Goal: Task Accomplishment & Management: Use online tool/utility

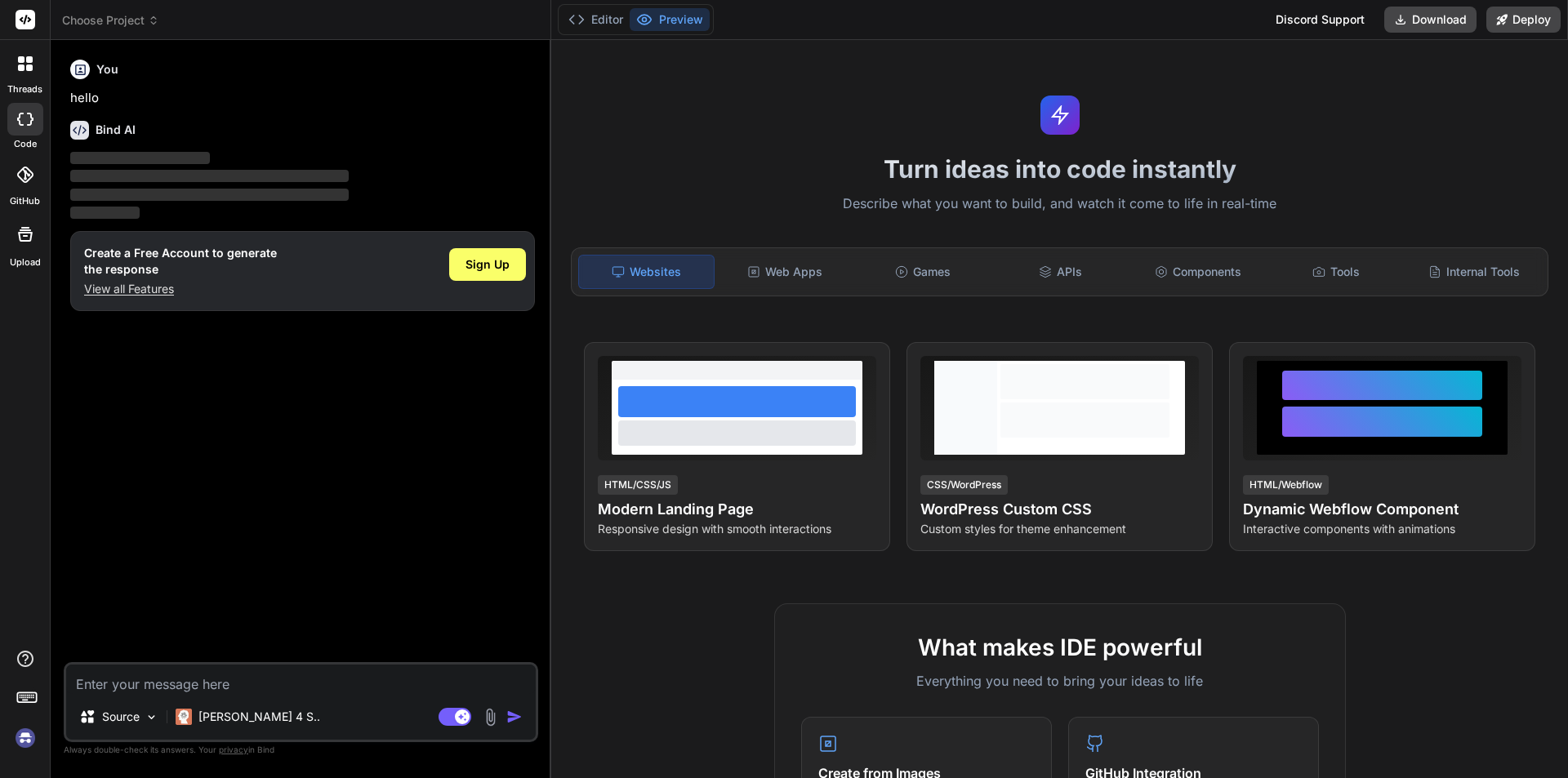
click at [149, 682] on textarea at bounding box center [302, 680] width 470 height 29
type textarea "x"
type textarea "<div class="form-group"> <label class="form-label">Activity Type</label><span c…"
type textarea "x"
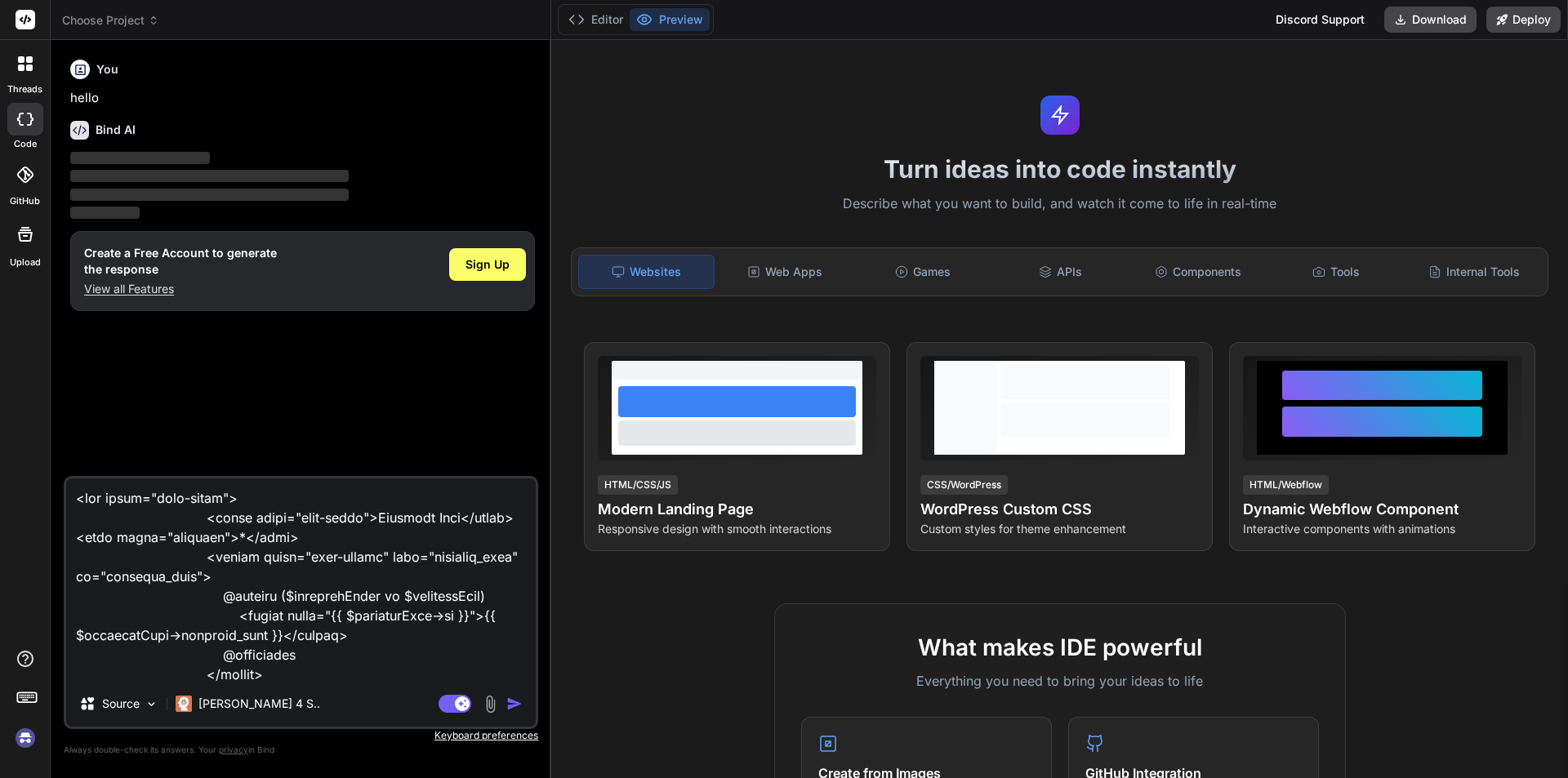
scroll to position [433, 0]
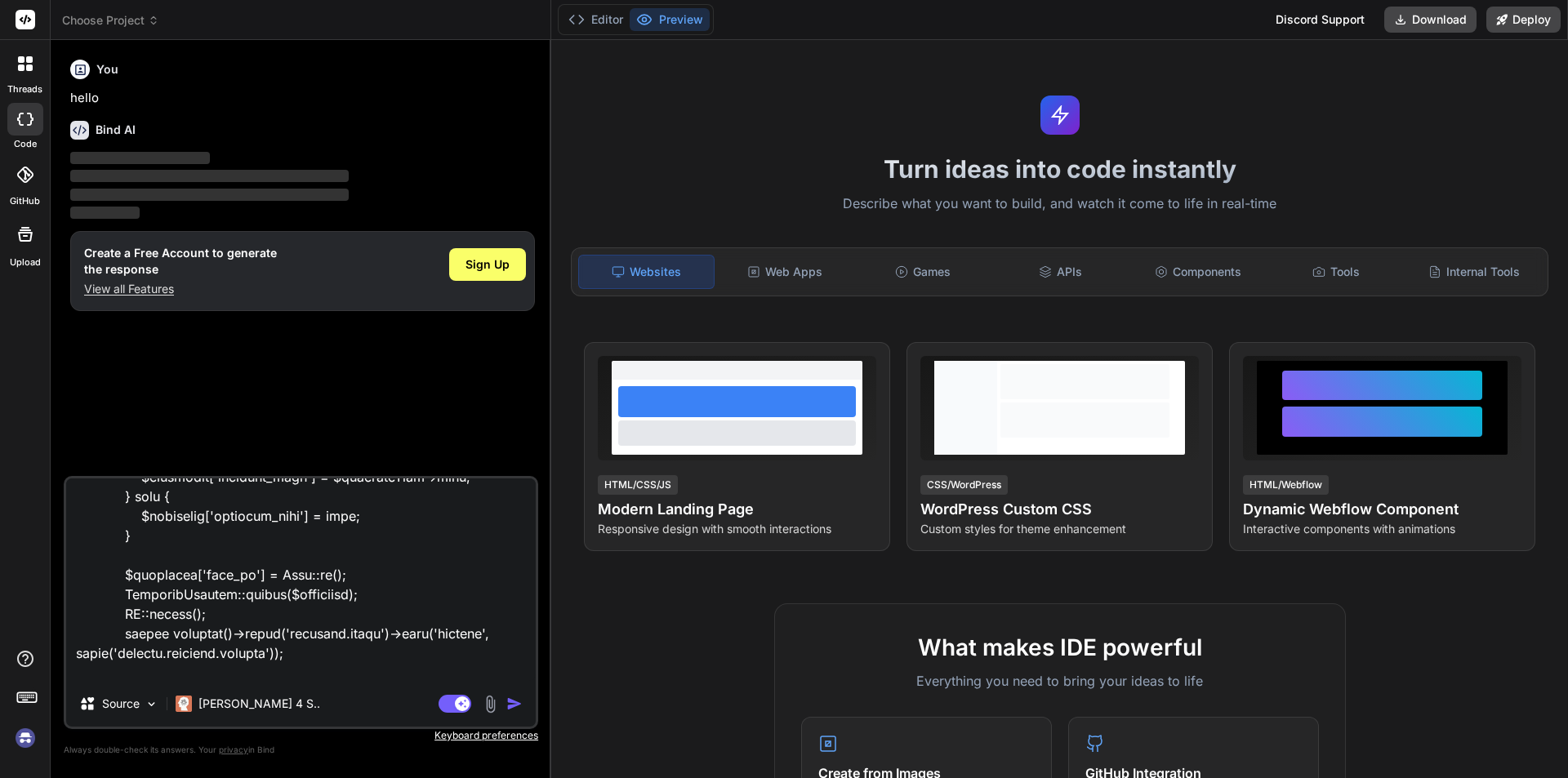
paste textarea "Integrity constraint violation: 1048 Column 'activity_type' cannot be null (Con…"
type textarea "<div class="form-group"> <label class="form-label">Activity Type</label><span c…"
type textarea "x"
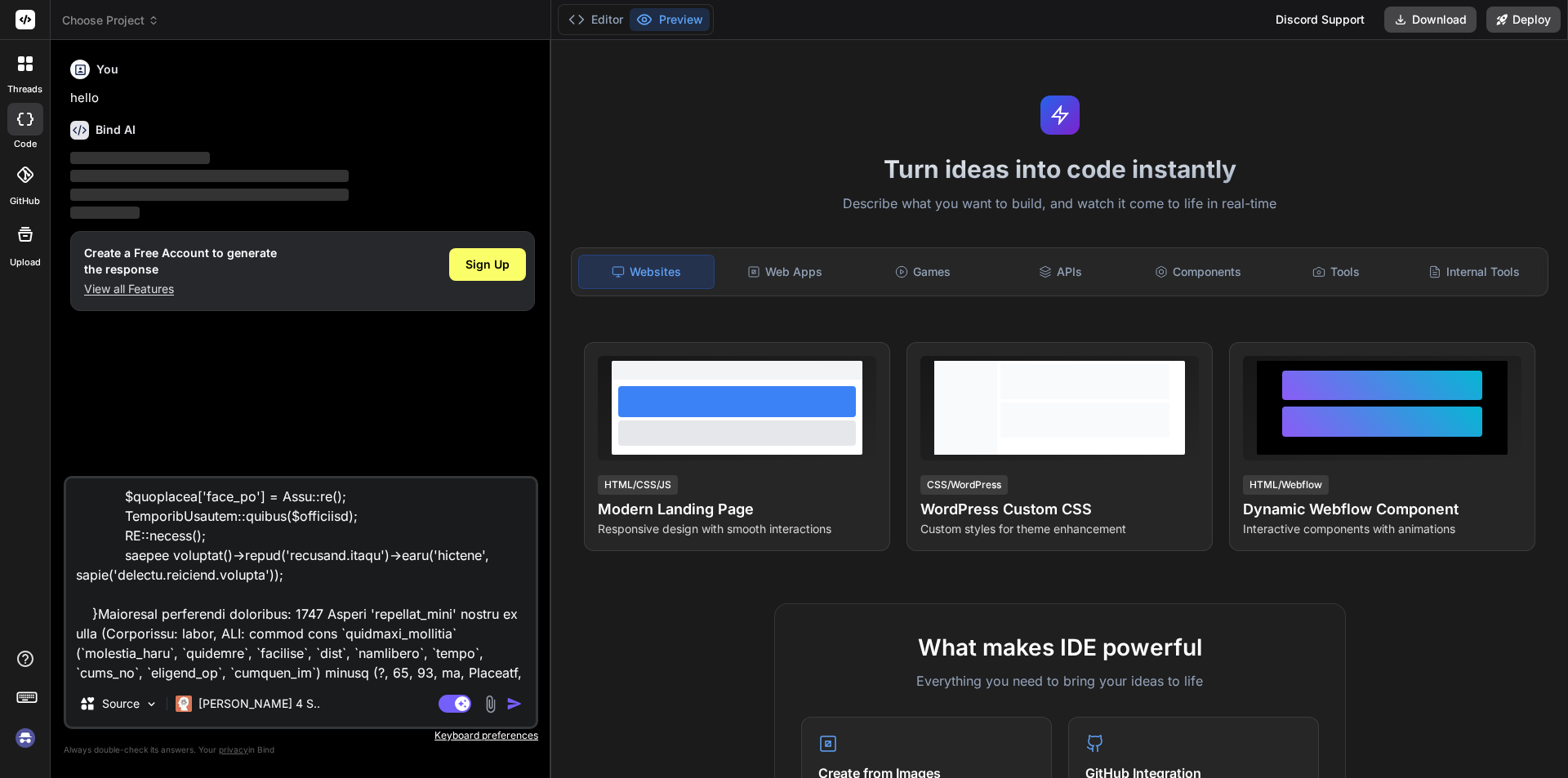
type textarea "<div class="form-group"> <label class="form-label">Activity Type</label><span c…"
type textarea "x"
type textarea "<div class="form-group"> <label class="form-label">Activity Type</label><span c…"
type textarea "x"
type textarea "<div class="form-group"> <label class="form-label">Activity Type</label><span c…"
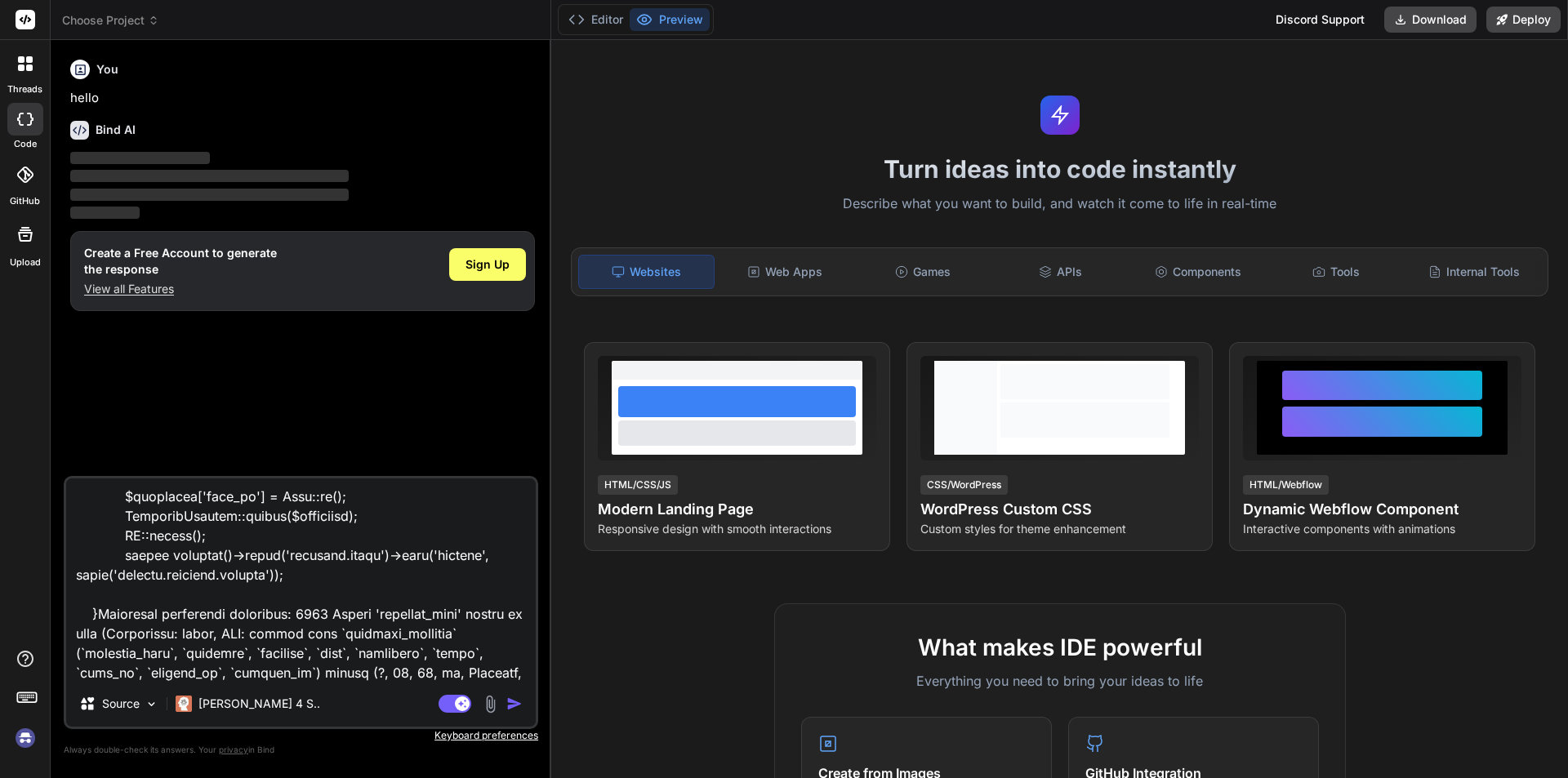
type textarea "x"
type textarea "<div class="form-group"> <label class="form-label">Activity Type</label><span c…"
type textarea "x"
type textarea "<div class="form-group"> <label class="form-label">Activity Type</label><span c…"
type textarea "x"
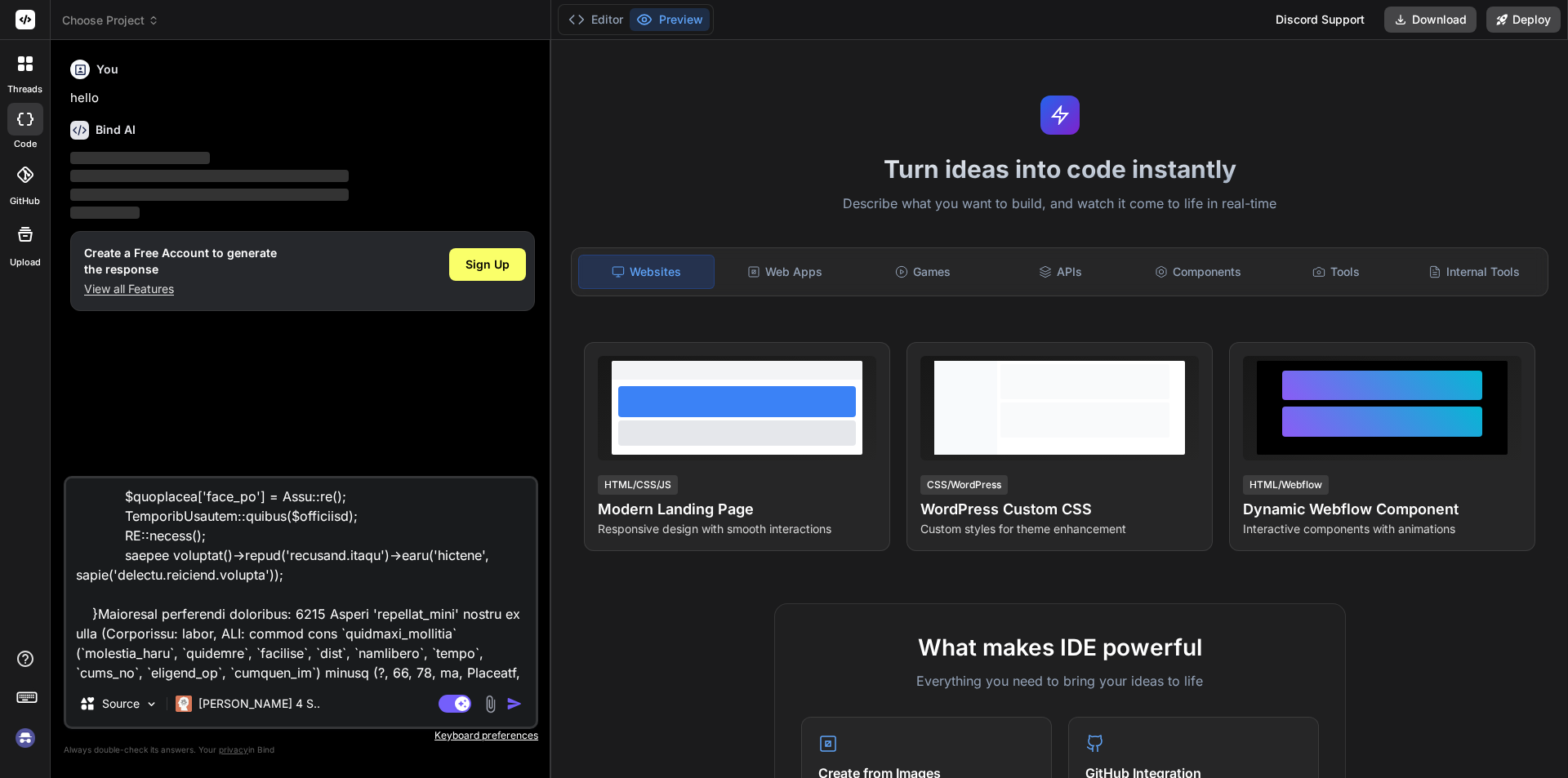
type textarea "<div class="form-group"> <label class="form-label">Activity Type</label><span c…"
type textarea "x"
type textarea "<div class="form-group"> <label class="form-label">Activity Type</label><span c…"
type textarea "x"
type textarea "<div class="form-group"> <label class="form-label">Activity Type</label><span c…"
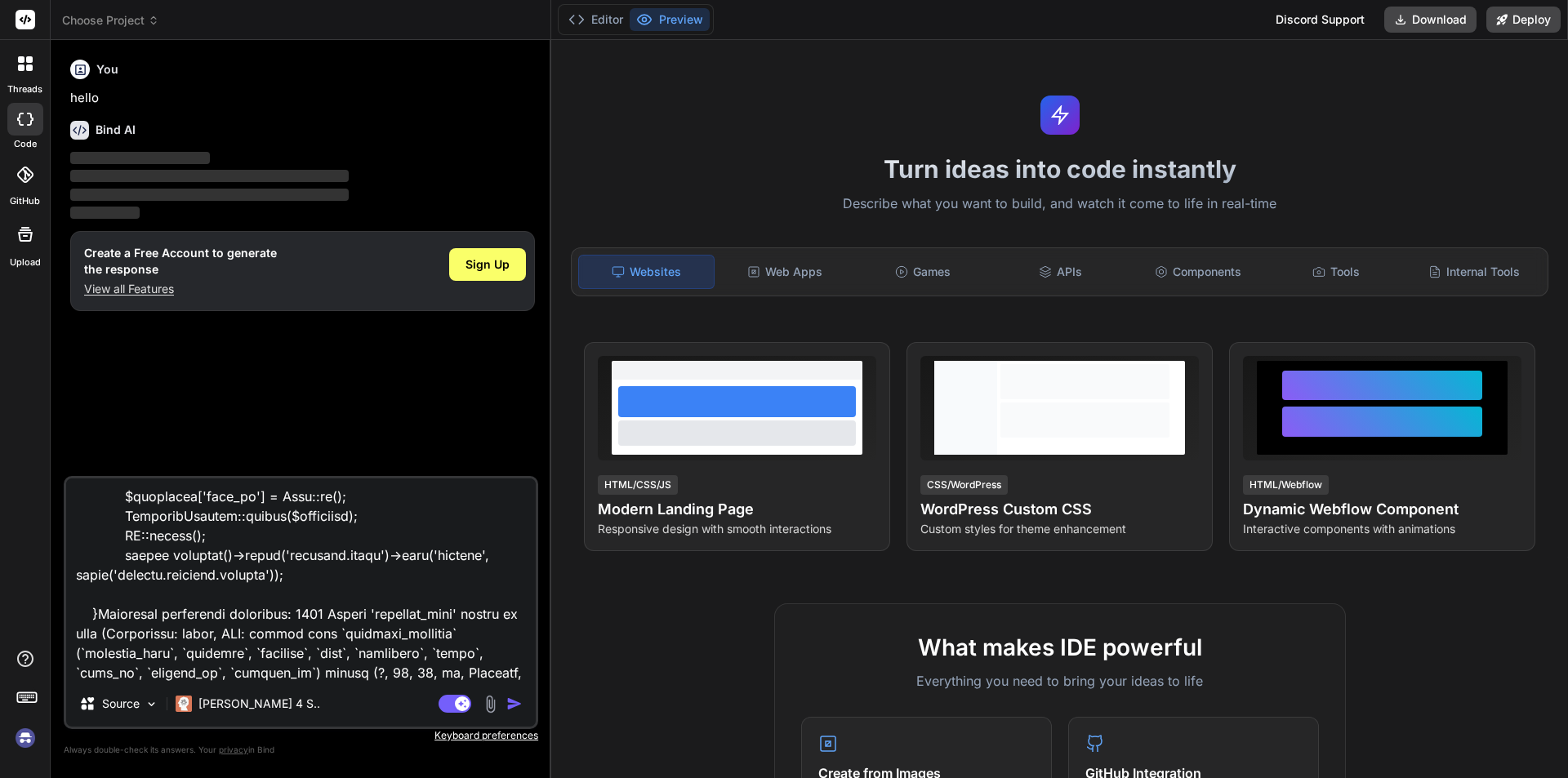
type textarea "x"
type textarea "<div class="form-group"> <label class="form-label">Activity Type</label><span c…"
type textarea "x"
type textarea "<div class="form-group"> <label class="form-label">Activity Type</label><span c…"
type textarea "x"
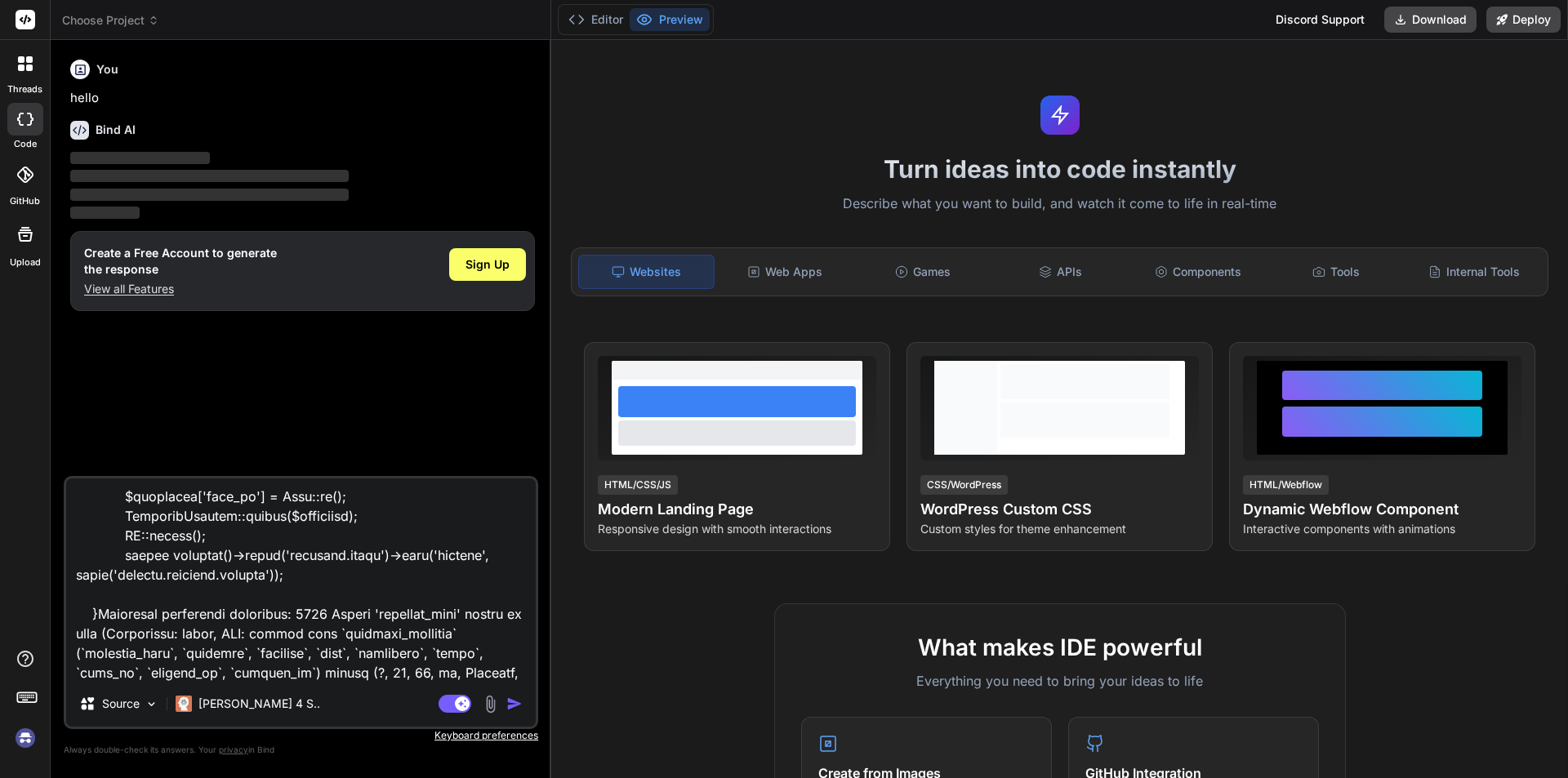
type textarea "<div class="form-group"> <label class="form-label">Activity Type</label><span c…"
type textarea "x"
type textarea "<div class="form-group"> <label class="form-label">Activity Type</label><span c…"
type textarea "x"
type textarea "<div class="form-group"> <label class="form-label">Activity Type</label><span c…"
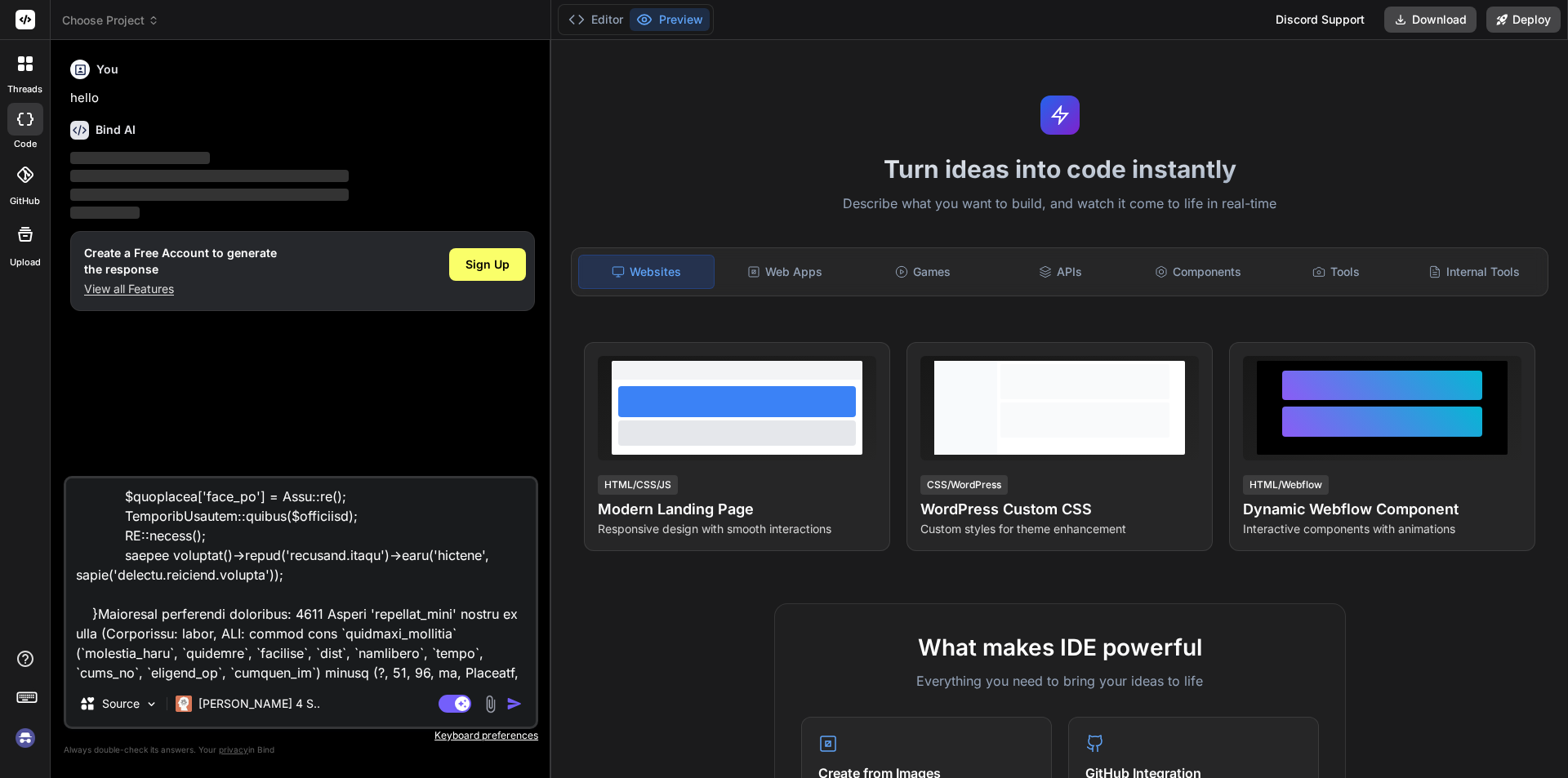
type textarea "x"
type textarea "<div class="form-group"> <label class="form-label">Activity Type</label><span c…"
type textarea "x"
type textarea "<div class="form-group"> <label class="form-label">Activity Type</label><span c…"
type textarea "x"
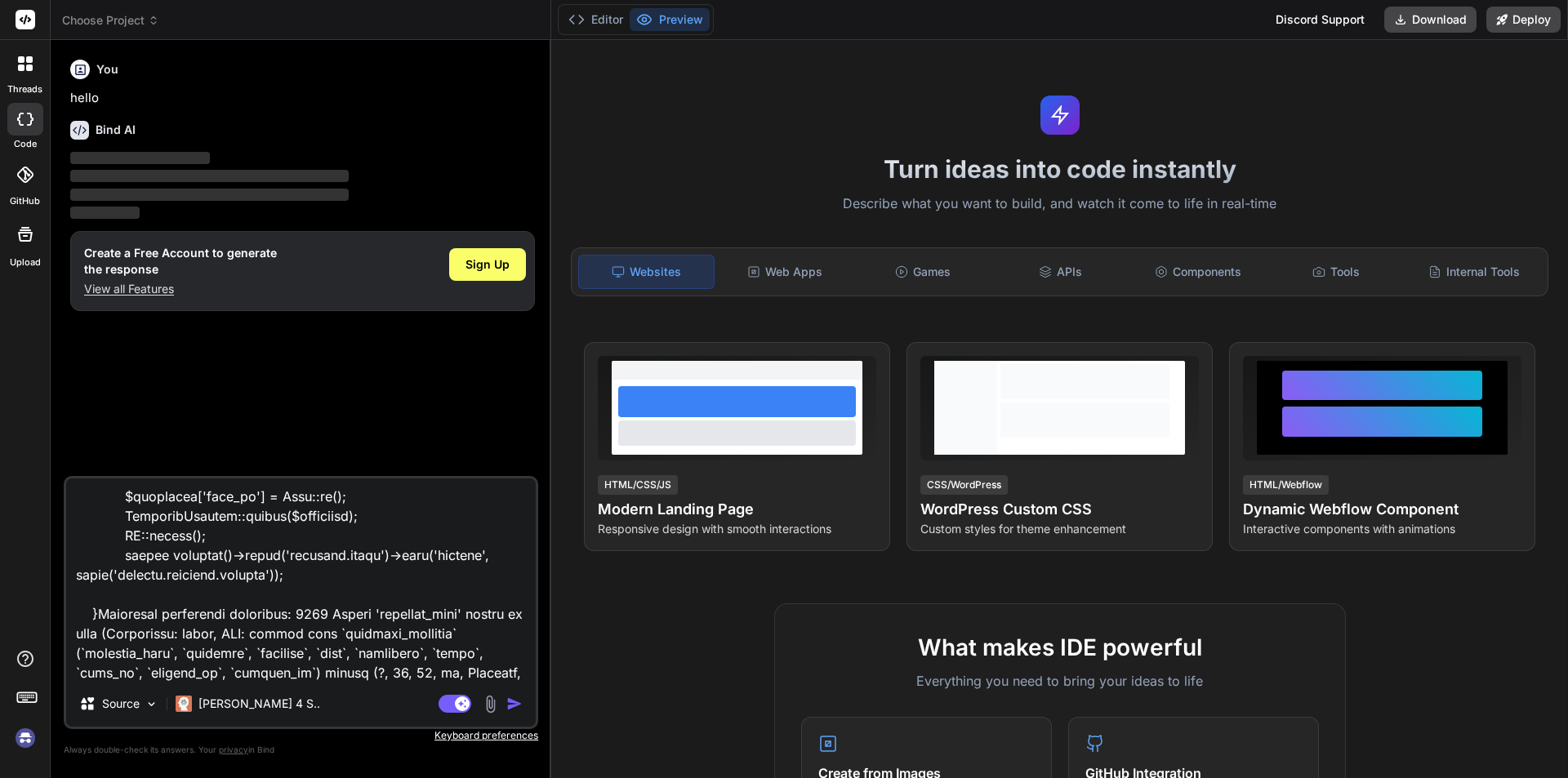
type textarea "<div class="form-group"> <label class="form-label">Activity Type</label><span c…"
type textarea "x"
type textarea "<div class="form-group"> <label class="form-label">Activity Type</label><span c…"
type textarea "x"
type textarea "<div class="form-group"> <label class="form-label">Activity Type</label><span c…"
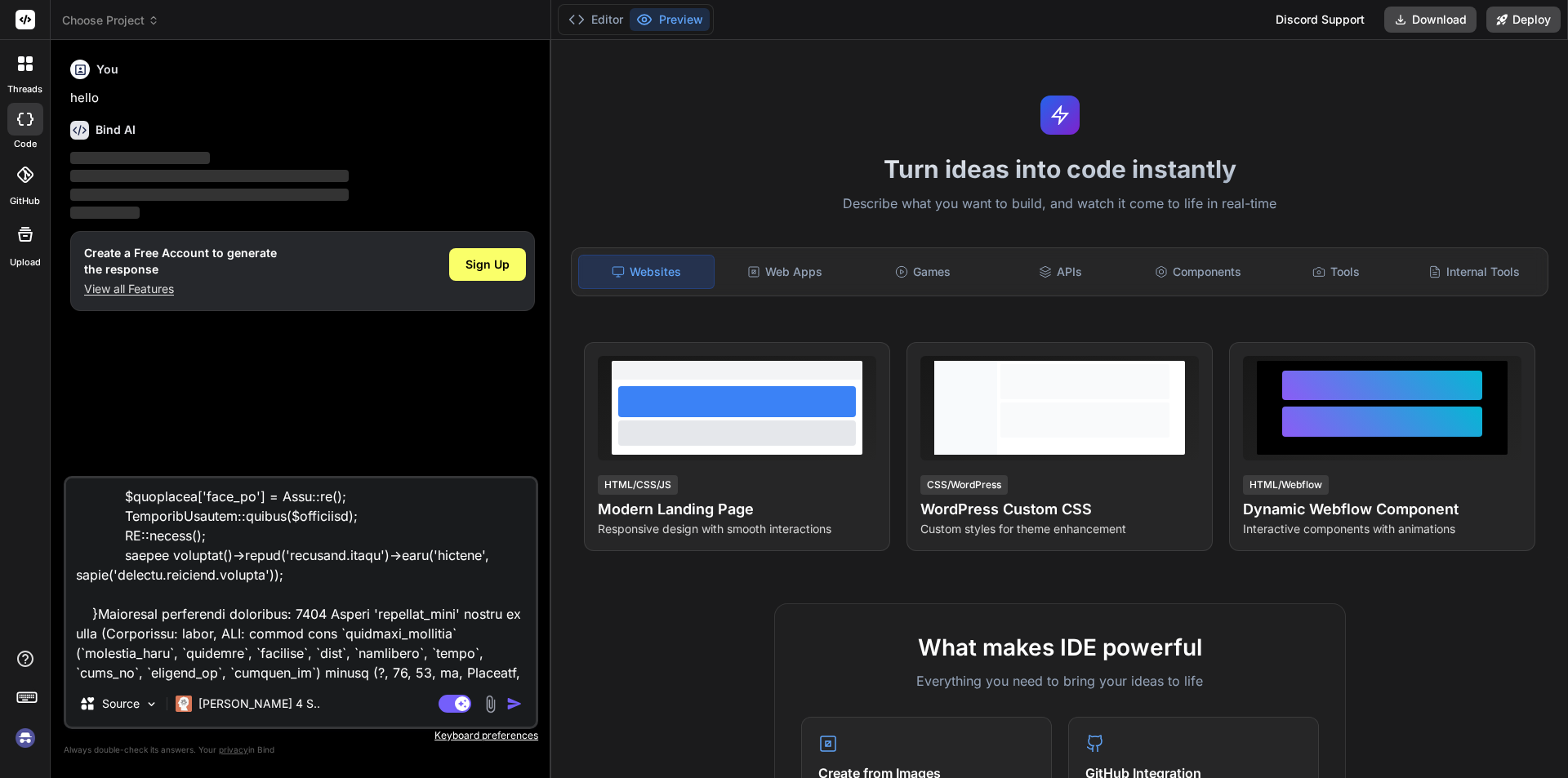
type textarea "x"
type textarea "<div class="form-group"> <label class="form-label">Activity Type</label><span c…"
type textarea "x"
type textarea "<div class="form-group"> <label class="form-label">Activity Type</label><span c…"
type textarea "x"
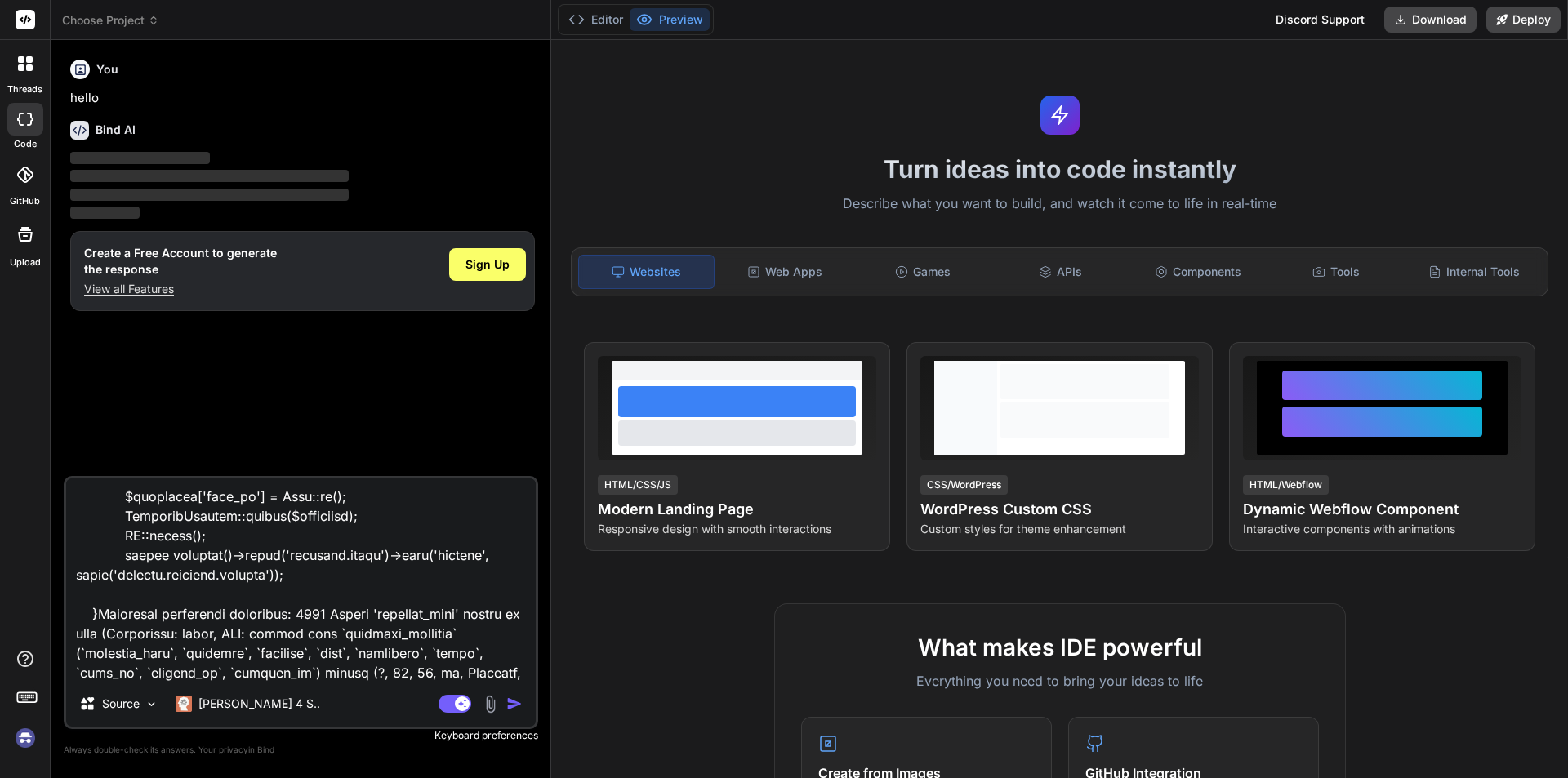
type textarea "<div class="form-group"> <label class="form-label">Activity Type</label><span c…"
type textarea "x"
type textarea "<div class="form-group"> <label class="form-label">Activity Type</label><span c…"
type textarea "x"
type textarea "<div class="form-group"> <label class="form-label">Activity Type</label><span c…"
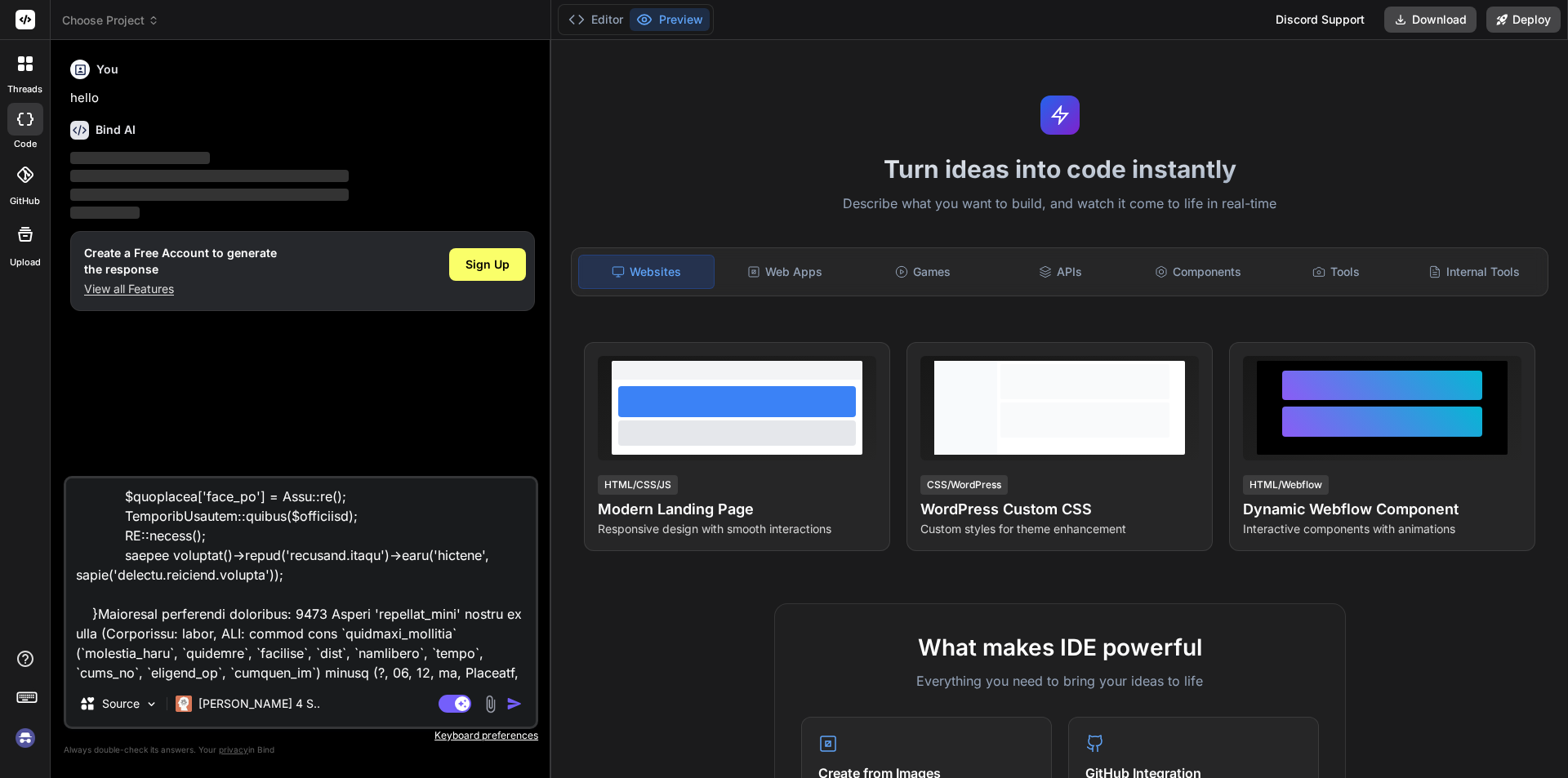
type textarea "x"
type textarea "<div class="form-group"> <label class="form-label">Activity Type</label><span c…"
type textarea "x"
type textarea "<div class="form-group"> <label class="form-label">Activity Type</label><span c…"
type textarea "x"
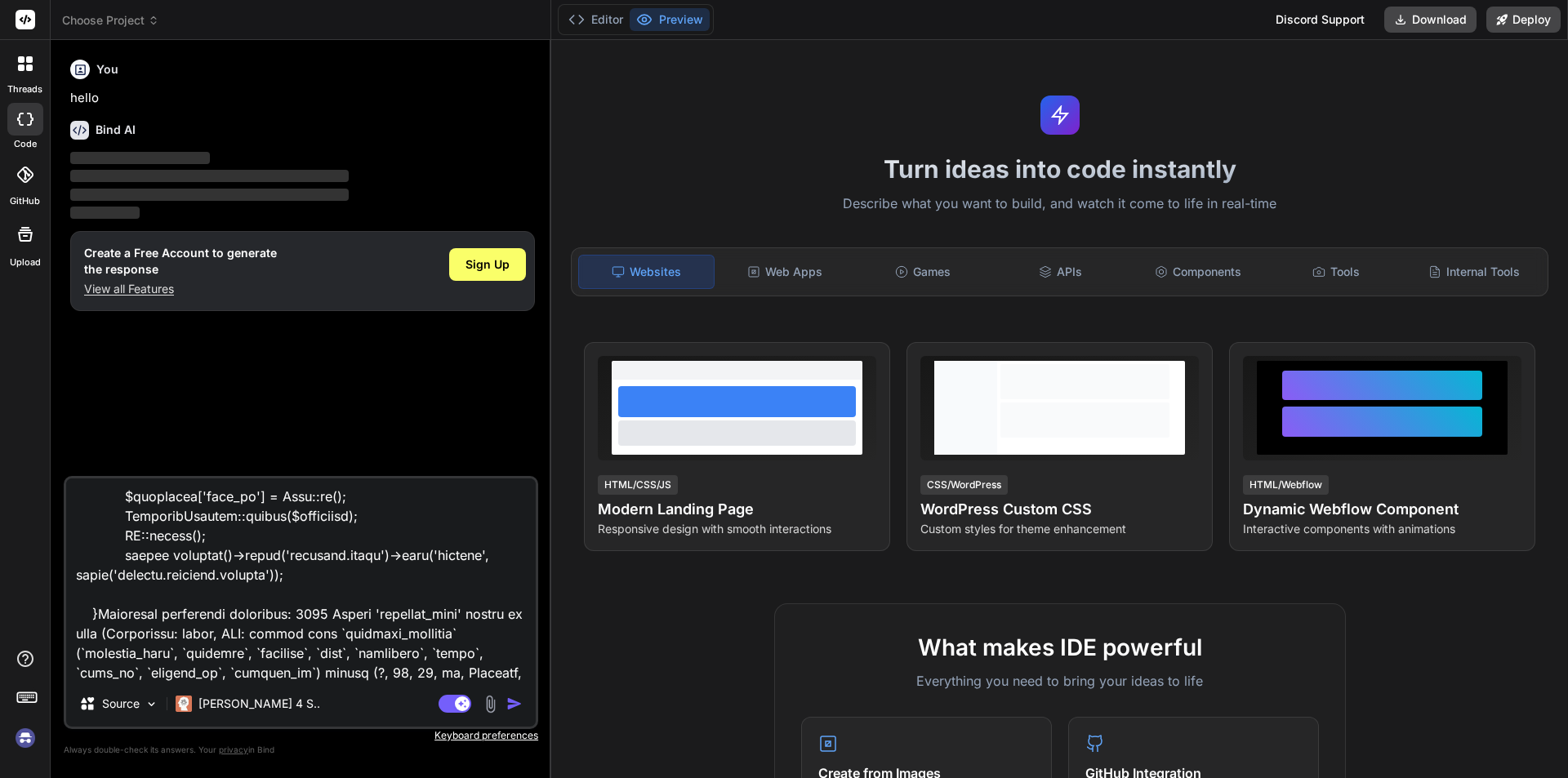
type textarea "<div class="form-group"> <label class="form-label">Activity Type</label><span c…"
type textarea "x"
type textarea "<div class="form-group"> <label class="form-label">Activity Type</label><span c…"
type textarea "x"
type textarea "<div class="form-group"> <label class="form-label">Activity Type</label><span c…"
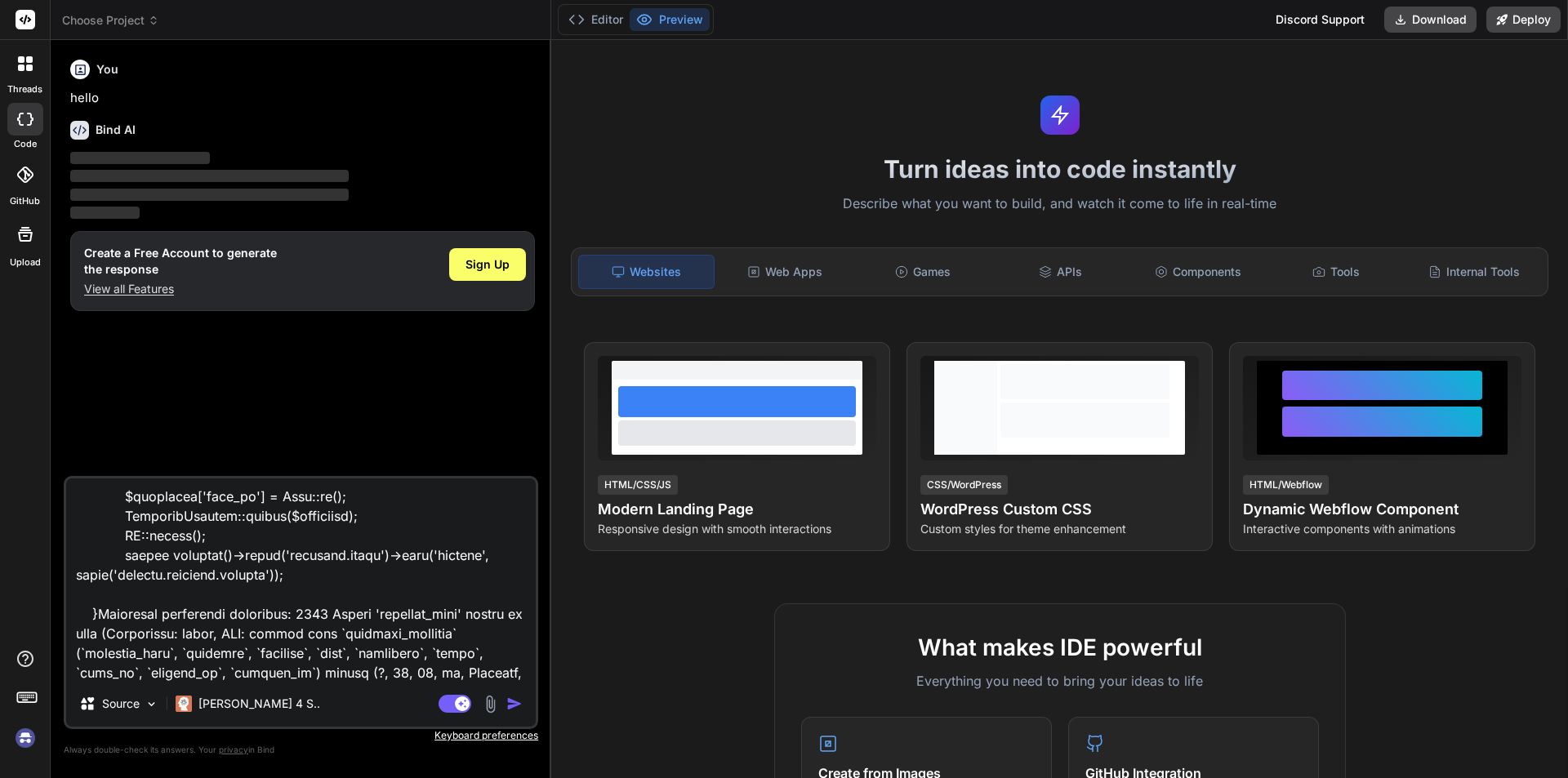
type textarea "x"
type textarea "<div class="form-group"> <label class="form-label">Activity Type</label><span c…"
type textarea "x"
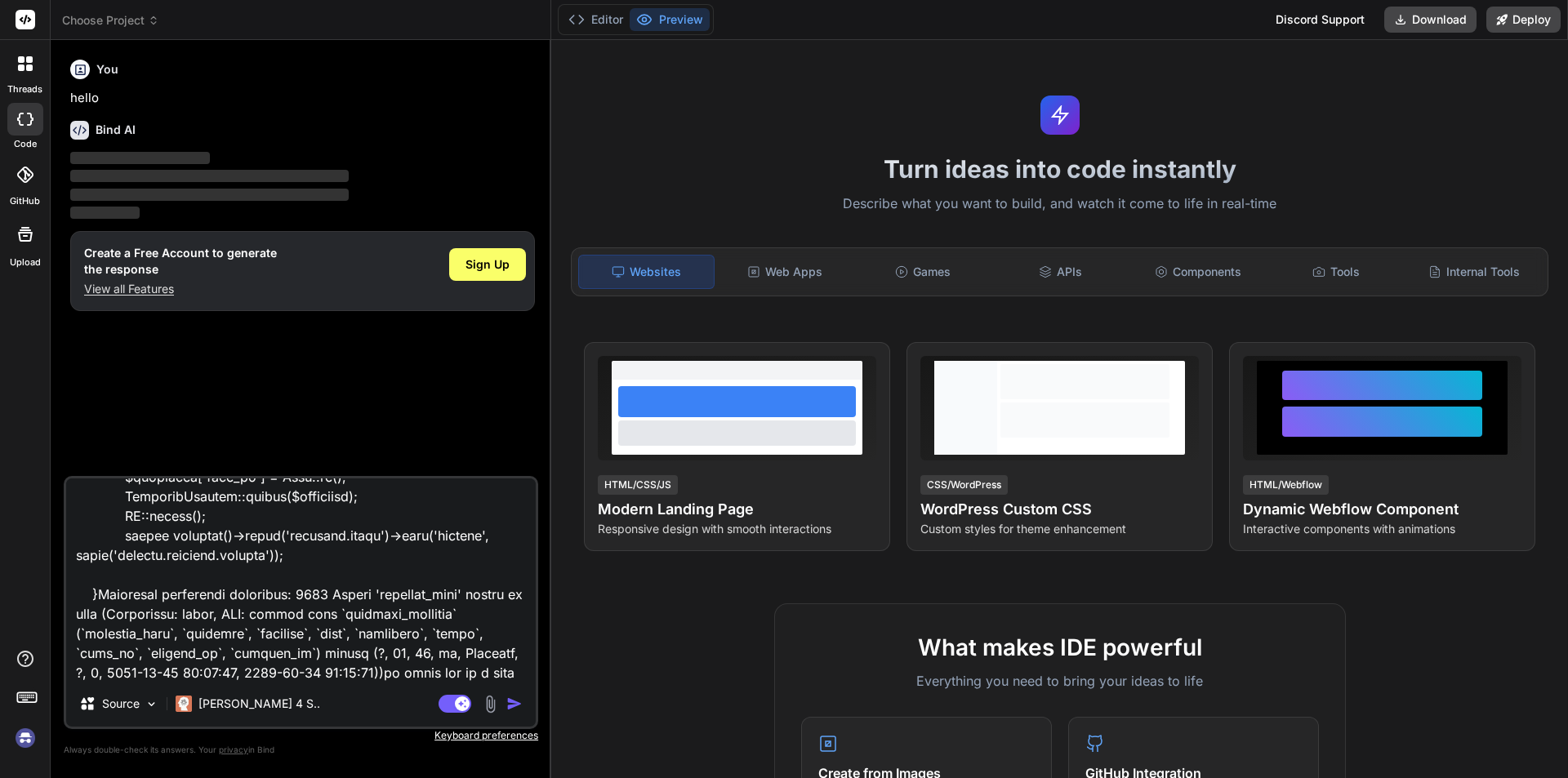
type textarea "<div class="form-group"> <label class="form-label">Activity Type</label><span c…"
type textarea "x"
type textarea "<div class="form-group"> <label class="form-label">Activity Type</label><span c…"
type textarea "x"
type textarea "<div class="form-group"> <label class="form-label">Activity Type</label><span c…"
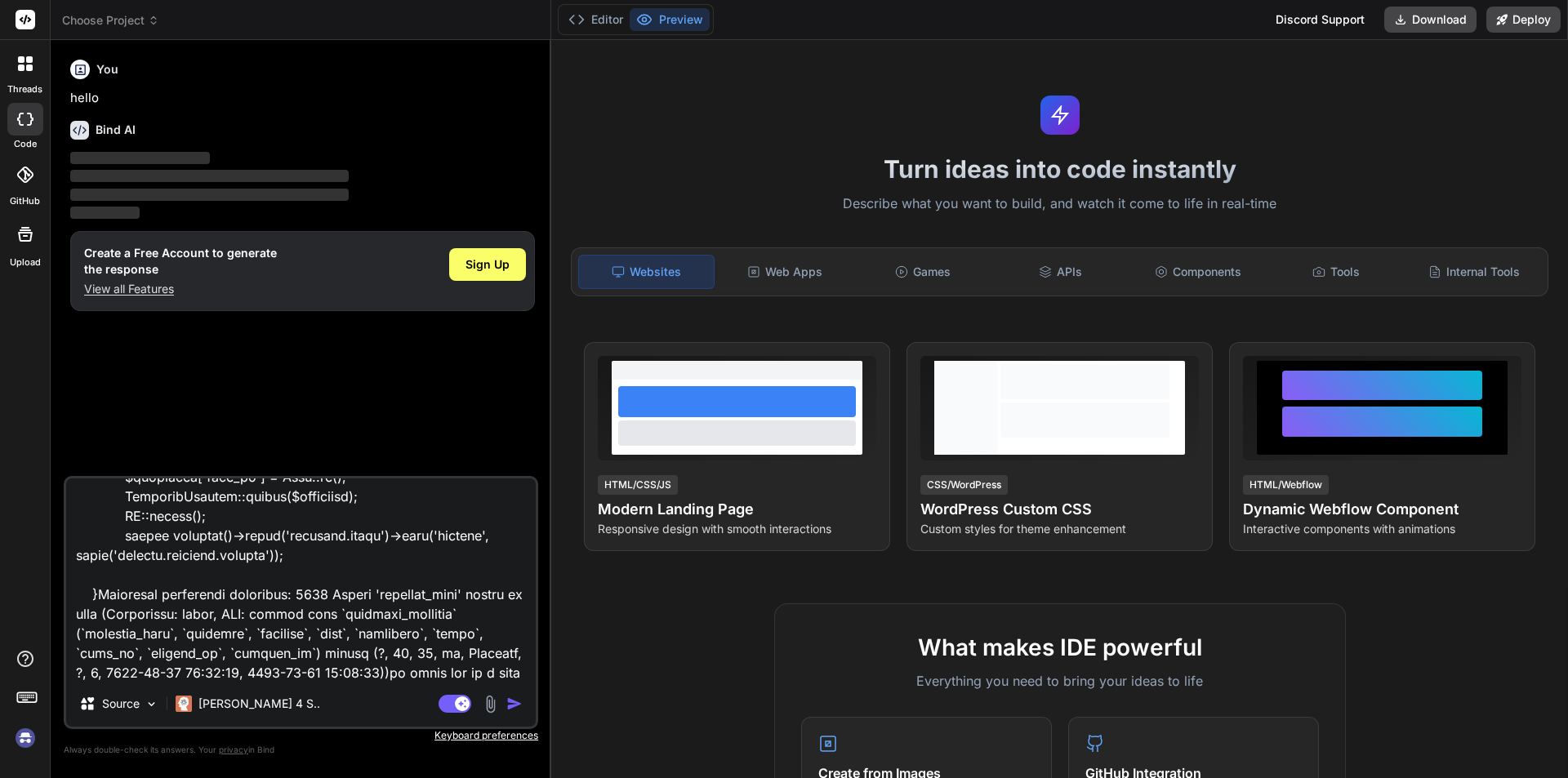
type textarea "x"
type textarea "<div class="form-group"> <label class="form-label">Activity Type</label><span c…"
type textarea "x"
type textarea "<div class="form-group"> <label class="form-label">Activity Type</label><span c…"
type textarea "x"
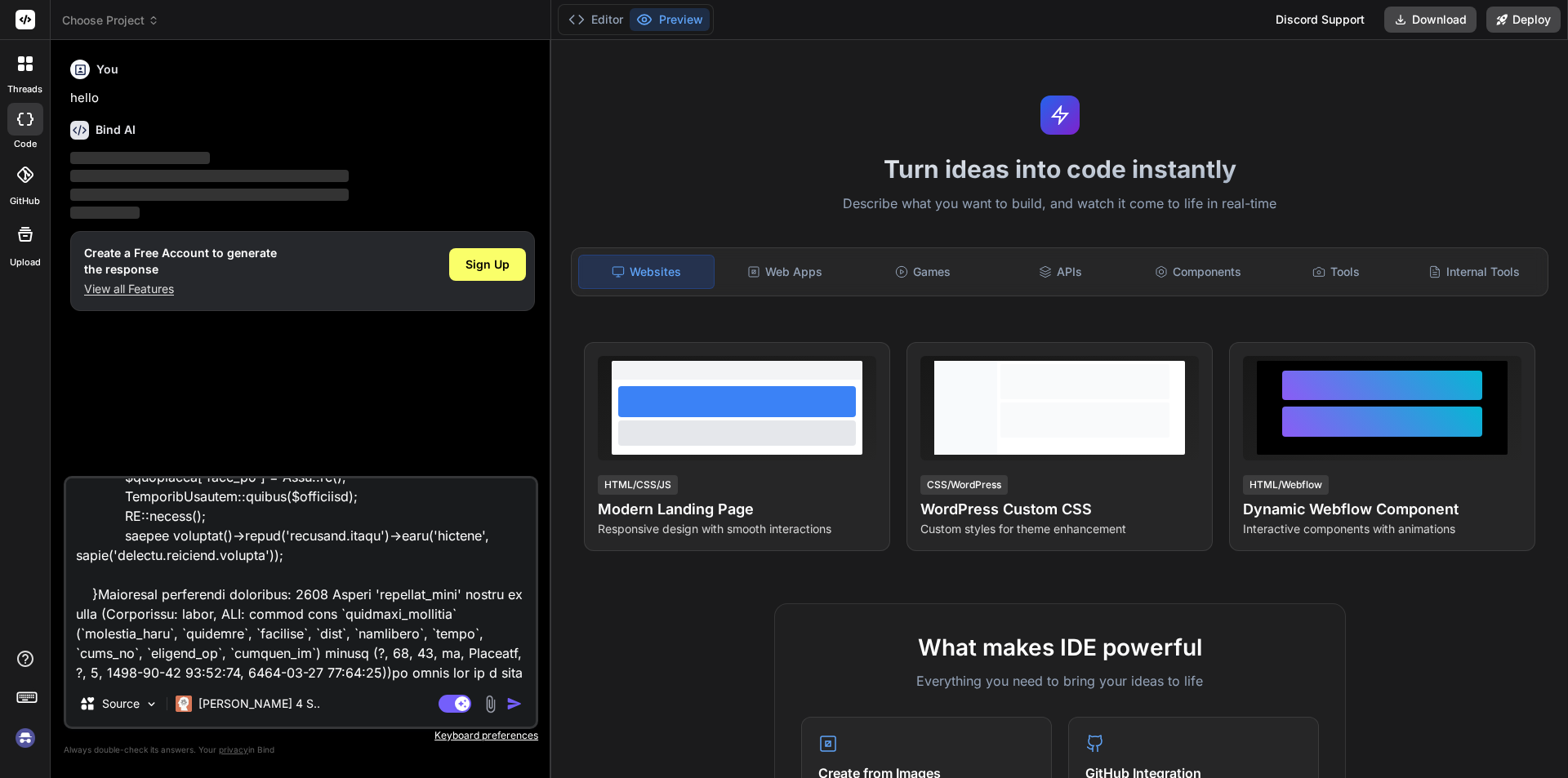
type textarea "<div class="form-group"> <label class="form-label">Activity Type</label><span c…"
type textarea "x"
type textarea "<div class="form-group"> <label class="form-label">Activity Type</label><span c…"
type textarea "x"
type textarea "<div class="form-group"> <label class="form-label">Activity Type</label><span c…"
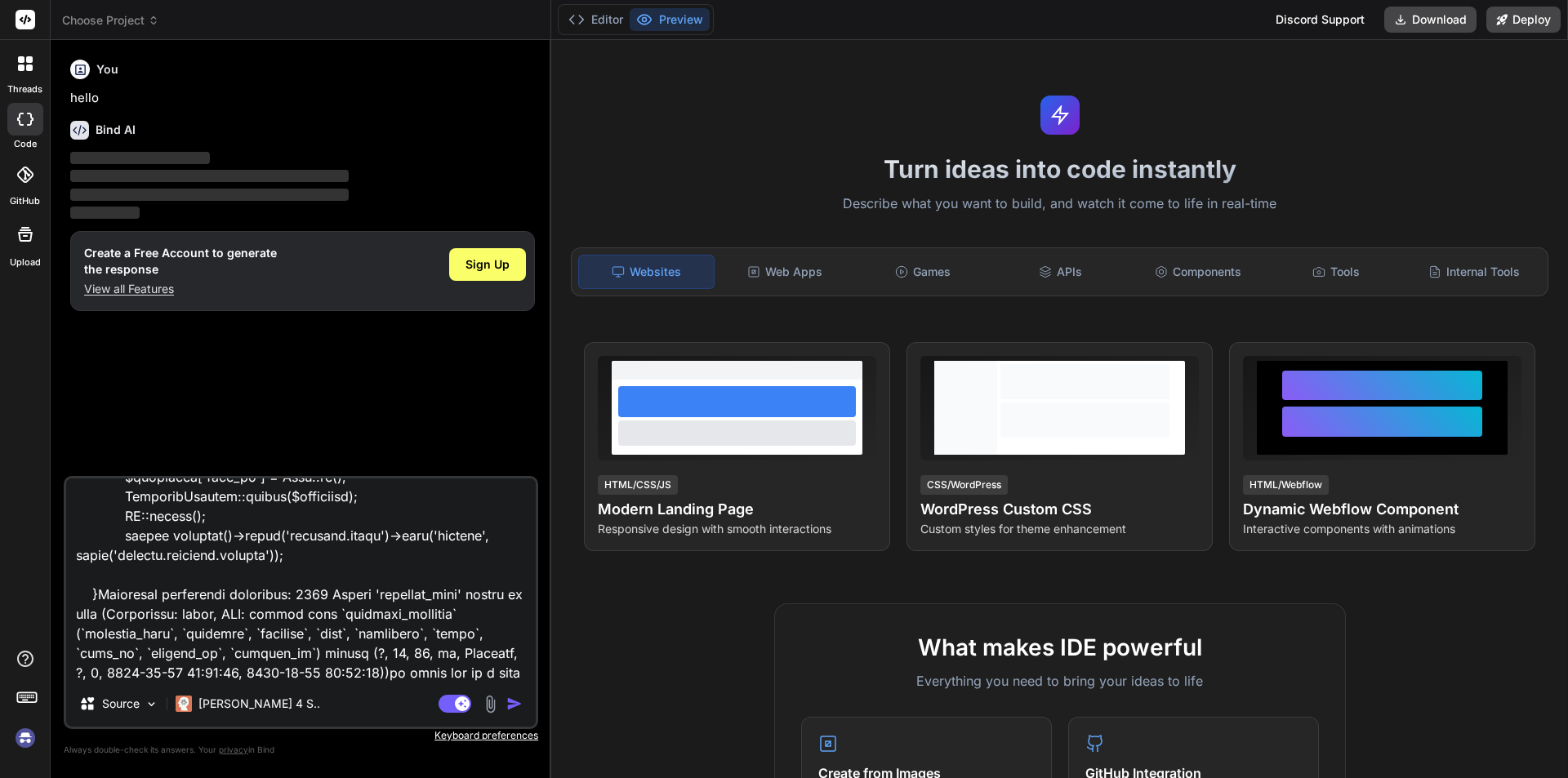
type textarea "x"
type textarea "<div class="form-group"> <label class="form-label">Activity Type</label><span c…"
type textarea "x"
type textarea "<div class="form-group"> <label class="form-label">Activity Type</label><span c…"
type textarea "x"
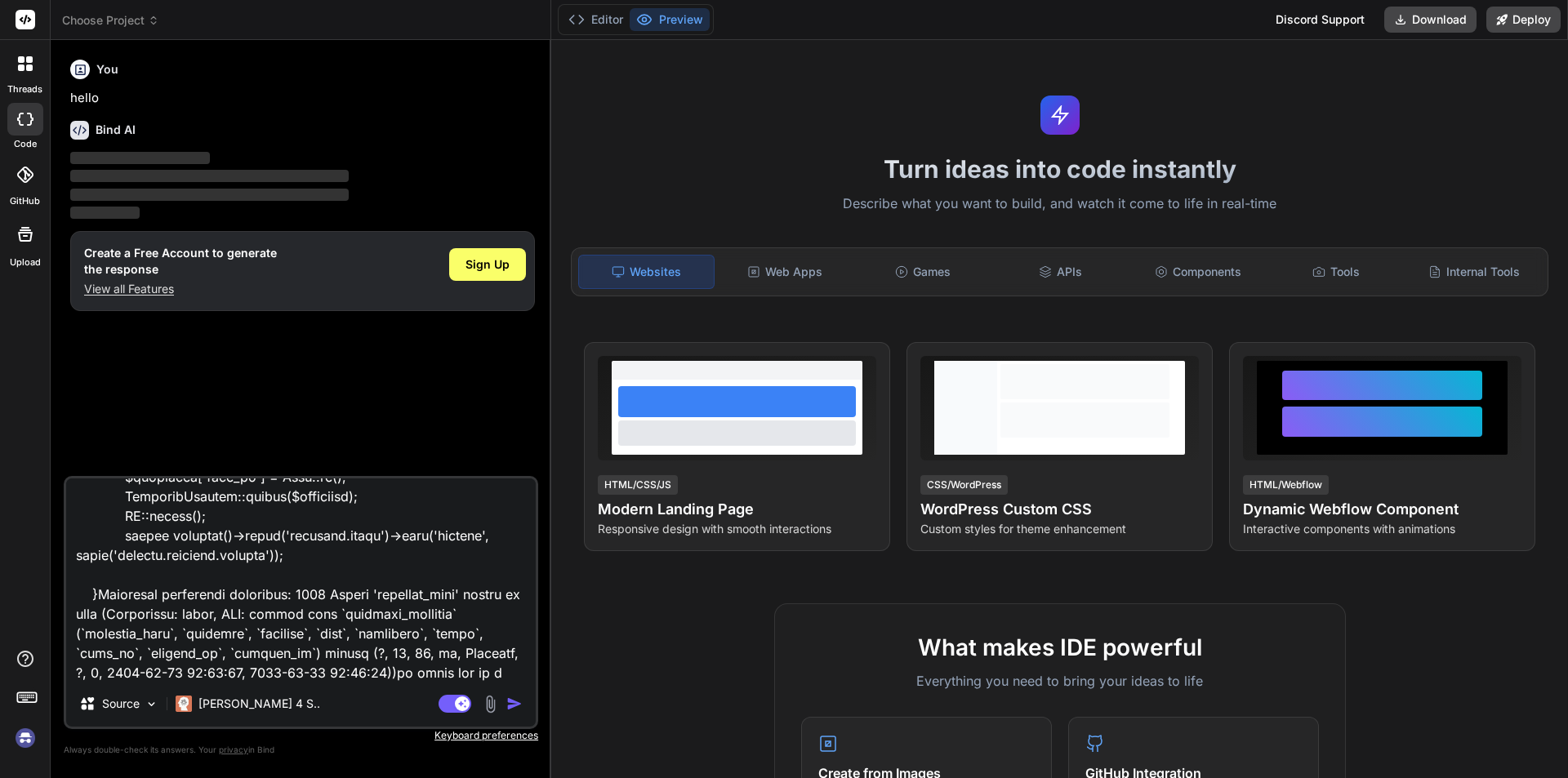
type textarea "<div class="form-group"> <label class="form-label">Activity Type</label><span c…"
type textarea "x"
type textarea "<div class="form-group"> <label class="form-label">Activity Type</label><span c…"
type textarea "x"
type textarea "<div class="form-group"> <label class="form-label">Activity Type</label><span c…"
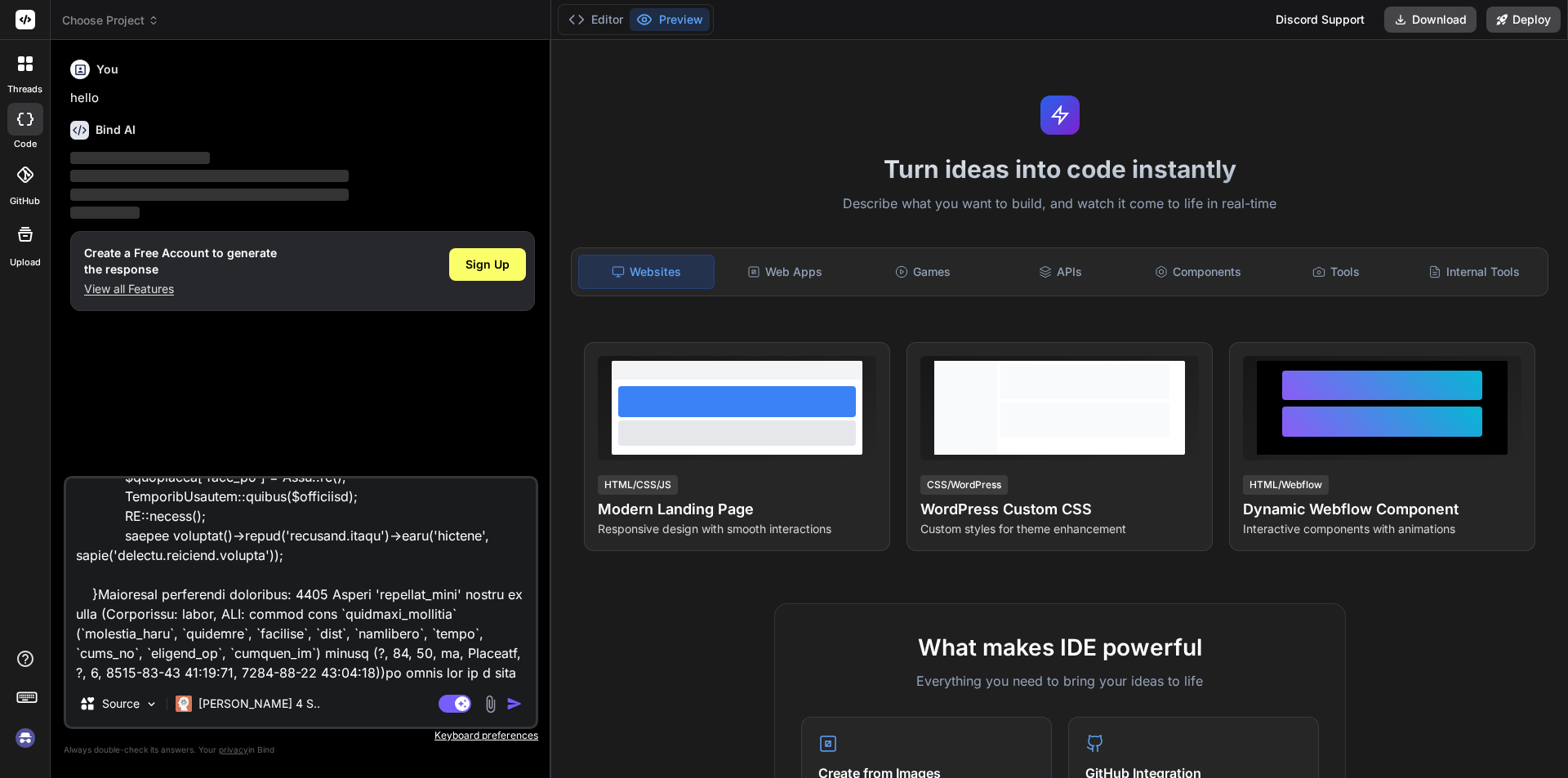
type textarea "x"
type textarea "<div class="form-group"> <label class="form-label">Activity Type</label><span c…"
type textarea "x"
type textarea "<div class="form-group"> <label class="form-label">Activity Type</label><span c…"
type textarea "x"
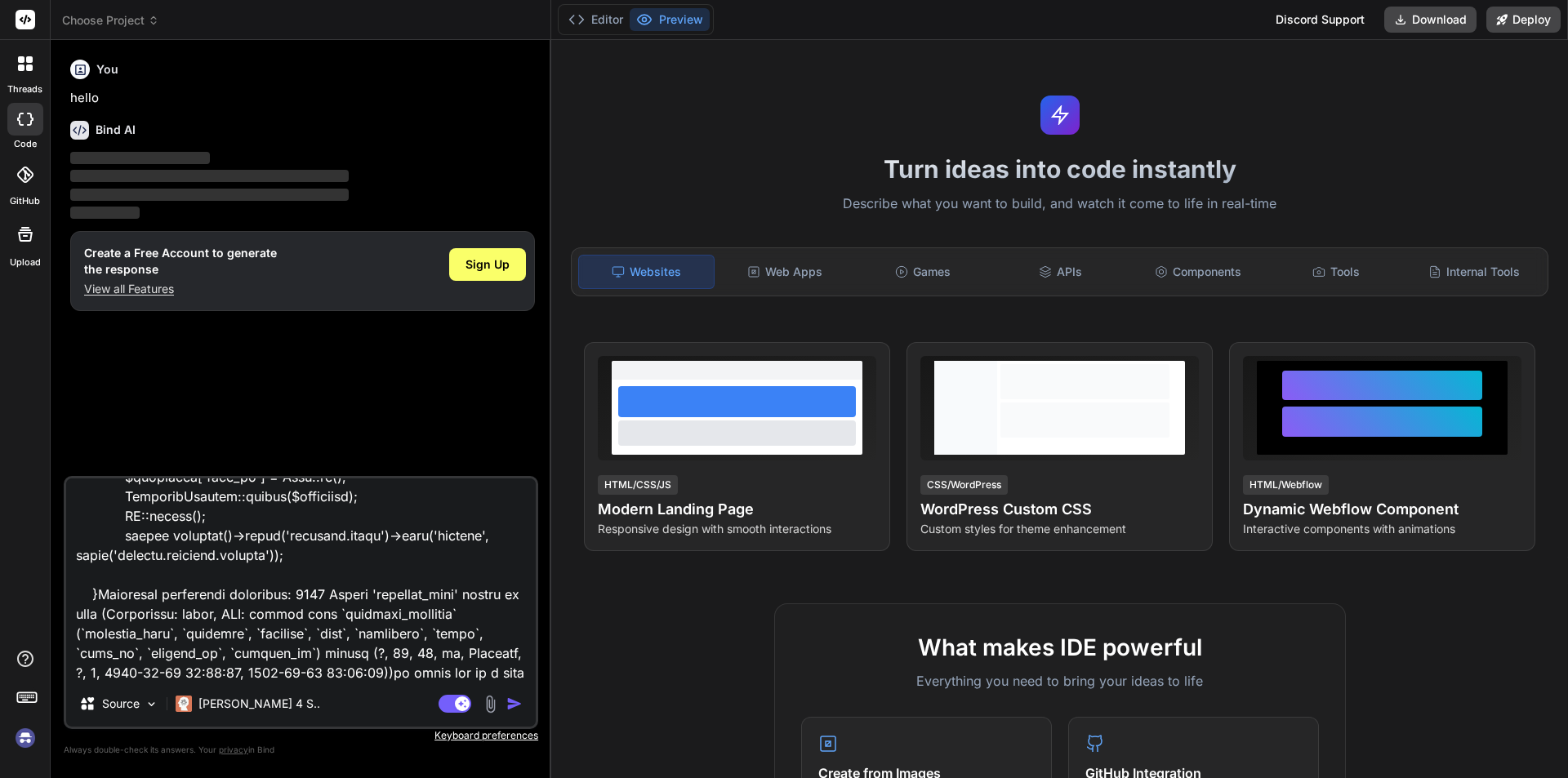
type textarea "<div class="form-group"> <label class="form-label">Activity Type</label><span c…"
type textarea "x"
type textarea "<div class="form-group"> <label class="form-label">Activity Type</label><span c…"
type textarea "x"
type textarea "<div class="form-group"> <label class="form-label">Activity Type</label><span c…"
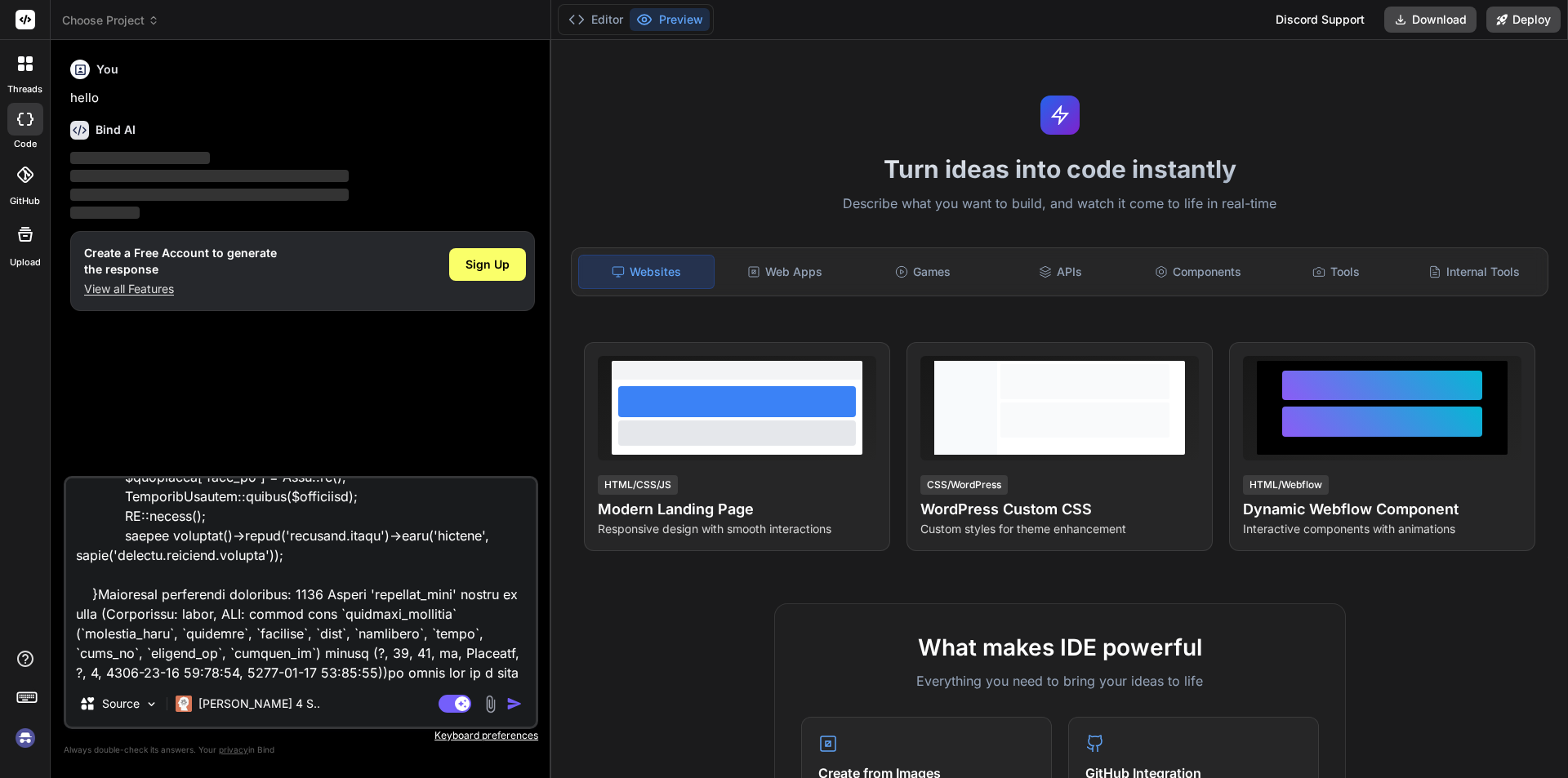
type textarea "x"
type textarea "<div class="form-group"> <label class="form-label">Activity Type</label><span c…"
type textarea "x"
type textarea "<div class="form-group"> <label class="form-label">Activity Type</label><span c…"
click at [511, 705] on img "button" at bounding box center [514, 703] width 16 height 16
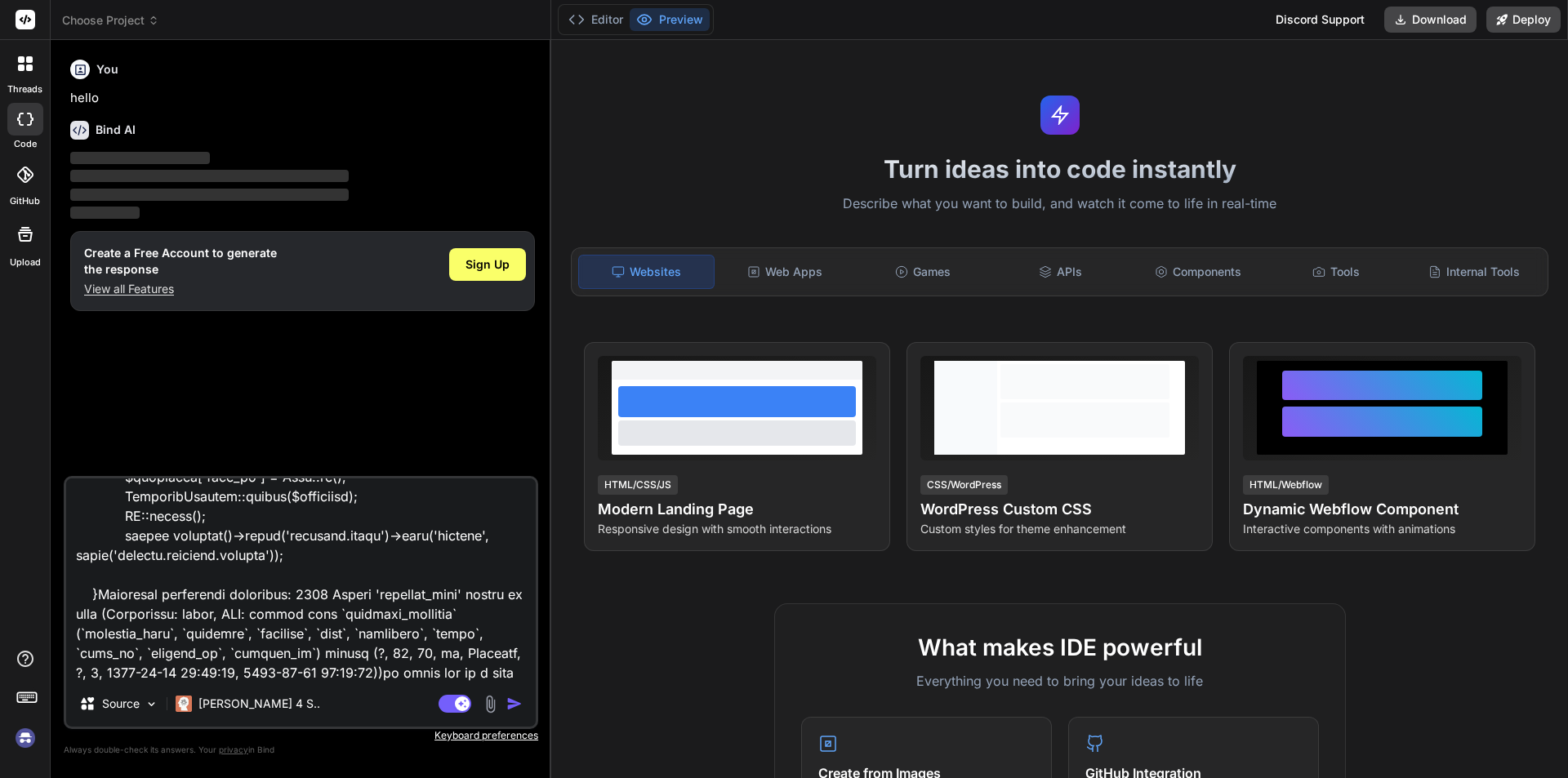
click at [513, 705] on img "button" at bounding box center [514, 703] width 16 height 16
click at [506, 704] on img "button" at bounding box center [514, 703] width 16 height 16
click at [511, 705] on img "button" at bounding box center [514, 703] width 16 height 16
click at [314, 674] on textarea at bounding box center [302, 579] width 470 height 202
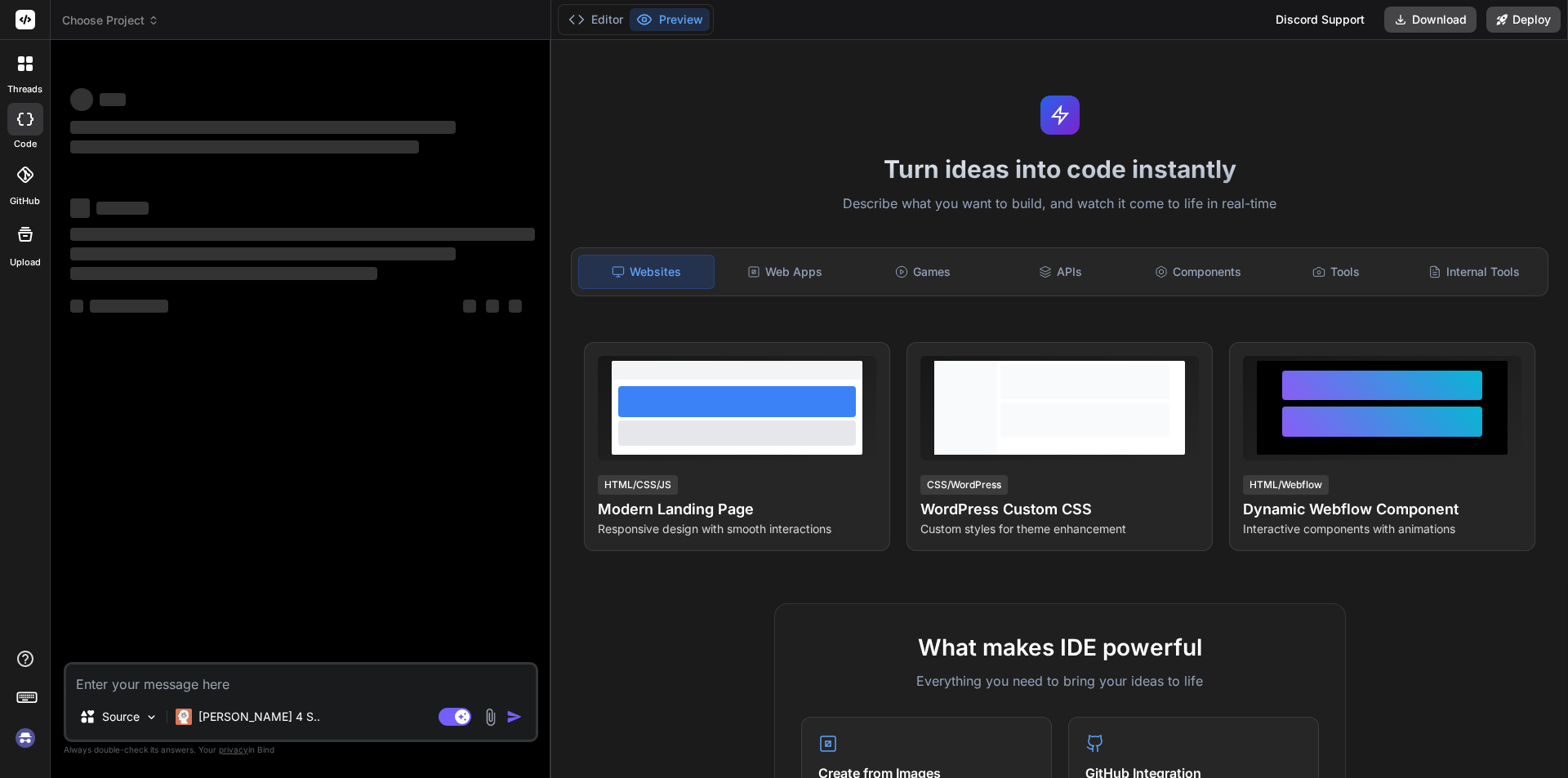
click at [18, 82] on div "threads" at bounding box center [25, 67] width 50 height 56
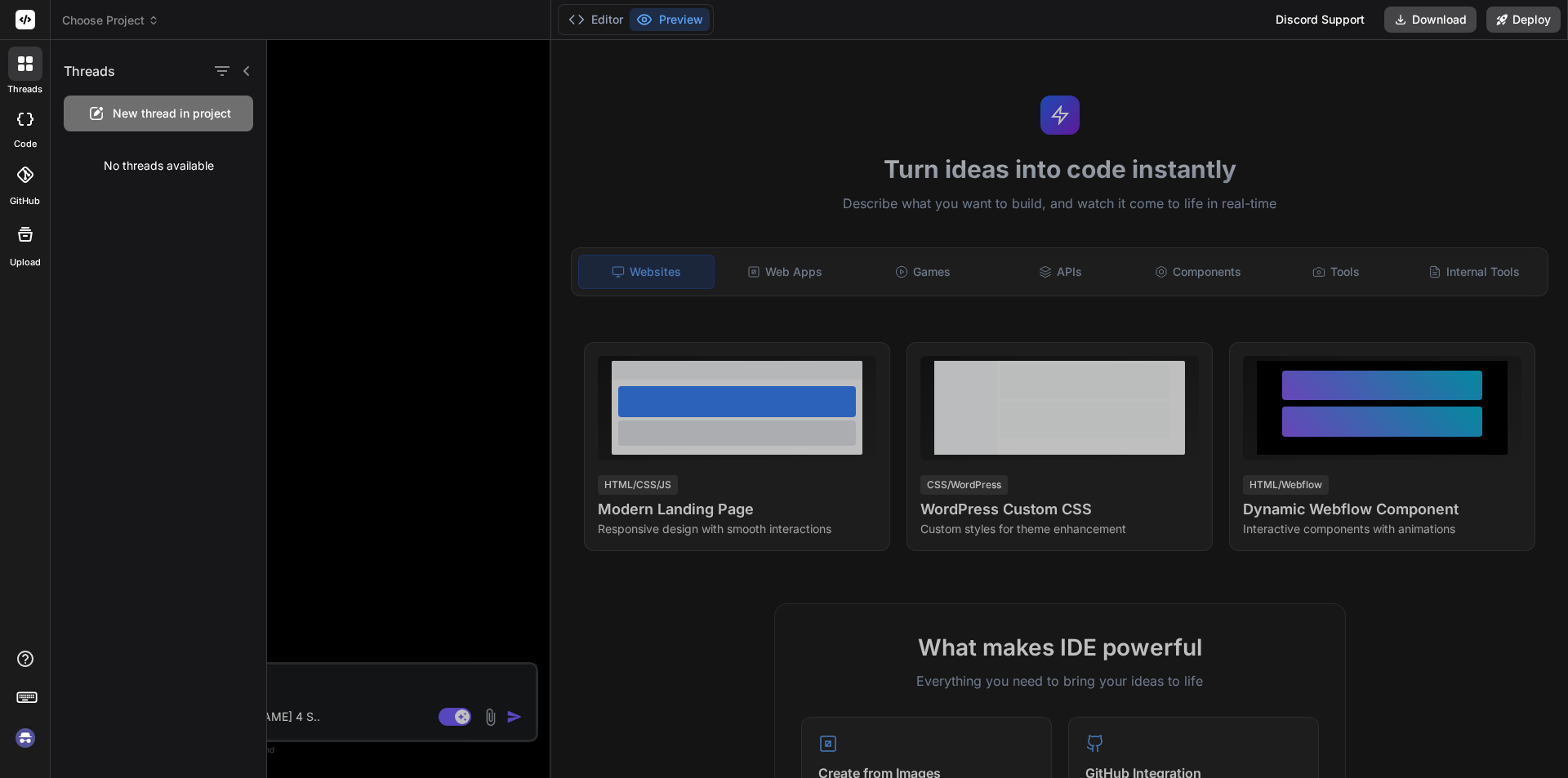
click at [135, 112] on span "New thread in project" at bounding box center [171, 113] width 118 height 16
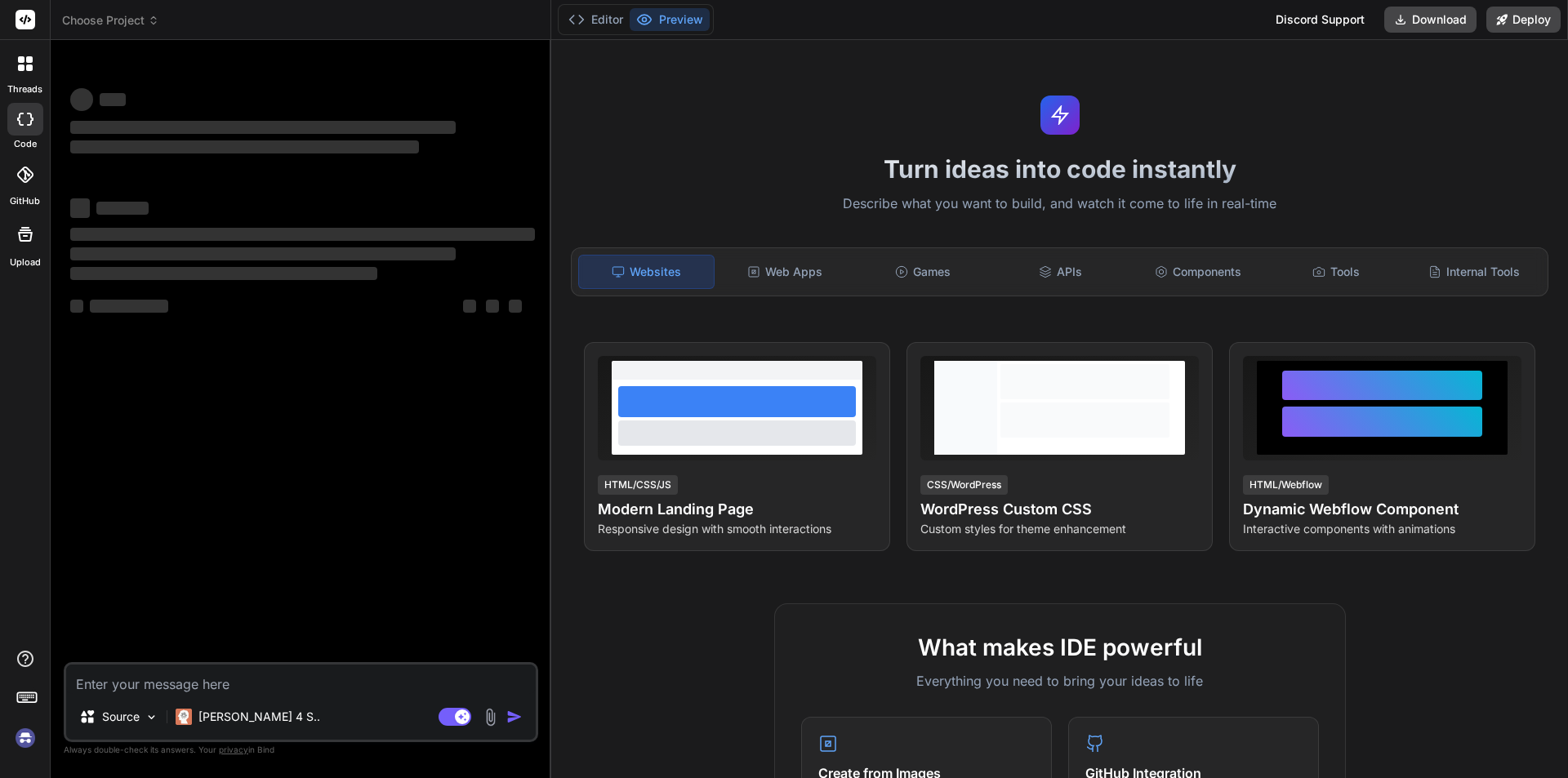
type textarea "x"
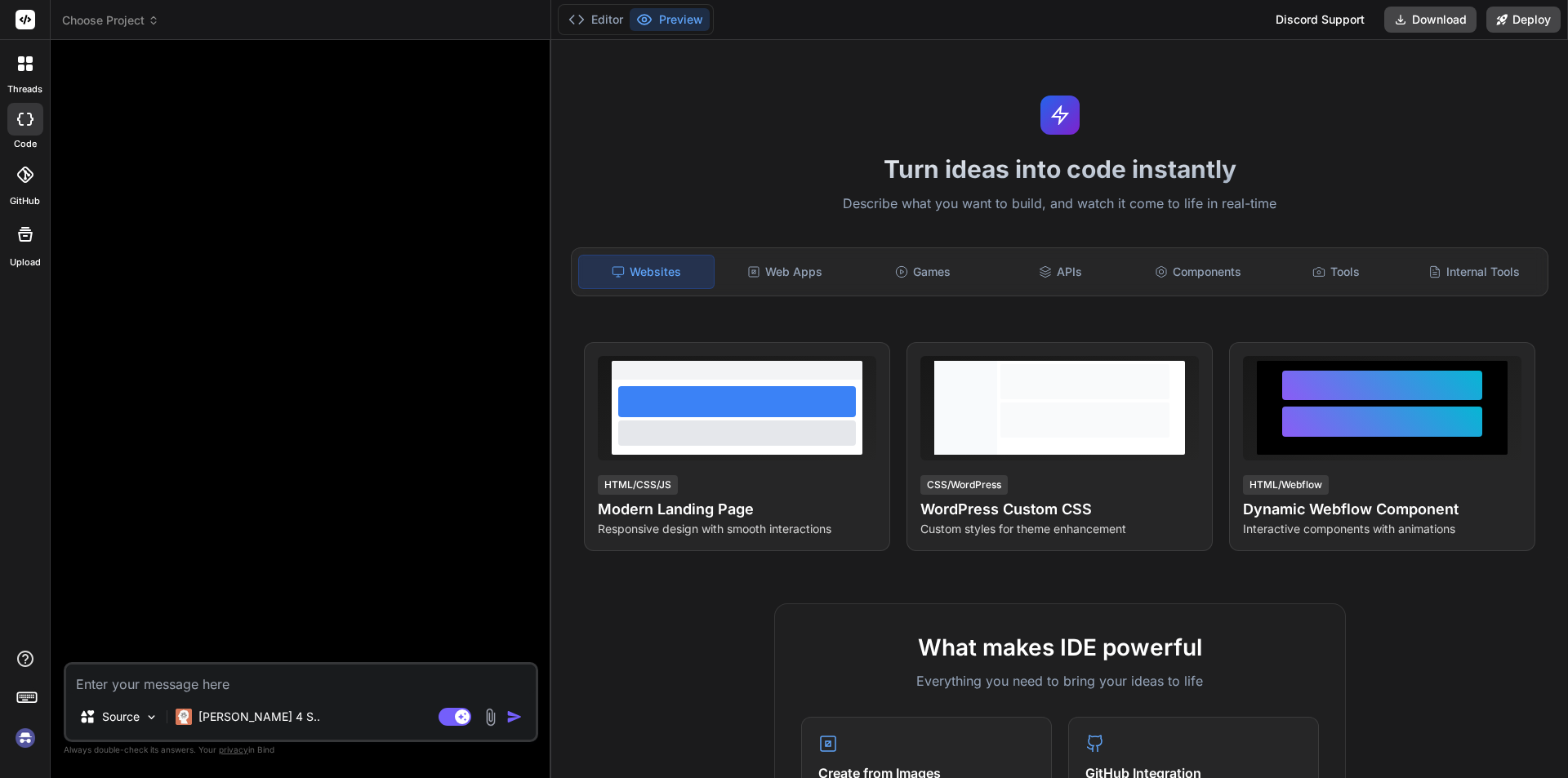
click at [263, 682] on textarea at bounding box center [302, 680] width 470 height 29
paste textarea "<div class="form-group"> <label class="form-label">Activity Type</label><span c…"
type textarea "<div class="form-group"> <label class="form-label">Activity Type</label><span c…"
type textarea "x"
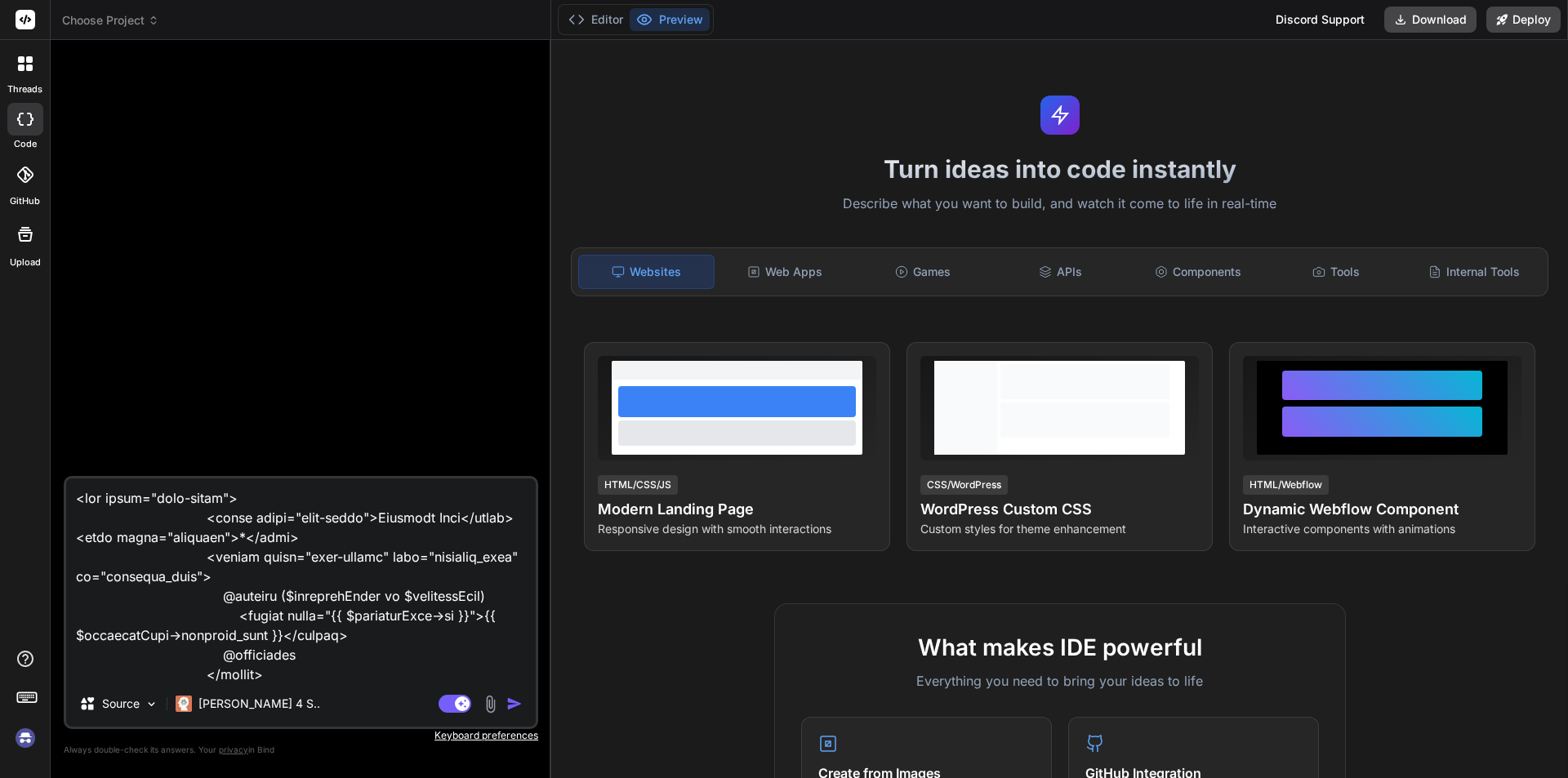
scroll to position [531, 0]
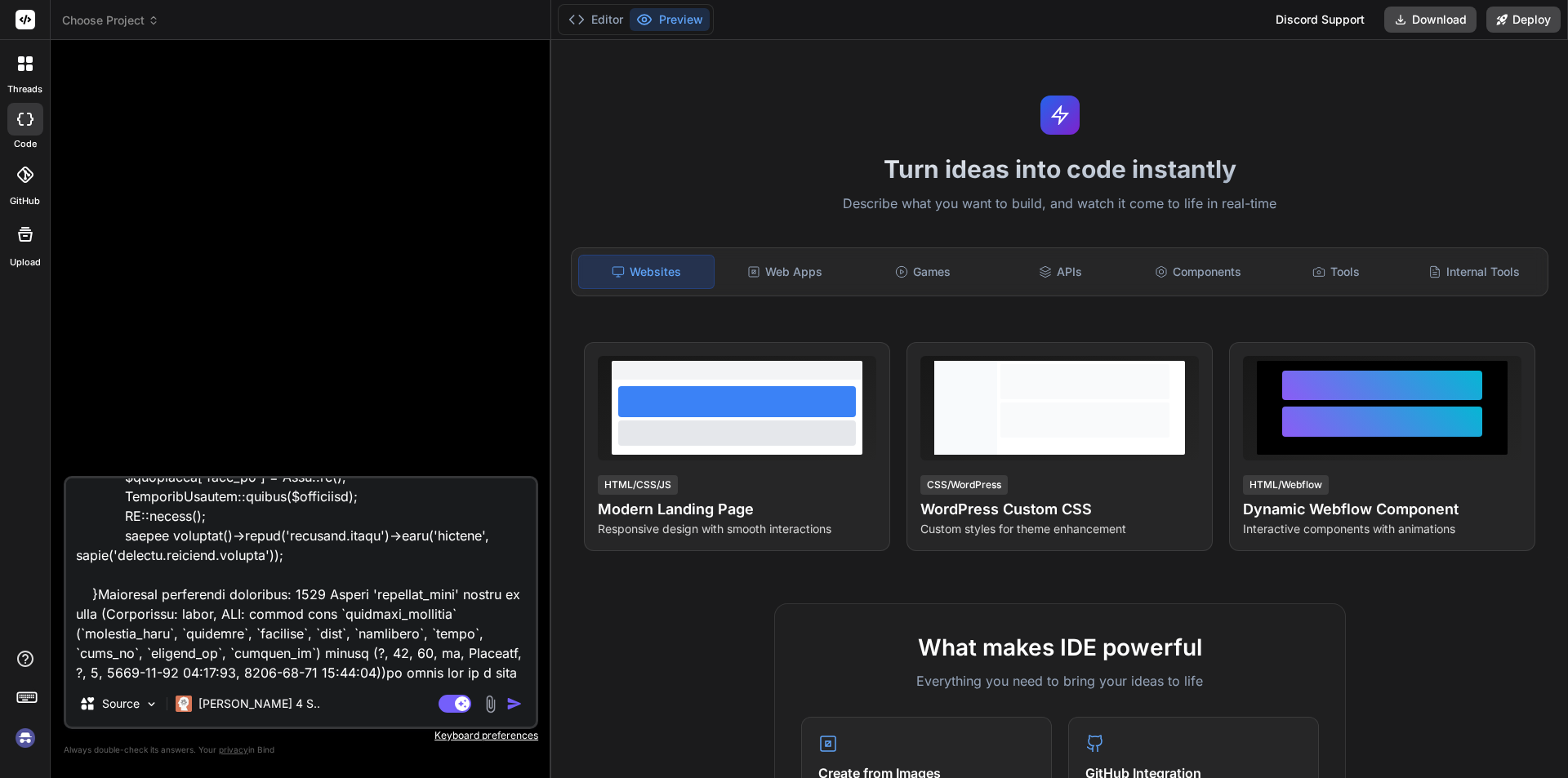
type textarea "<div class="form-group"> <label class="form-label">Activity Type</label><span c…"
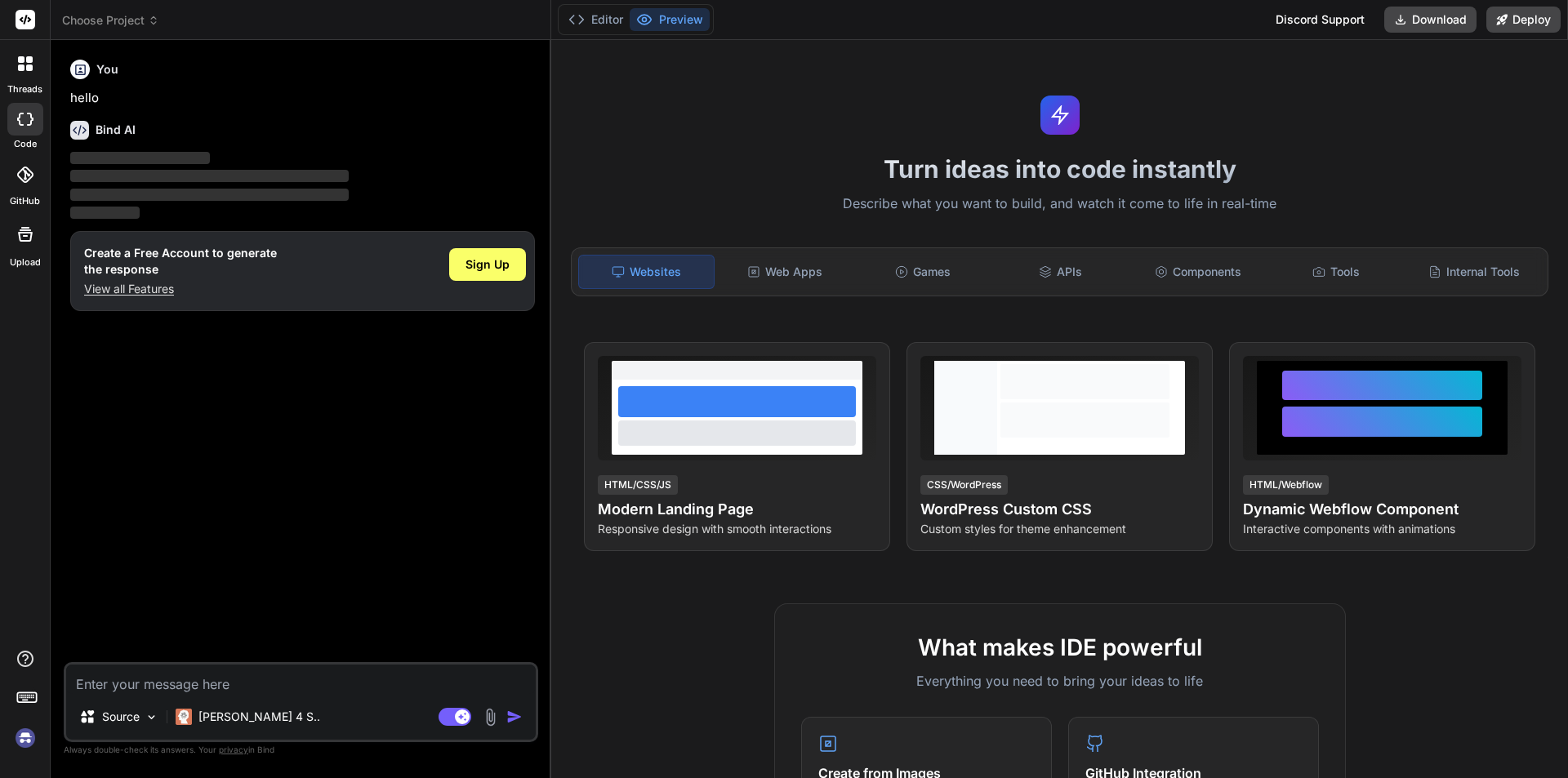
click at [29, 22] on icon at bounding box center [26, 19] width 12 height 9
click at [30, 12] on rect at bounding box center [25, 19] width 20 height 20
click at [20, 21] on rect at bounding box center [25, 19] width 20 height 20
click at [20, 22] on rect at bounding box center [25, 19] width 20 height 20
click at [342, 172] on span "‌" at bounding box center [209, 176] width 278 height 12
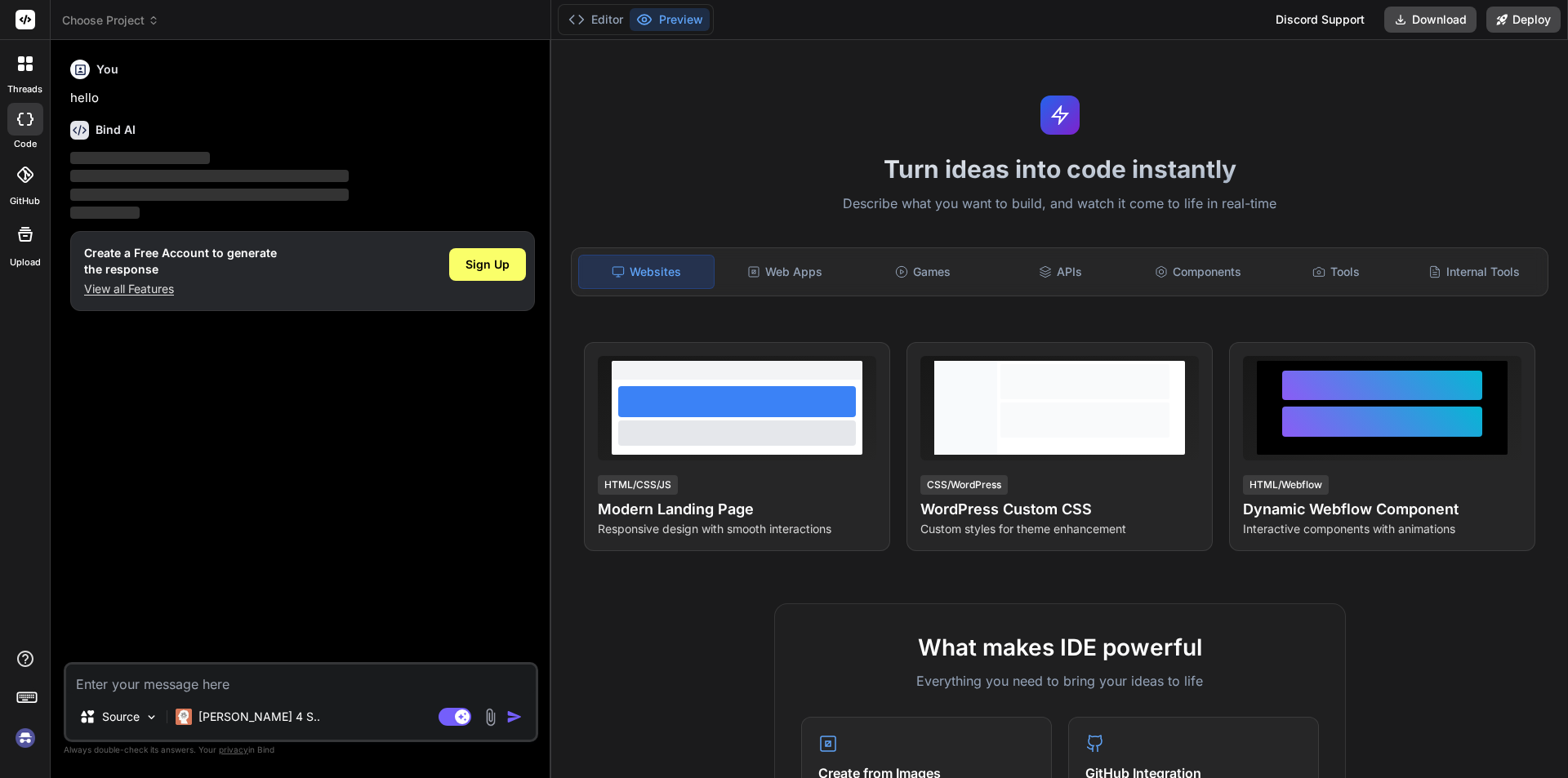
click at [22, 19] on rect at bounding box center [25, 19] width 20 height 20
click at [28, 22] on icon at bounding box center [26, 19] width 12 height 9
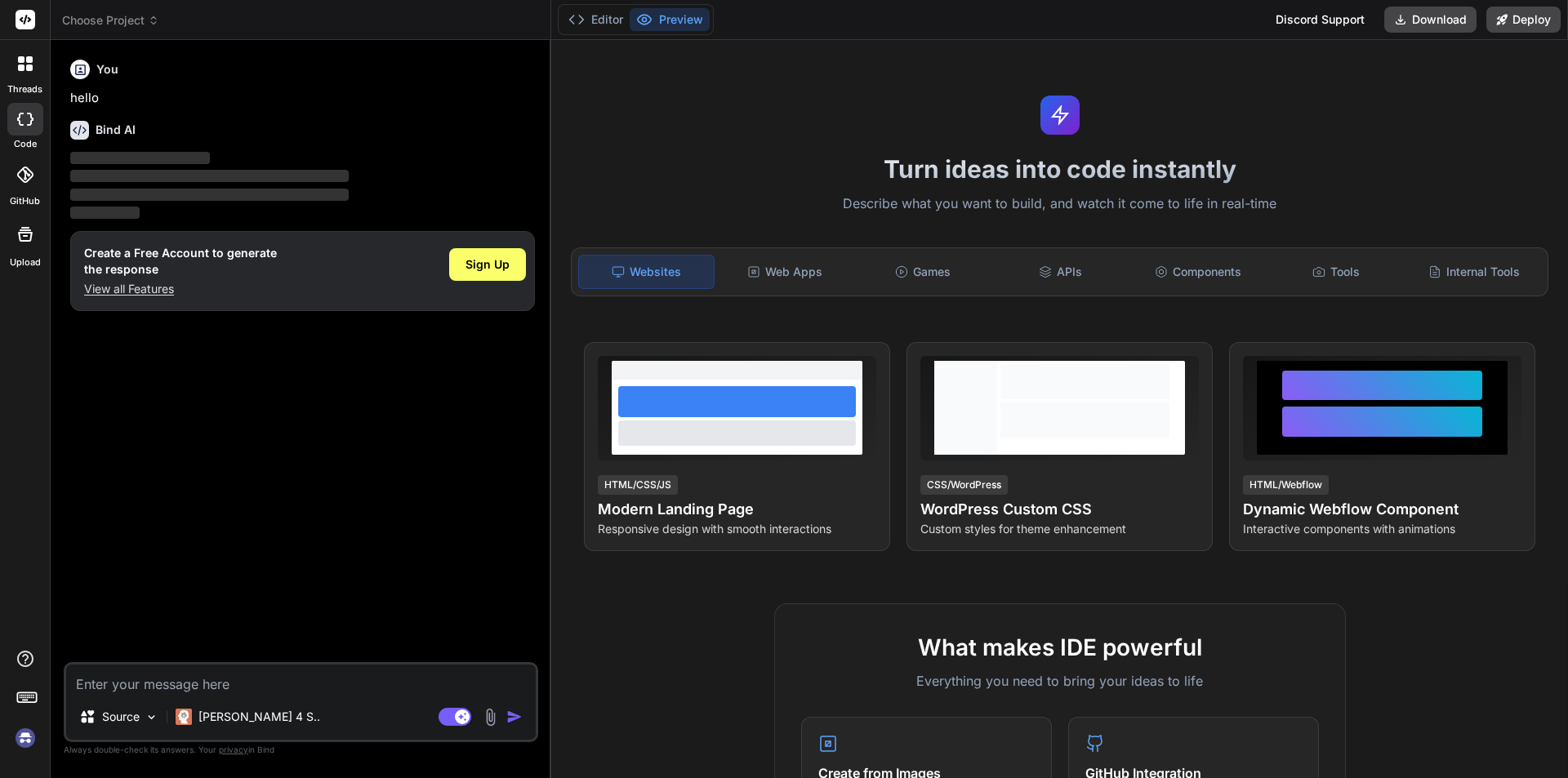
click at [28, 130] on div at bounding box center [26, 119] width 36 height 33
click at [27, 130] on div at bounding box center [26, 119] width 36 height 33
type textarea "x"
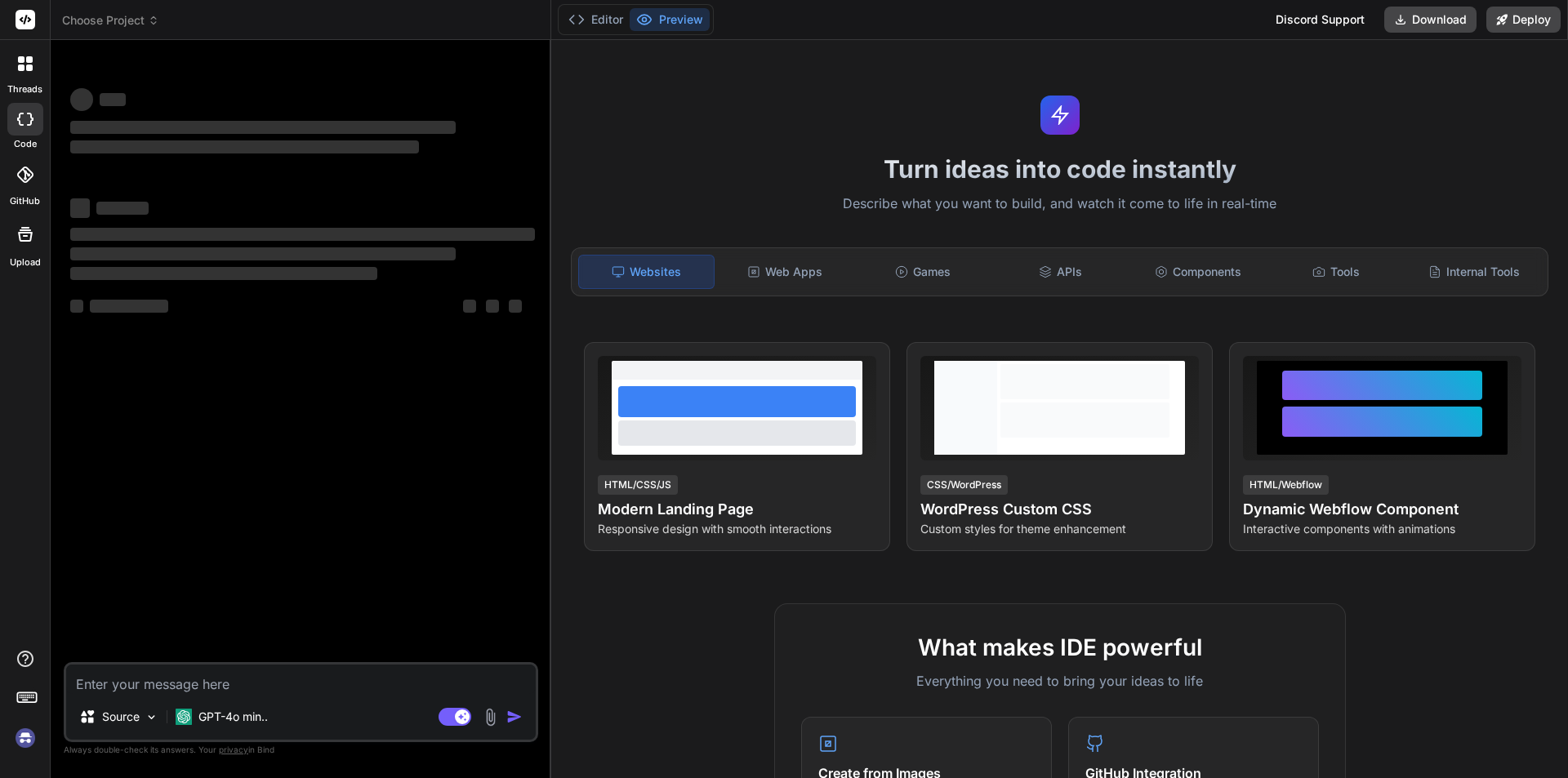
click at [18, 71] on div at bounding box center [25, 64] width 35 height 35
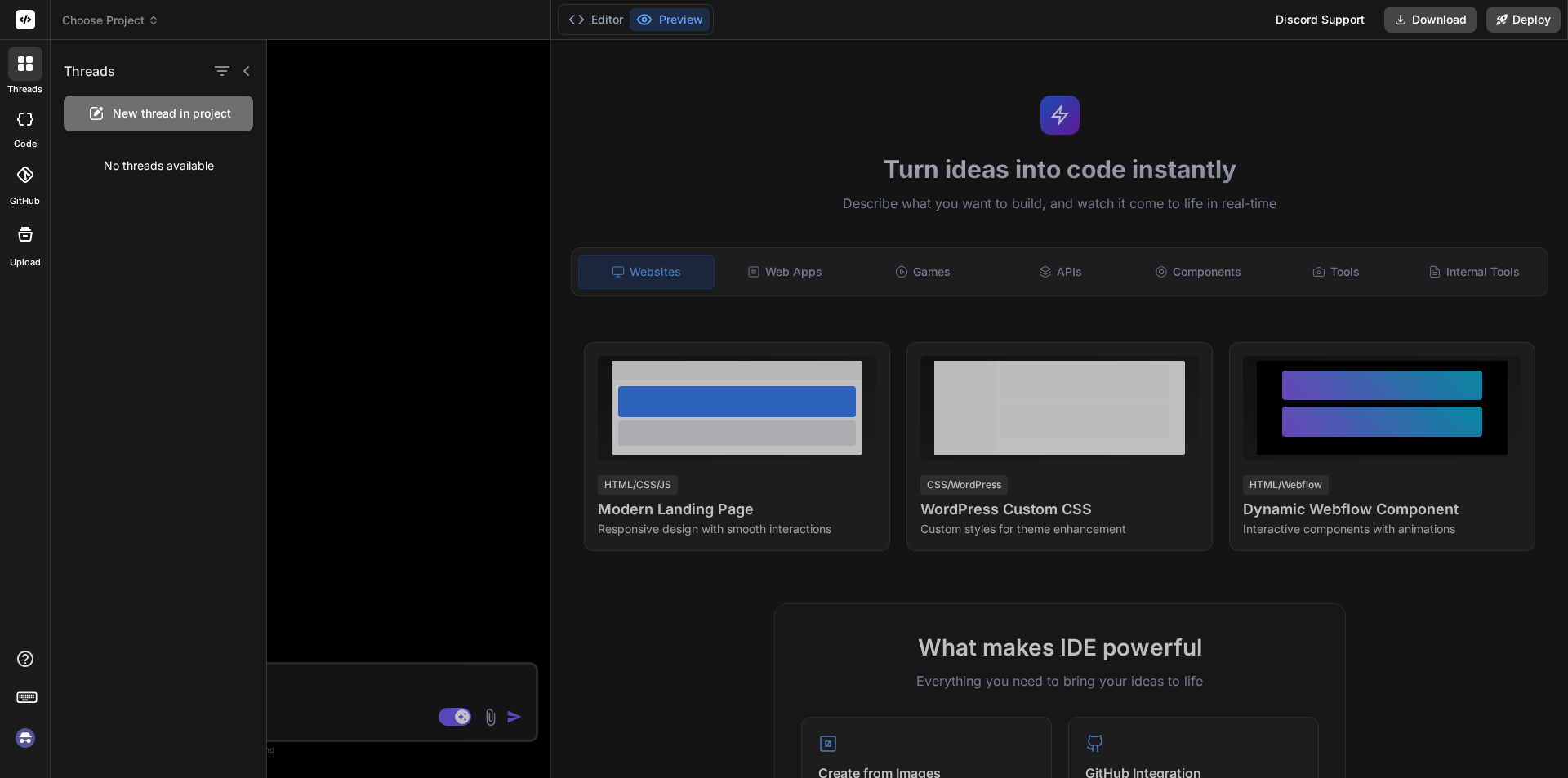
click at [404, 137] on div at bounding box center [917, 408] width 1301 height 738
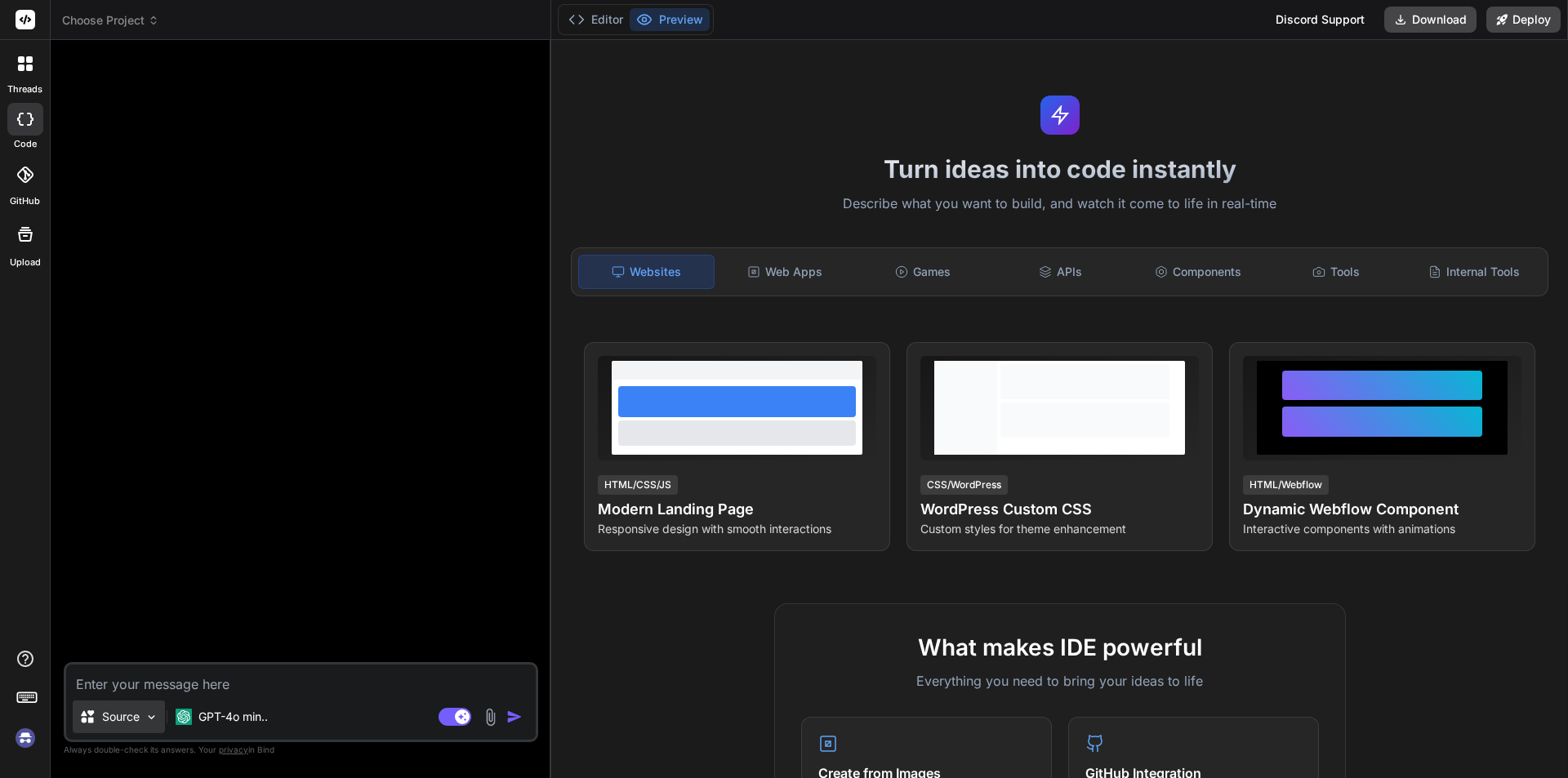
click at [152, 710] on img at bounding box center [151, 717] width 14 height 14
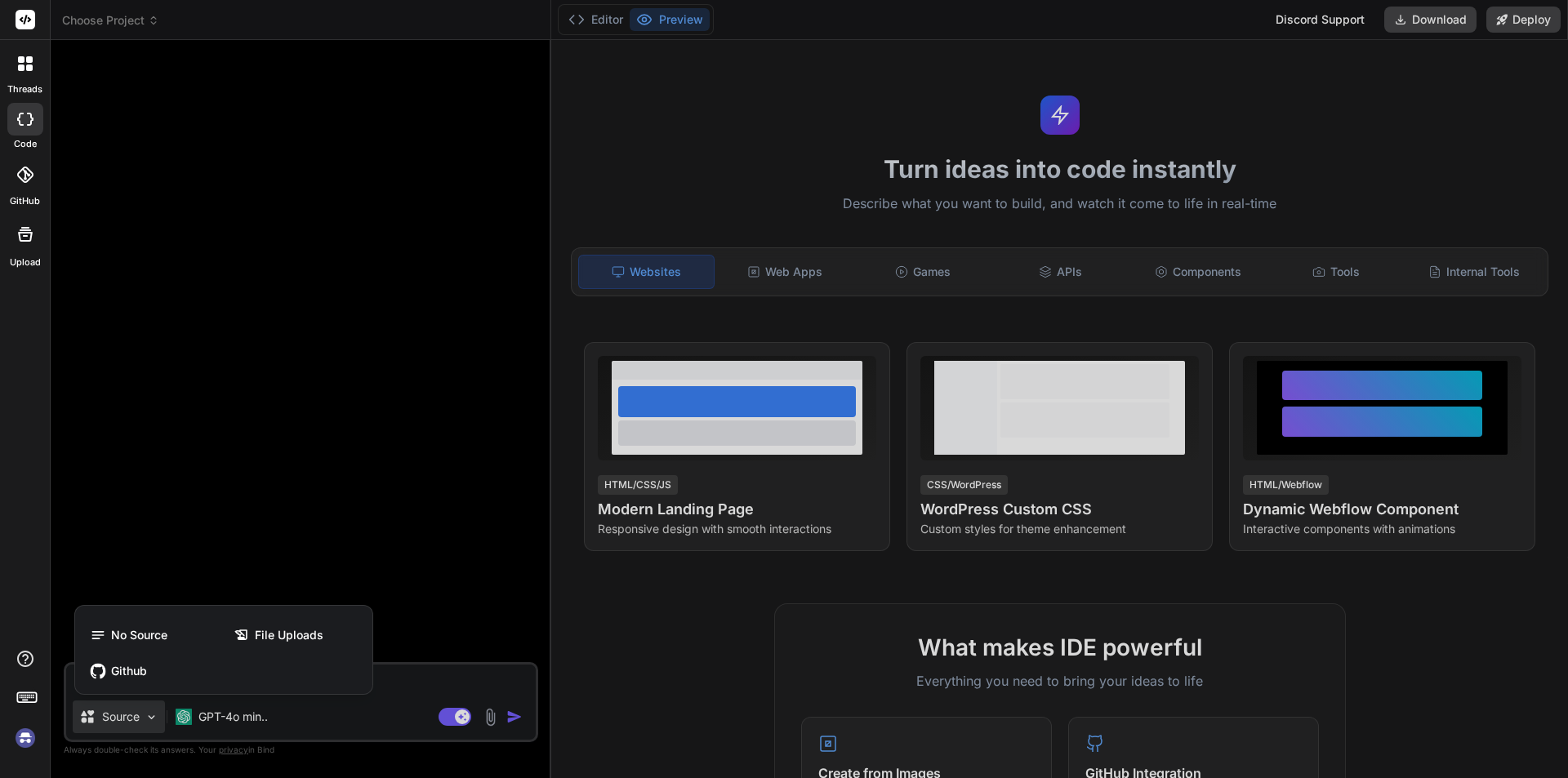
click at [254, 510] on div at bounding box center [784, 389] width 1568 height 778
type textarea "x"
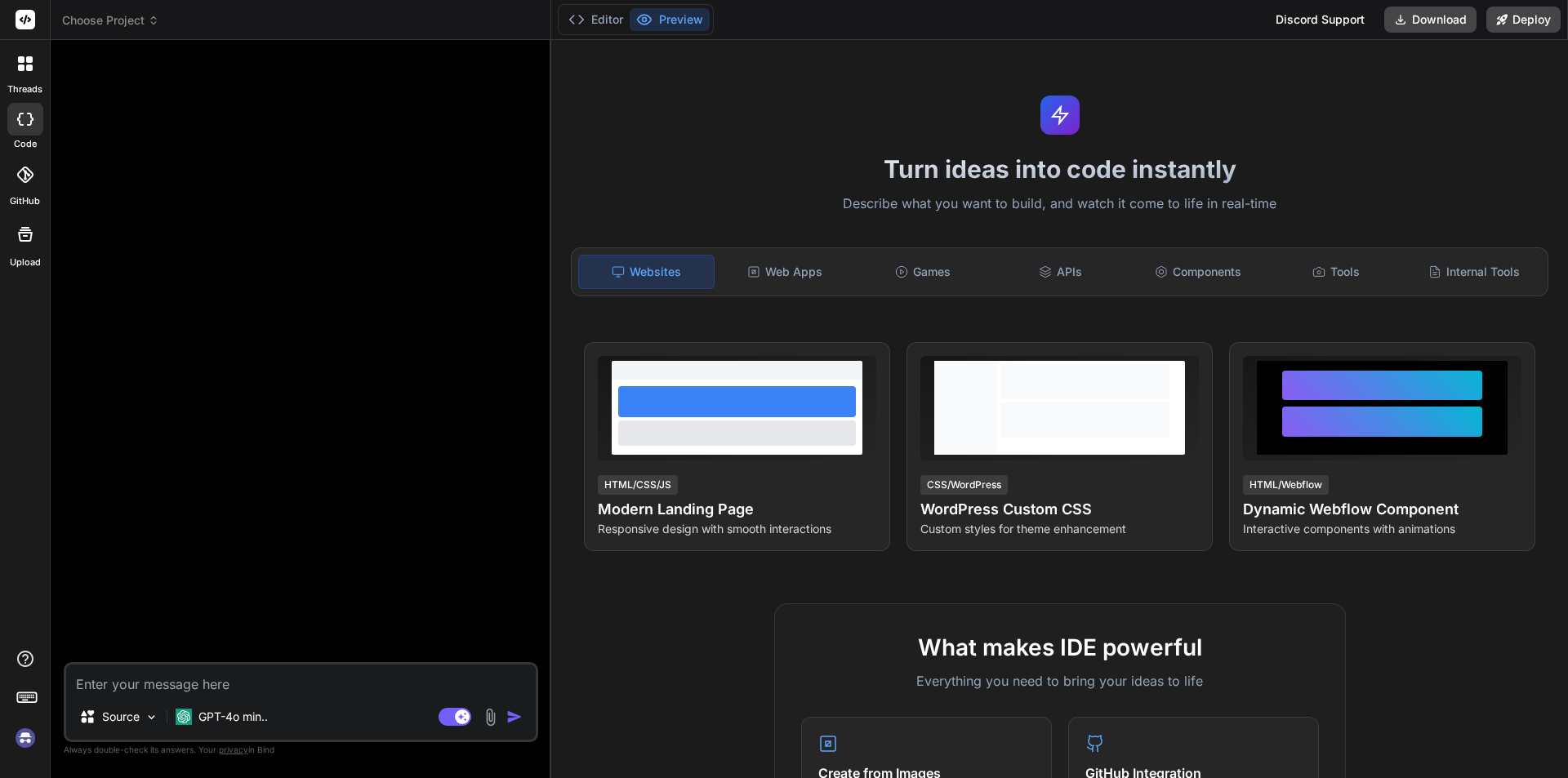
click at [200, 684] on textarea at bounding box center [302, 680] width 470 height 29
paste textarea "<div class="form-group"> <label class="form-label">Activity Type</label><span c…"
type textarea "<div class="form-group"> <label class="form-label">Activity Type</label><span c…"
type textarea "x"
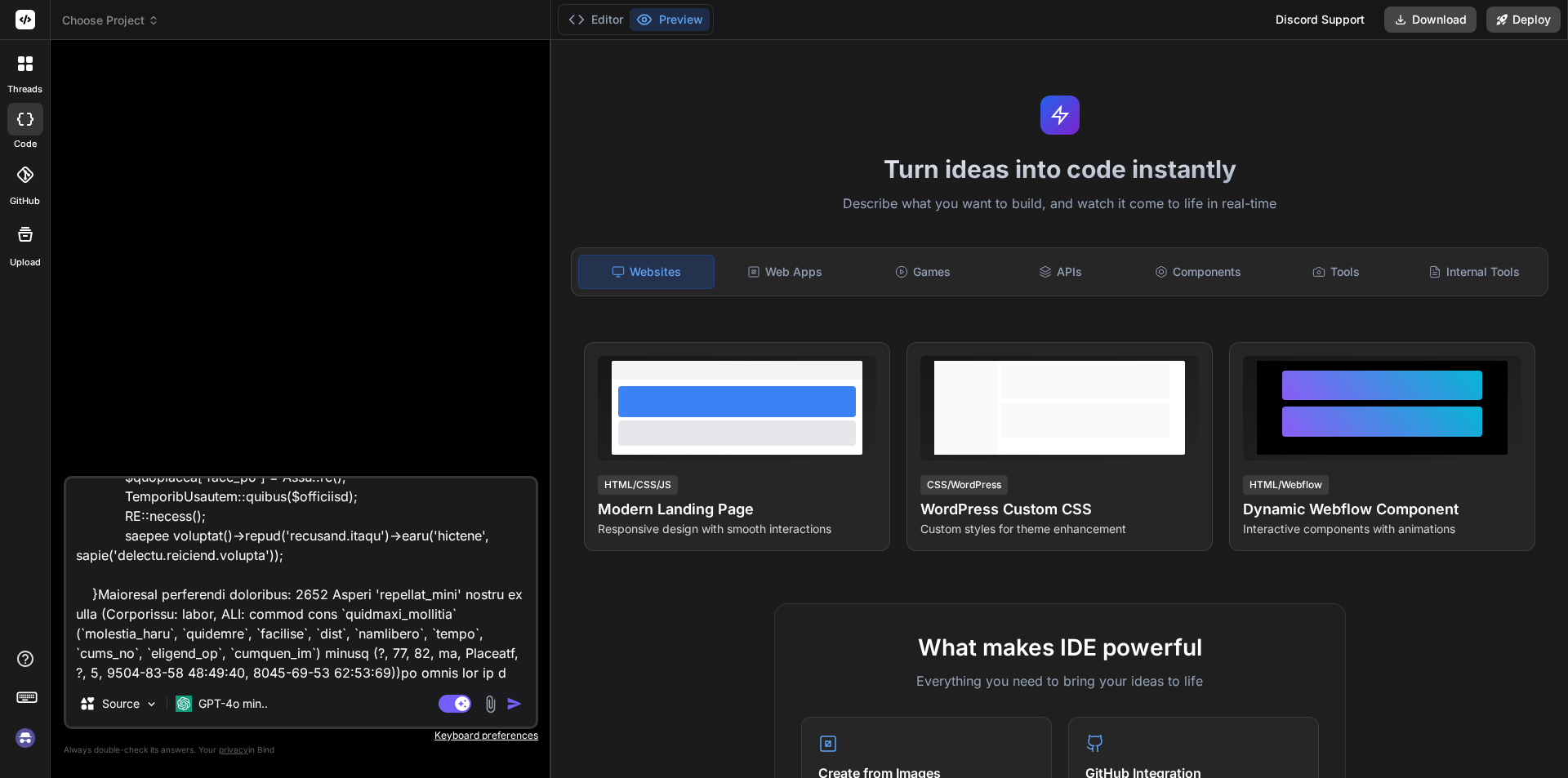
type textarea "<div class="form-group"> <label class="form-label">Activity Type</label><span c…"
type textarea "x"
type textarea "<div class="form-group"> <label class="form-label">Activity Type</label><span c…"
type textarea "x"
type textarea "<div class="form-group"> <label class="form-label">Activity Type</label><span c…"
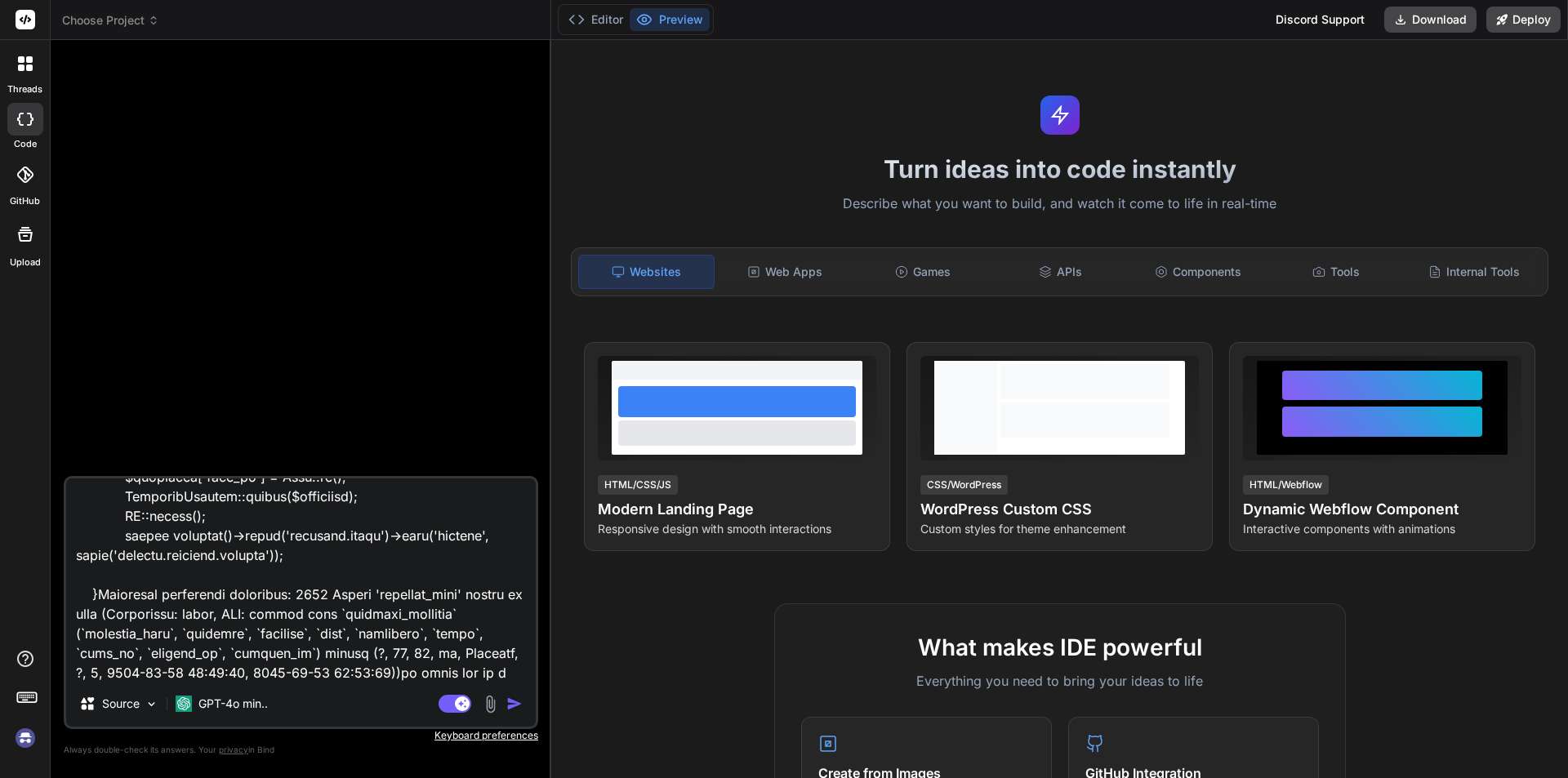
click at [517, 705] on img "button" at bounding box center [514, 703] width 16 height 16
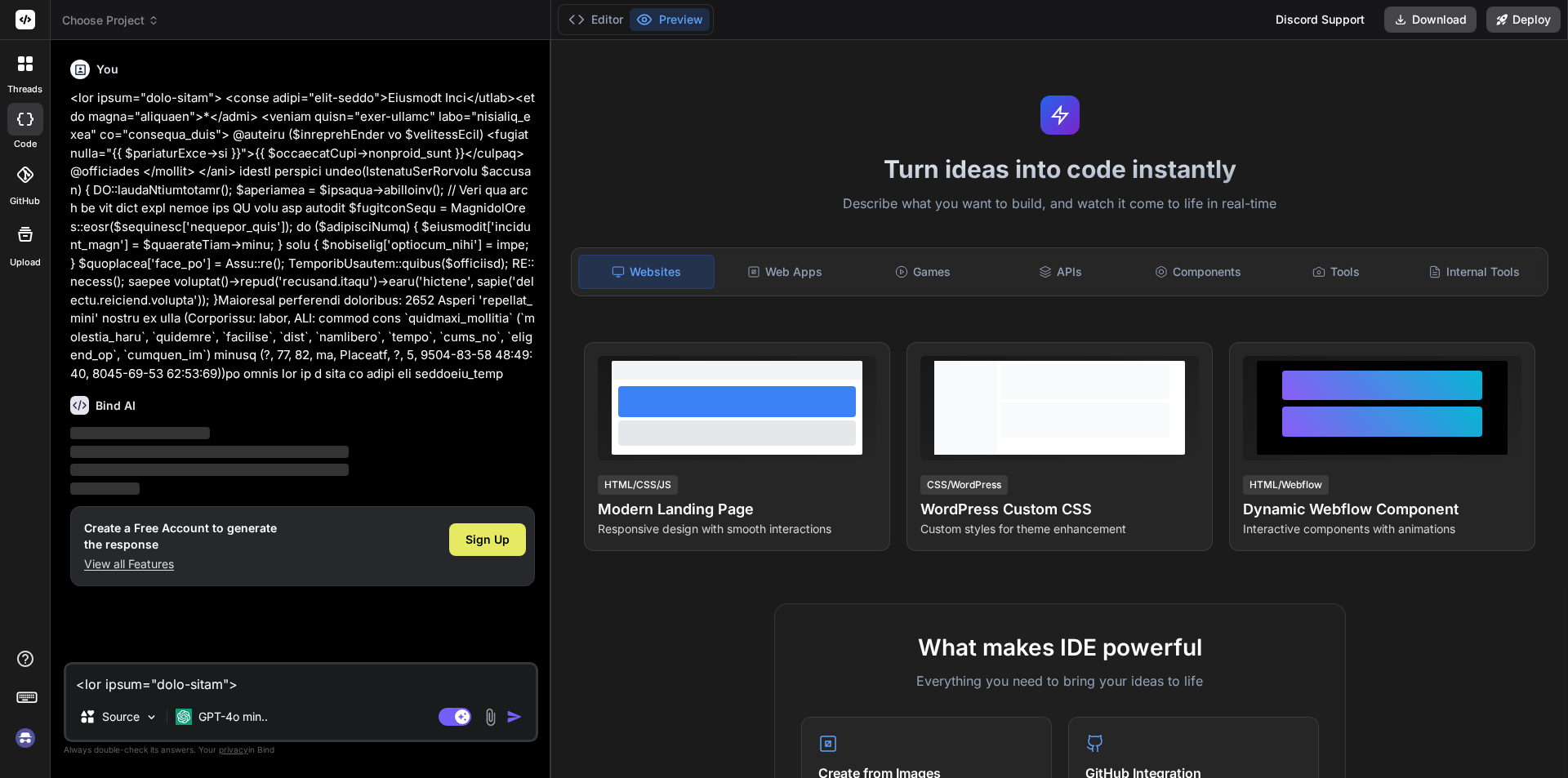
click at [496, 546] on span "Sign Up" at bounding box center [487, 539] width 44 height 16
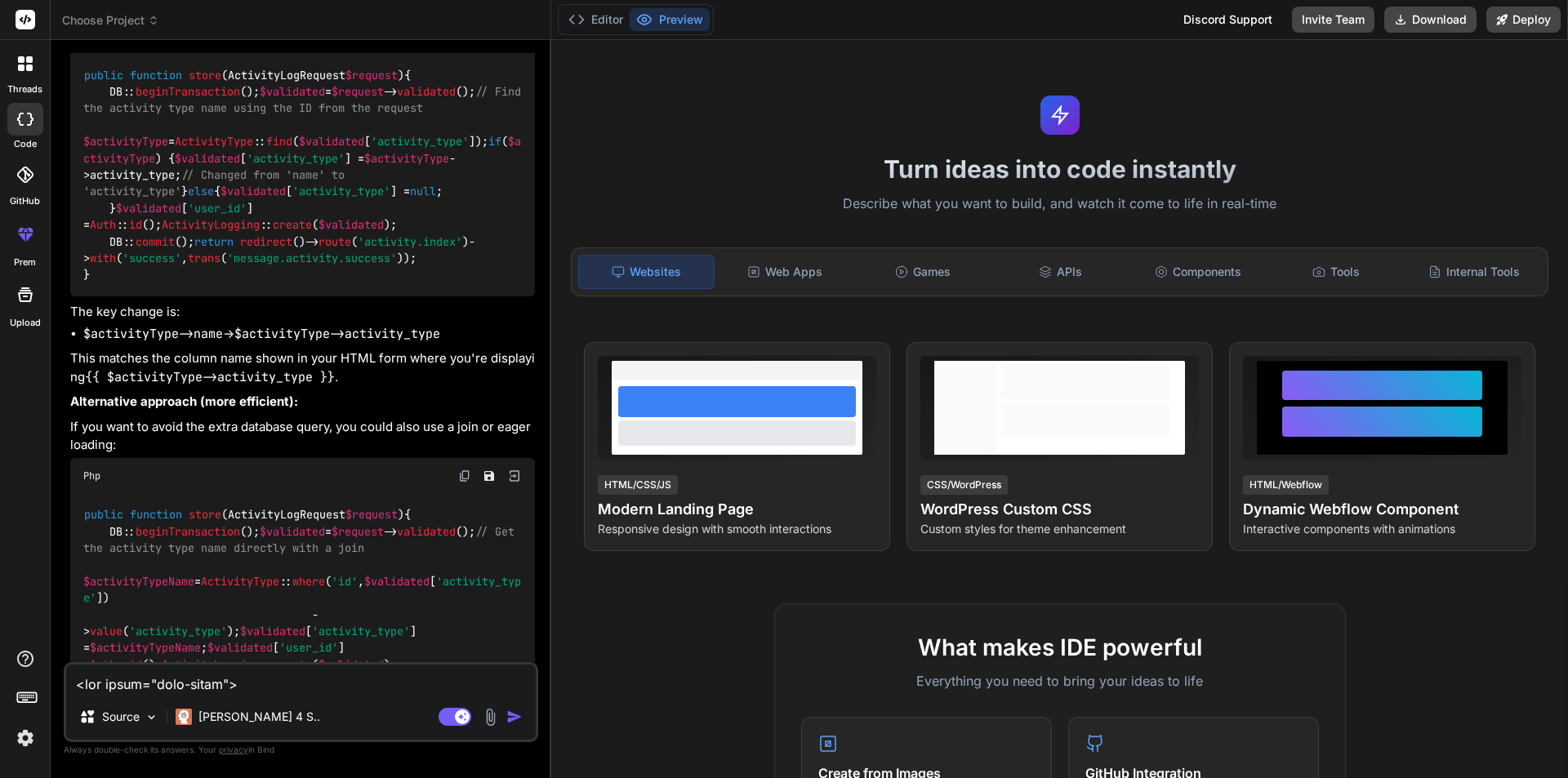
scroll to position [245, 0]
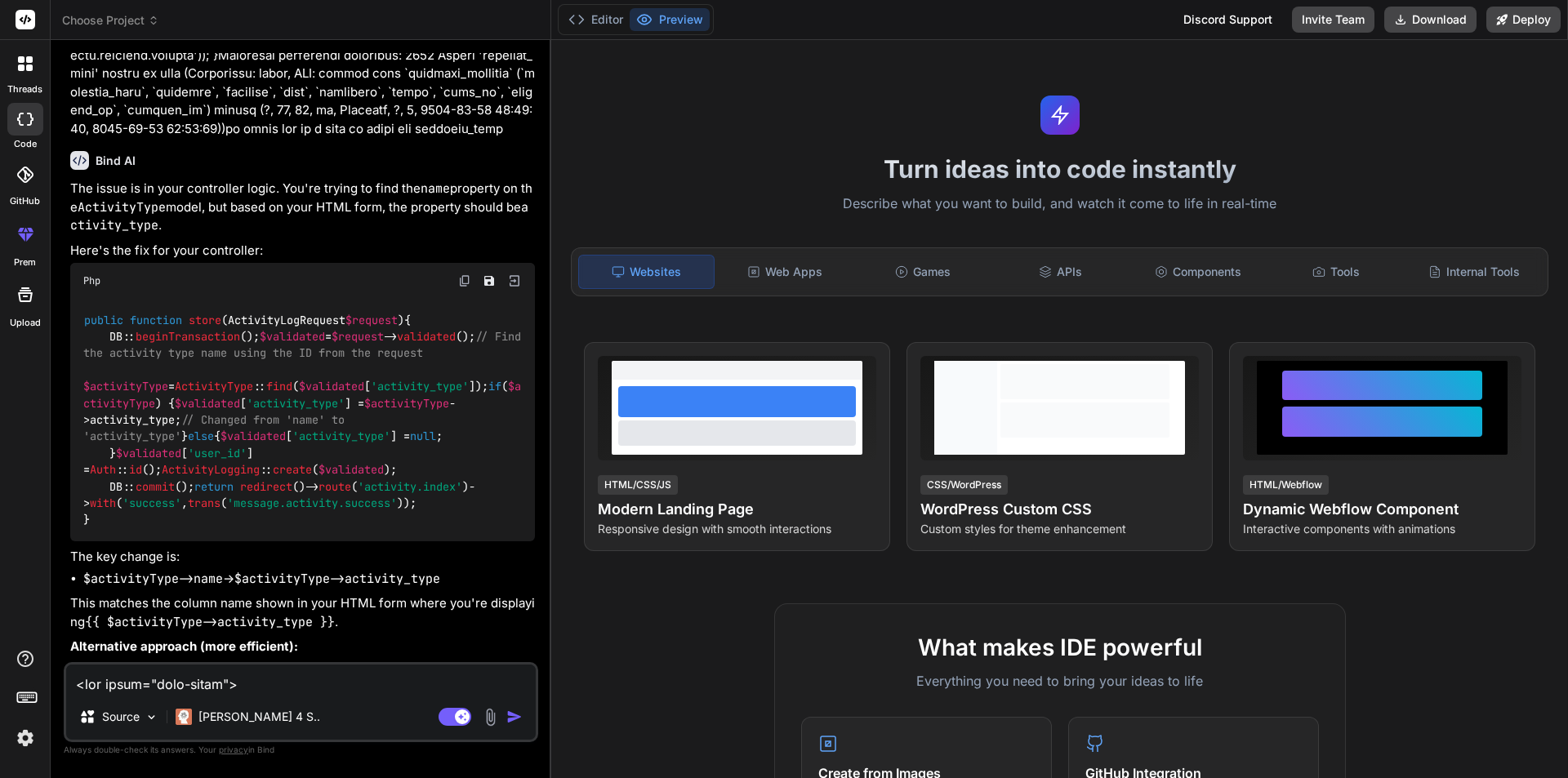
type textarea "x"
click at [465, 286] on img at bounding box center [464, 281] width 13 height 13
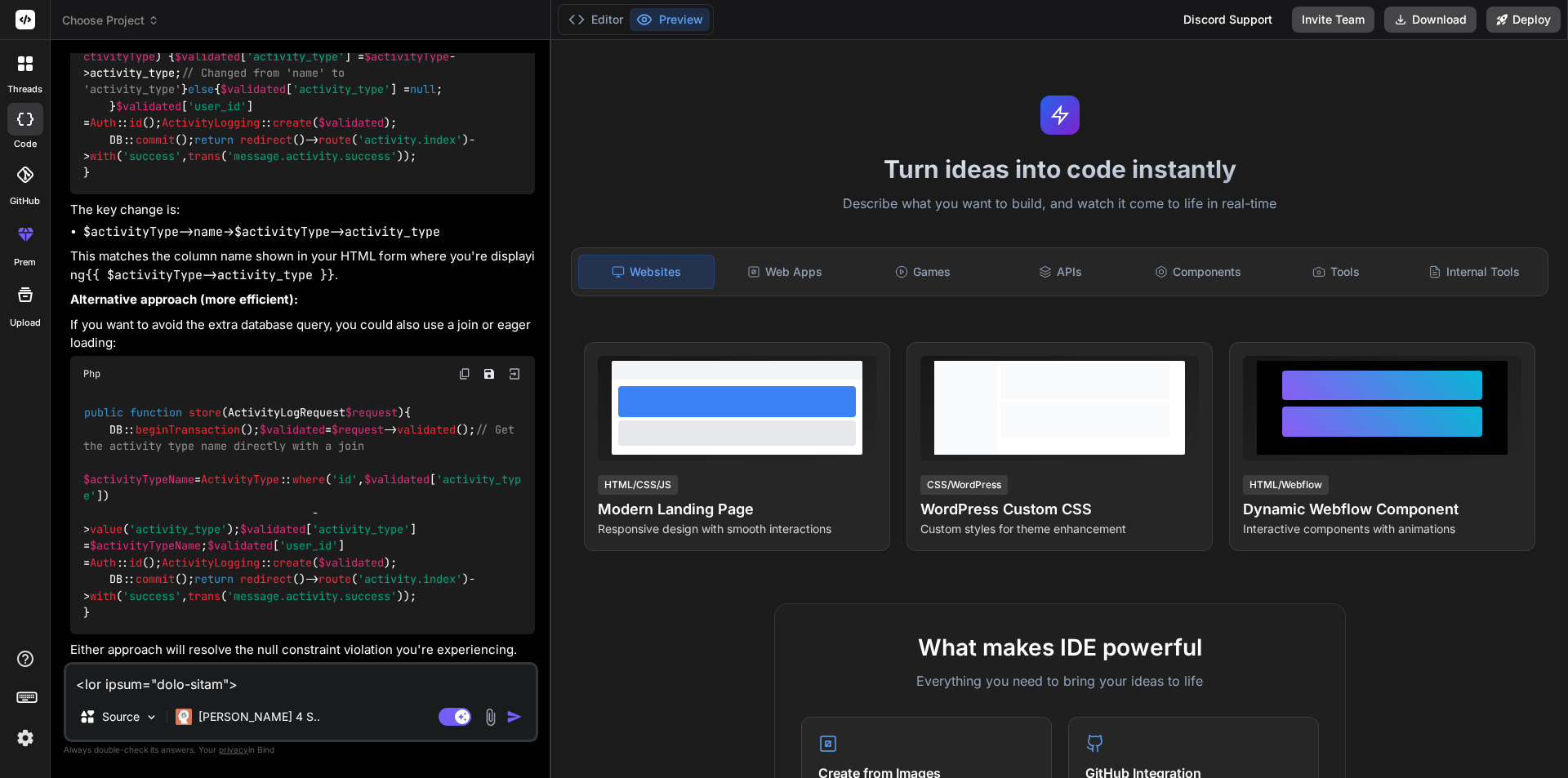
scroll to position [842, 0]
click at [460, 367] on img at bounding box center [464, 373] width 13 height 13
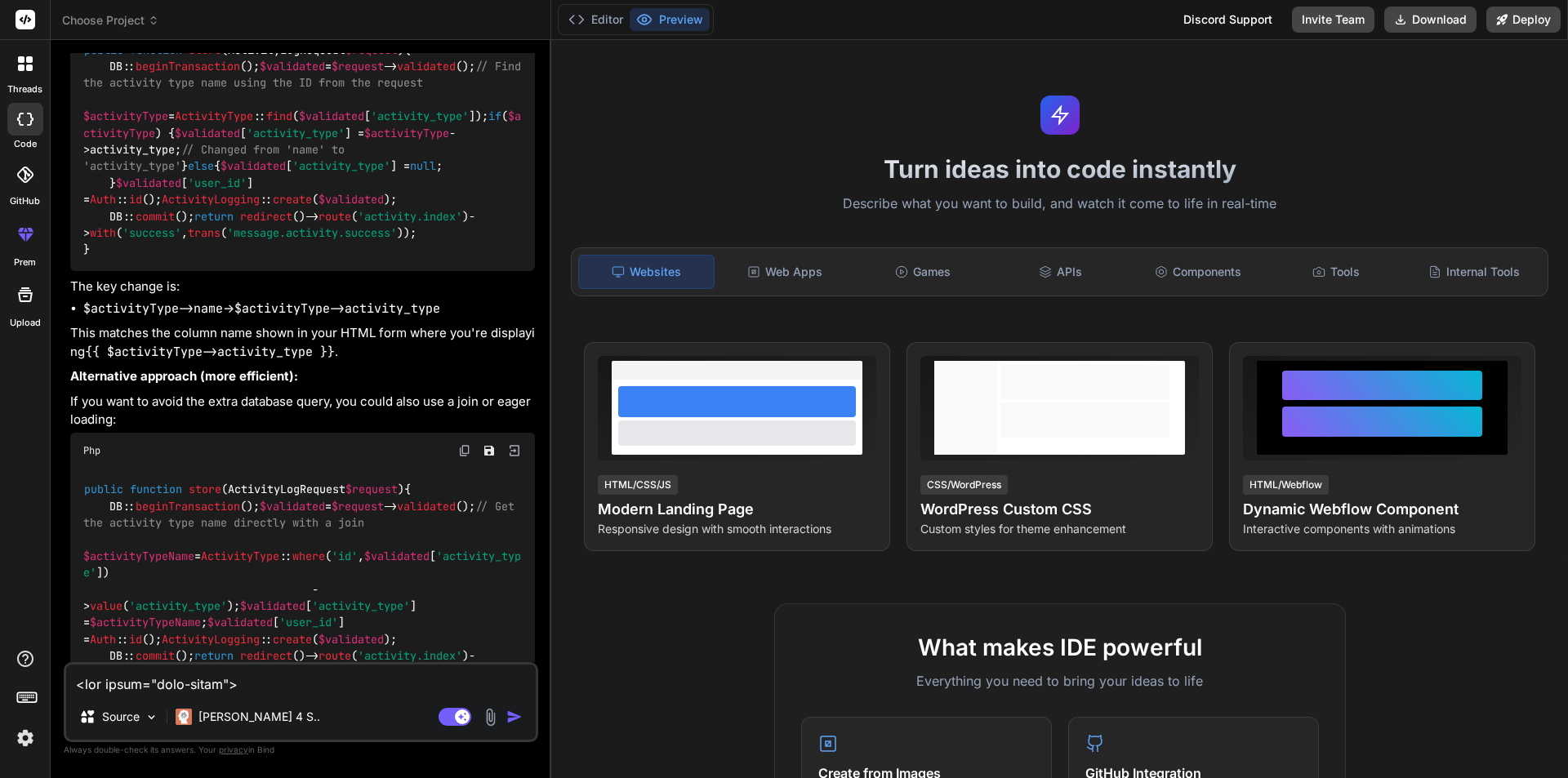
scroll to position [433, 0]
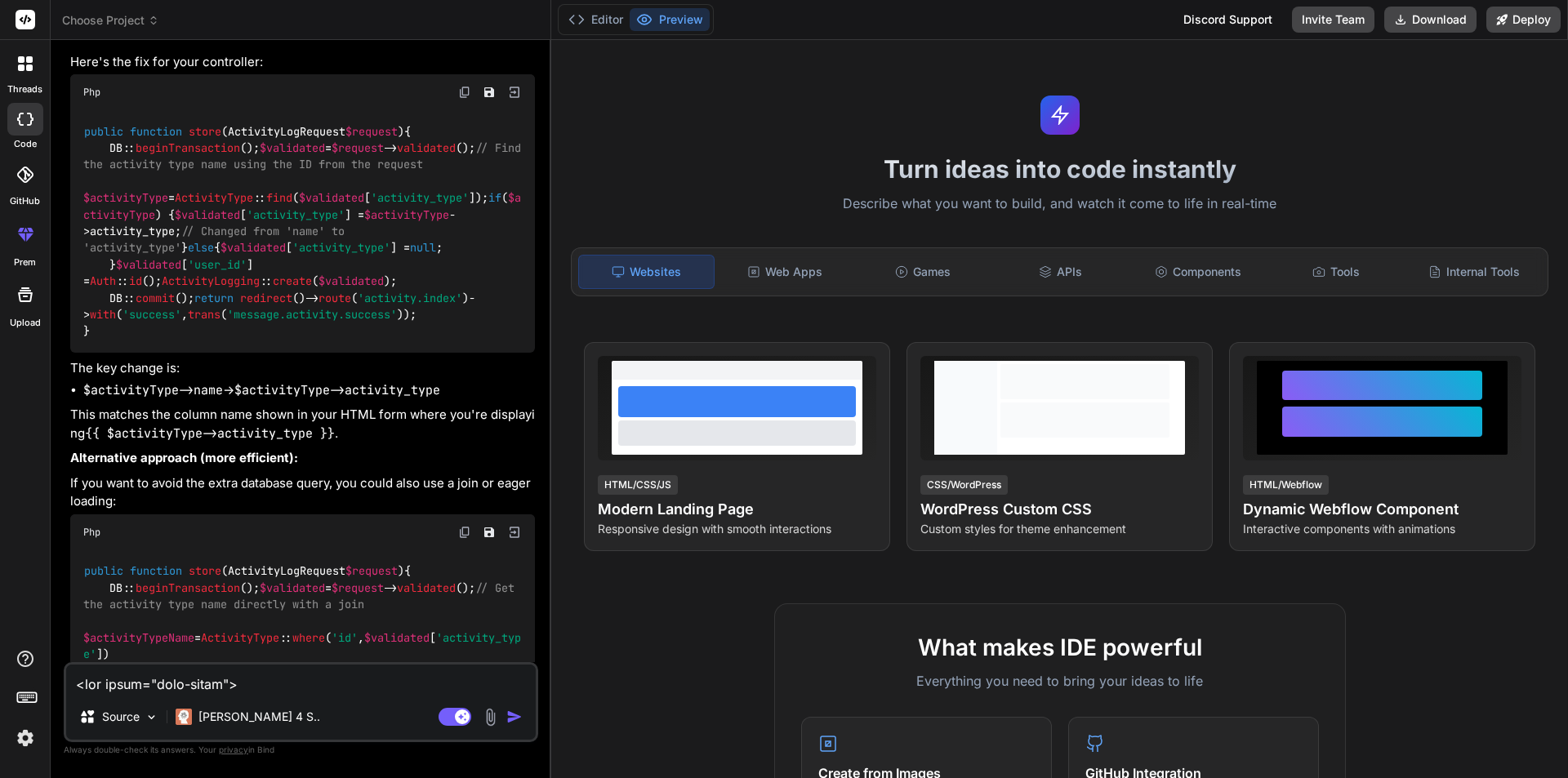
click at [476, 88] on div "Php" at bounding box center [302, 92] width 465 height 36
click at [463, 92] on img at bounding box center [464, 92] width 13 height 13
click at [321, 686] on textarea at bounding box center [302, 680] width 470 height 29
paste textarea "public function todayList(): JsonResponse { try { $medications = MedicationLog:…"
type textarea "public function todayList(): JsonResponse { try { $medications = MedicationLog:…"
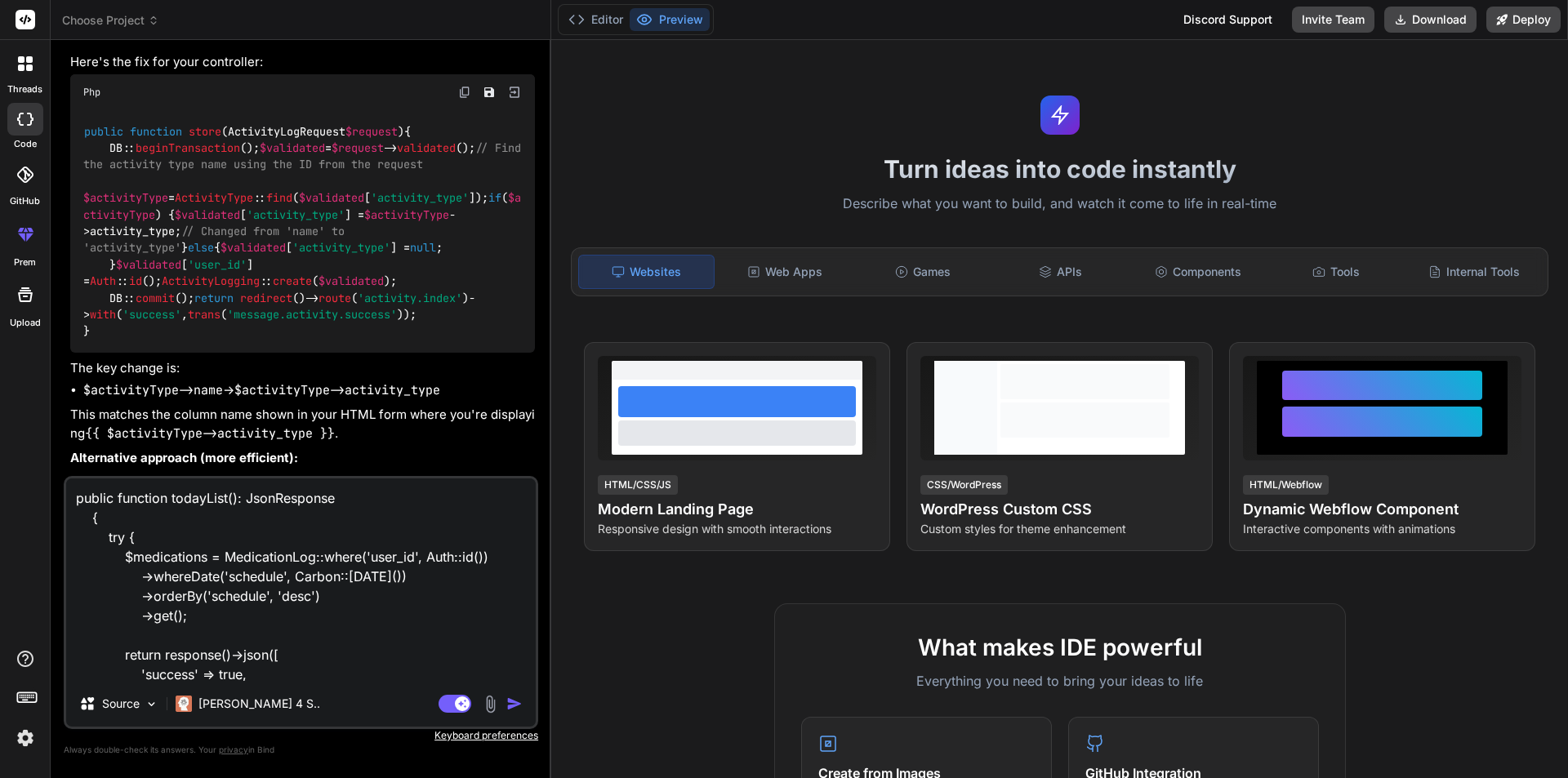
scroll to position [256, 0]
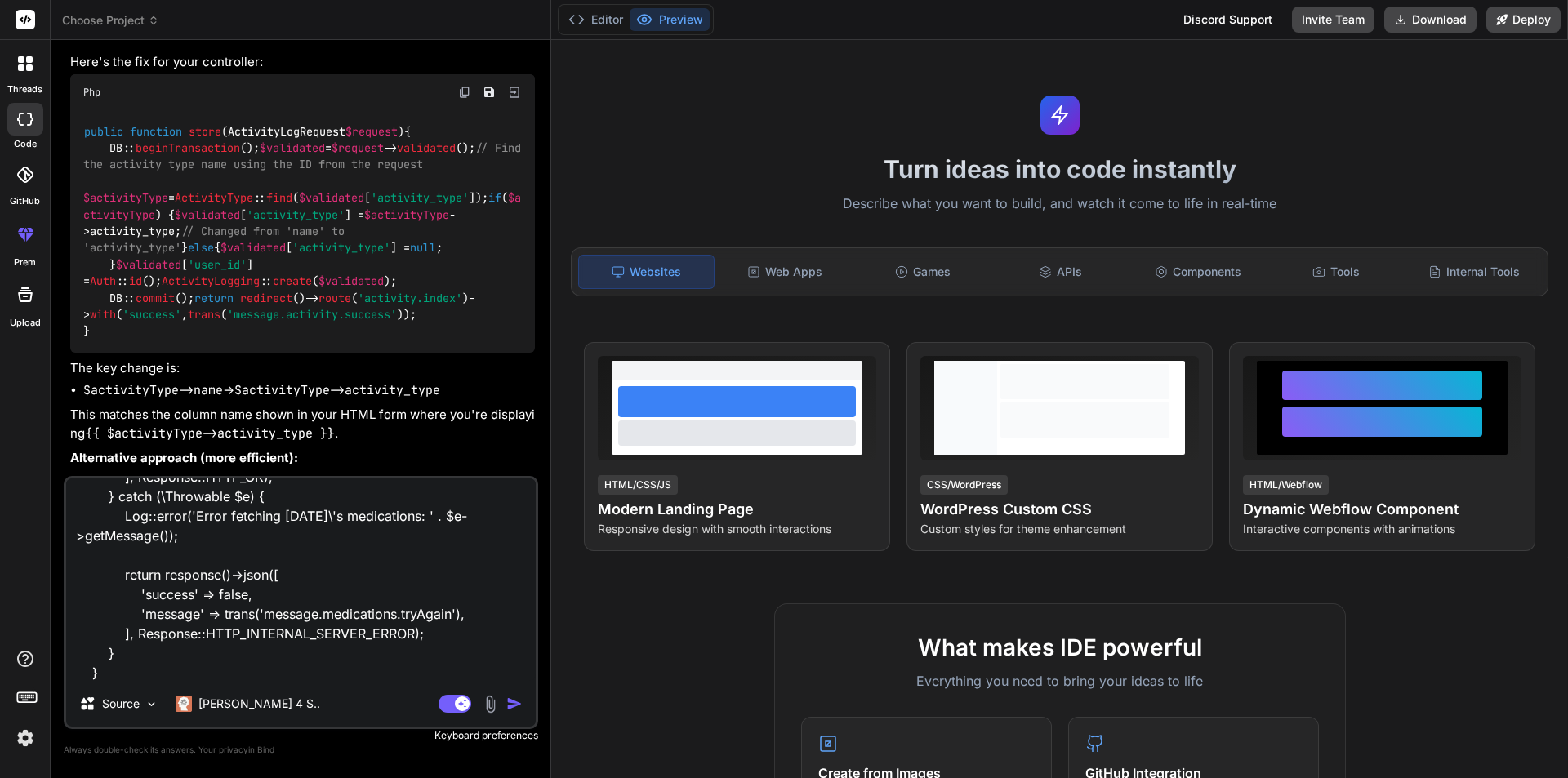
type textarea "x"
type textarea "public function todayList(): JsonResponse { try { $medications = MedicationLog:…"
type textarea "x"
type textarea "public function todayList(): JsonResponse { try { $medications = MedicationLog:…"
type textarea "x"
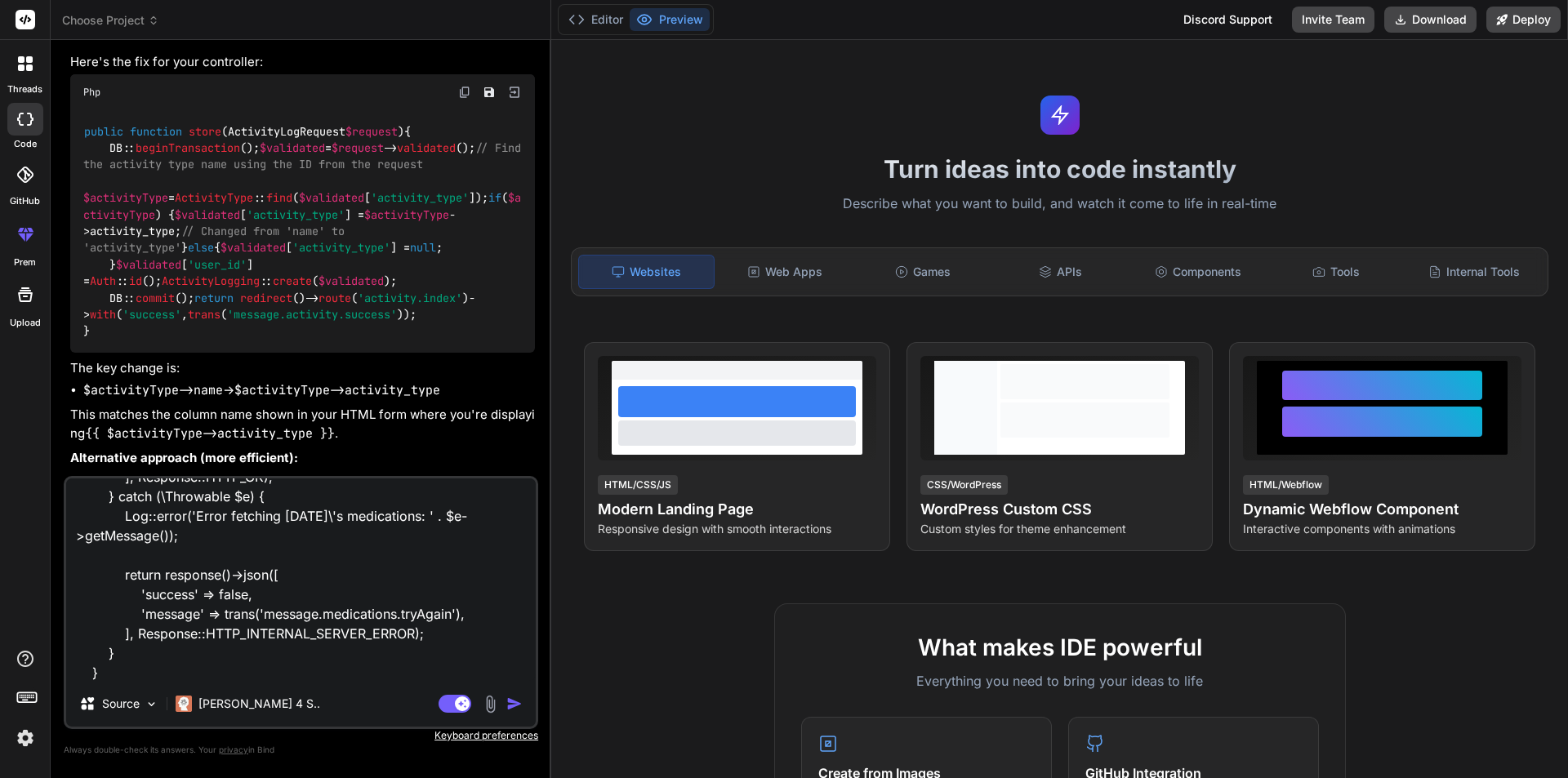
type textarea "public function todayList(): JsonResponse { try { $medications = MedicationLog:…"
click at [204, 665] on textarea "public function todayList(): JsonResponse { try { $medications = MedicationLog:…" at bounding box center [302, 579] width 470 height 202
type textarea "x"
type textarea "public function todayList(): JsonResponse { try { $medications = MedicationLog:…"
type textarea "x"
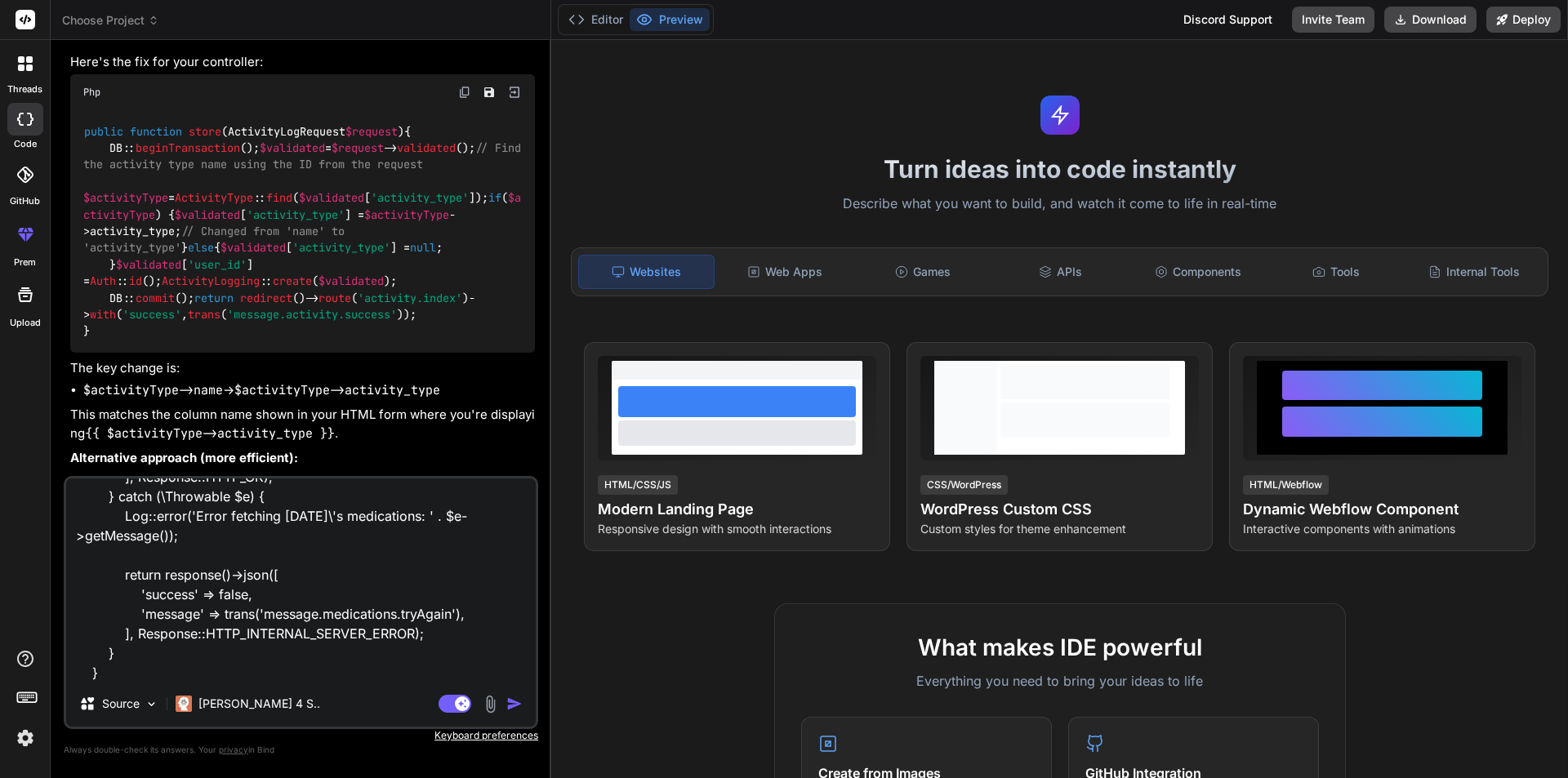
type textarea "public function todayList(): JsonResponse { try { $medications = MedicationLog:…"
type textarea "x"
type textarea "public function todayList(): JsonResponse { try { $medications = MedicationLog:…"
click at [168, 676] on textarea "public function todayList(): JsonResponse { try { $medications = MedicationLog:…" at bounding box center [302, 579] width 470 height 202
type textarea "x"
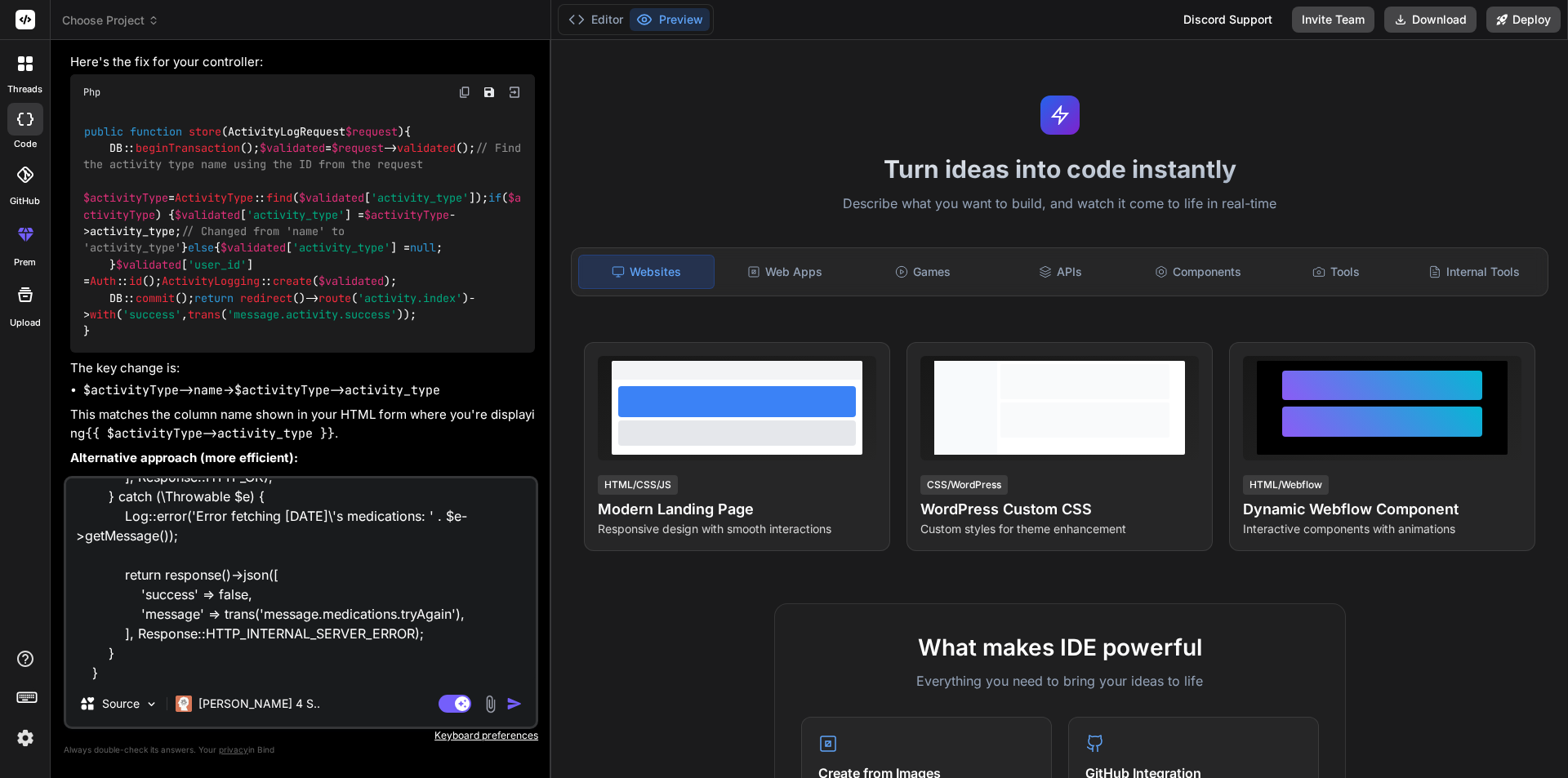
type textarea "public function todayList(): JsonResponse { try { $medications = MedicationLog:…"
type textarea "x"
type textarea "public function todayList(): JsonResponse { try { $medications = MedicationLog:…"
type textarea "x"
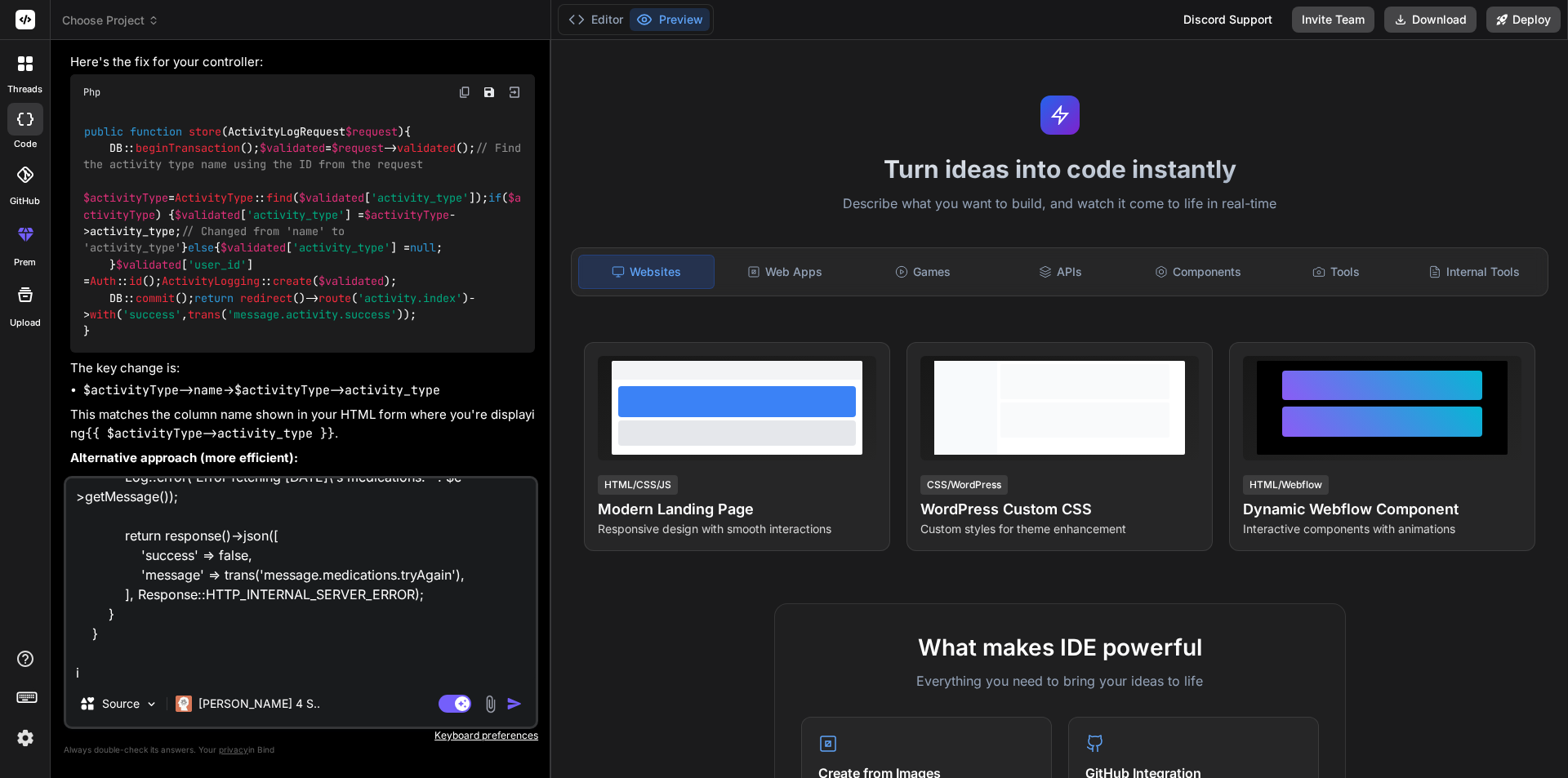
type textarea "public function todayList(): JsonResponse { try { $medications = MedicationLog:…"
type textarea "x"
type textarea "public function todayList(): JsonResponse { try { $medications = MedicationLog:…"
type textarea "x"
type textarea "public function todayList(): JsonResponse { try { $medications = MedicationLog:…"
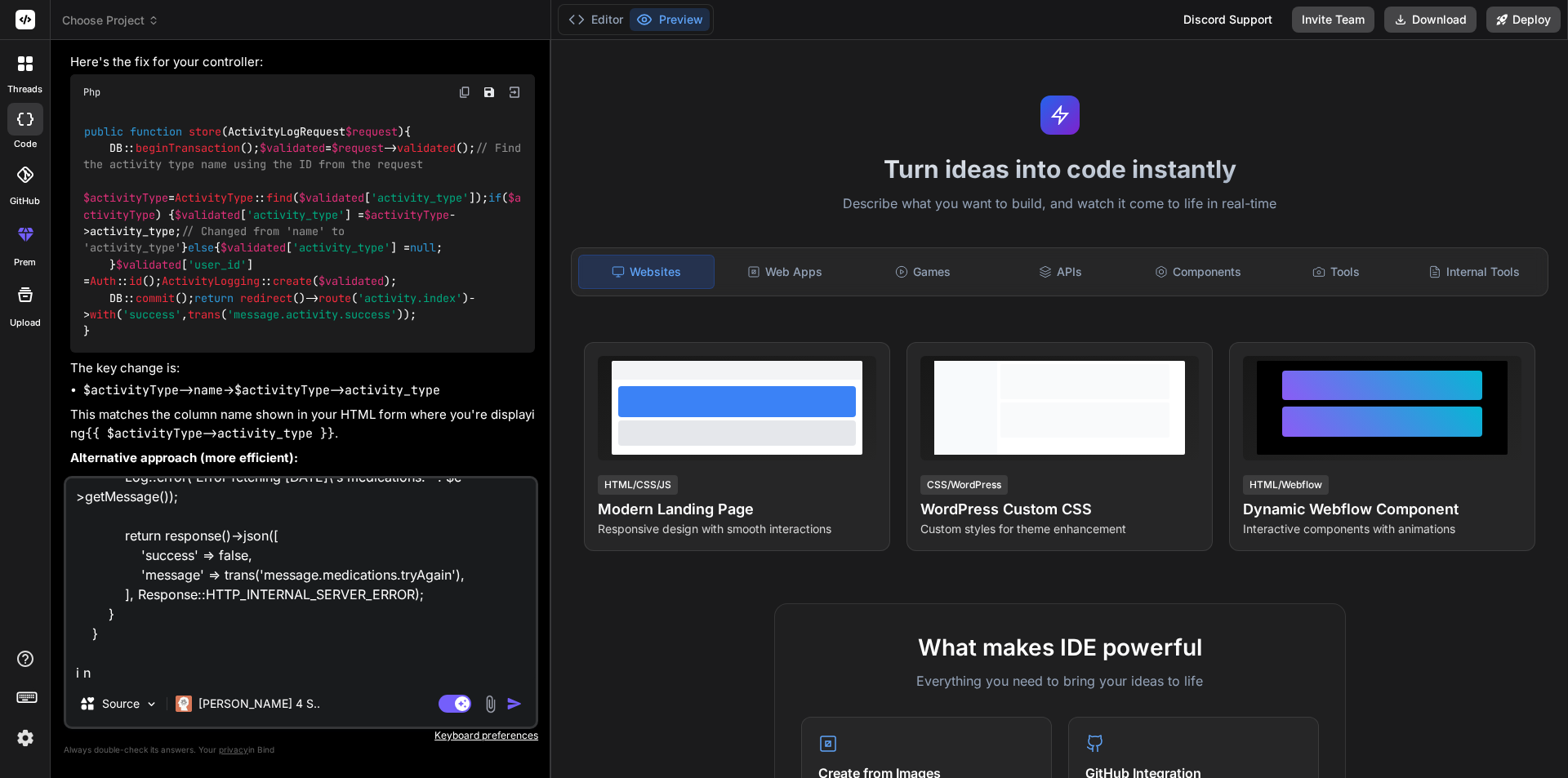
type textarea "x"
type textarea "public function todayList(): JsonResponse { try { $medications = MedicationLog:…"
type textarea "x"
type textarea "public function todayList(): JsonResponse { try { $medications = MedicationLog:…"
type textarea "x"
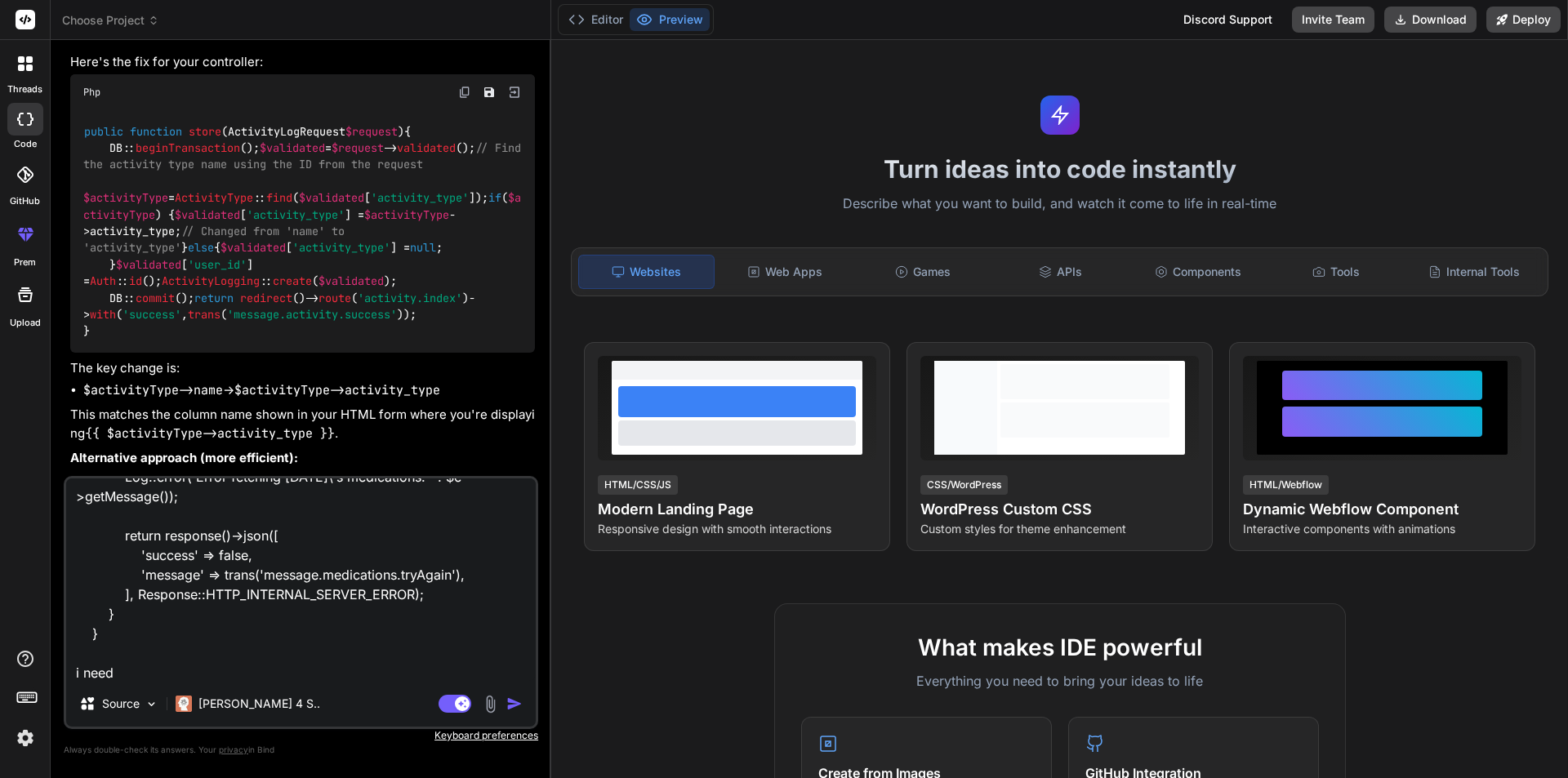
type textarea "public function todayList(): JsonResponse { try { $medications = MedicationLog:…"
type textarea "x"
type textarea "public function todayList(): JsonResponse { try { $medications = MedicationLog:…"
type textarea "x"
type textarea "public function todayList(): JsonResponse { try { $medications = MedicationLog:…"
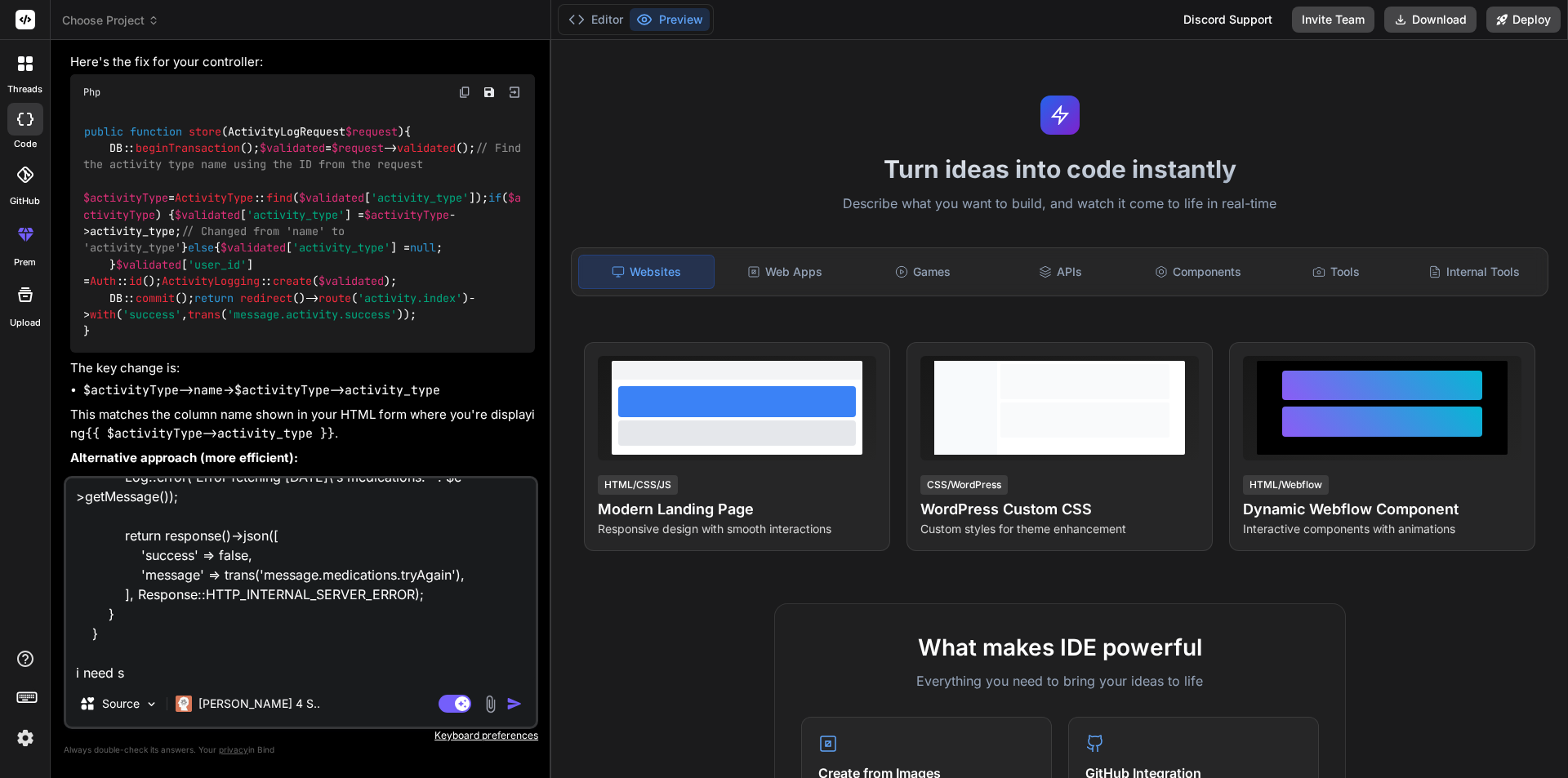
type textarea "x"
type textarea "public function todayList(): JsonResponse { try { $medications = MedicationLog:…"
type textarea "x"
type textarea "public function todayList(): JsonResponse { try { $medications = MedicationLog:…"
type textarea "x"
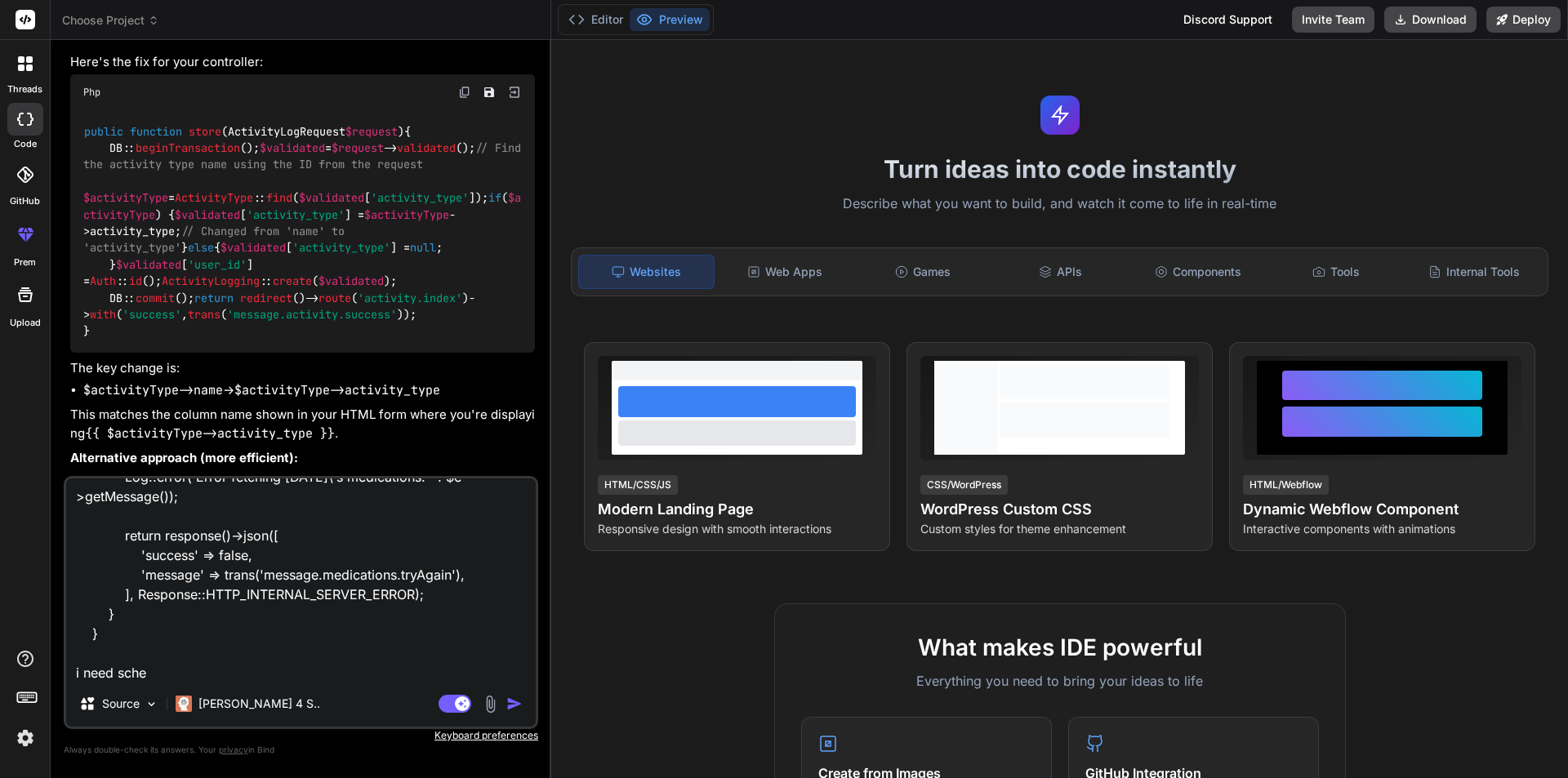
type textarea "public function todayList(): JsonResponse { try { $medications = MedicationLog:…"
type textarea "x"
type textarea "public function todayList(): JsonResponse { try { $medications = MedicationLog:…"
type textarea "x"
type textarea "public function todayList(): JsonResponse { try { $medications = MedicationLog:…"
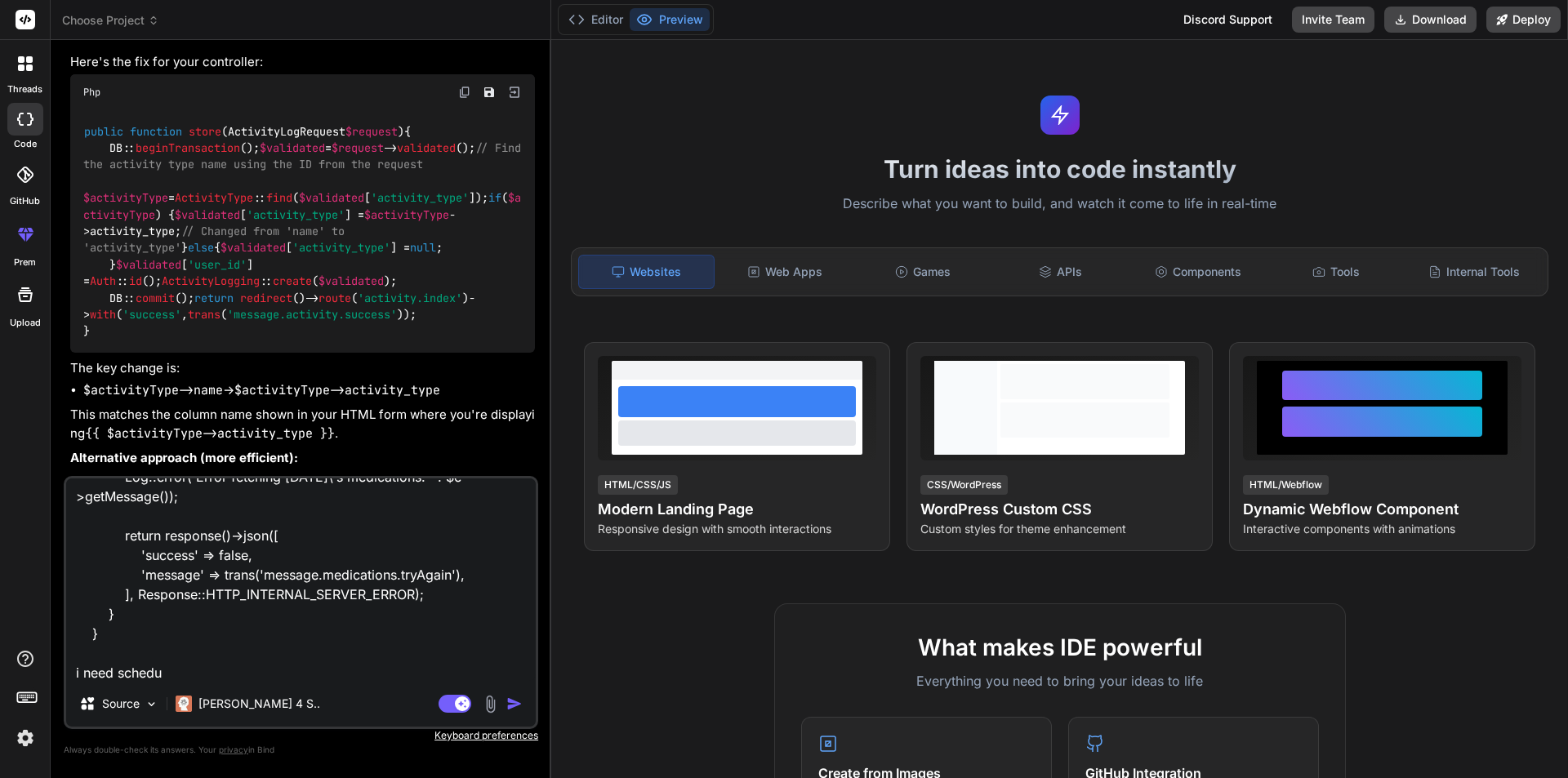
type textarea "x"
type textarea "public function todayList(): JsonResponse { try { $medications = MedicationLog:…"
type textarea "x"
type textarea "public function todayList(): JsonResponse { try { $medications = MedicationLog:…"
type textarea "x"
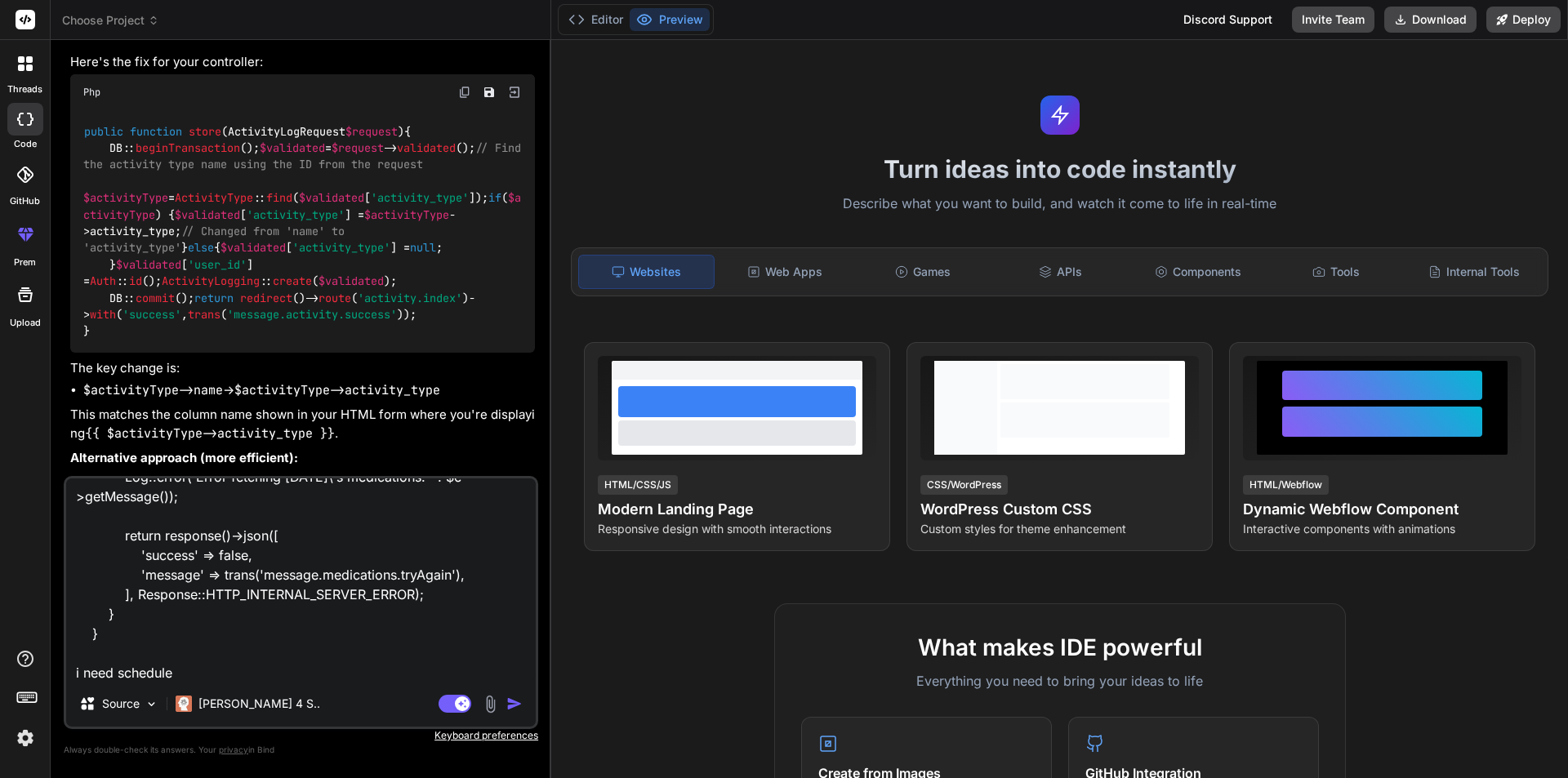
type textarea "public function todayList(): JsonResponse { try { $medications = MedicationLog:…"
type textarea "x"
type textarea "public function todayList(): JsonResponse { try { $medications = MedicationLog:…"
type textarea "x"
type textarea "public function todayList(): JsonResponse { try { $medications = MedicationLog:…"
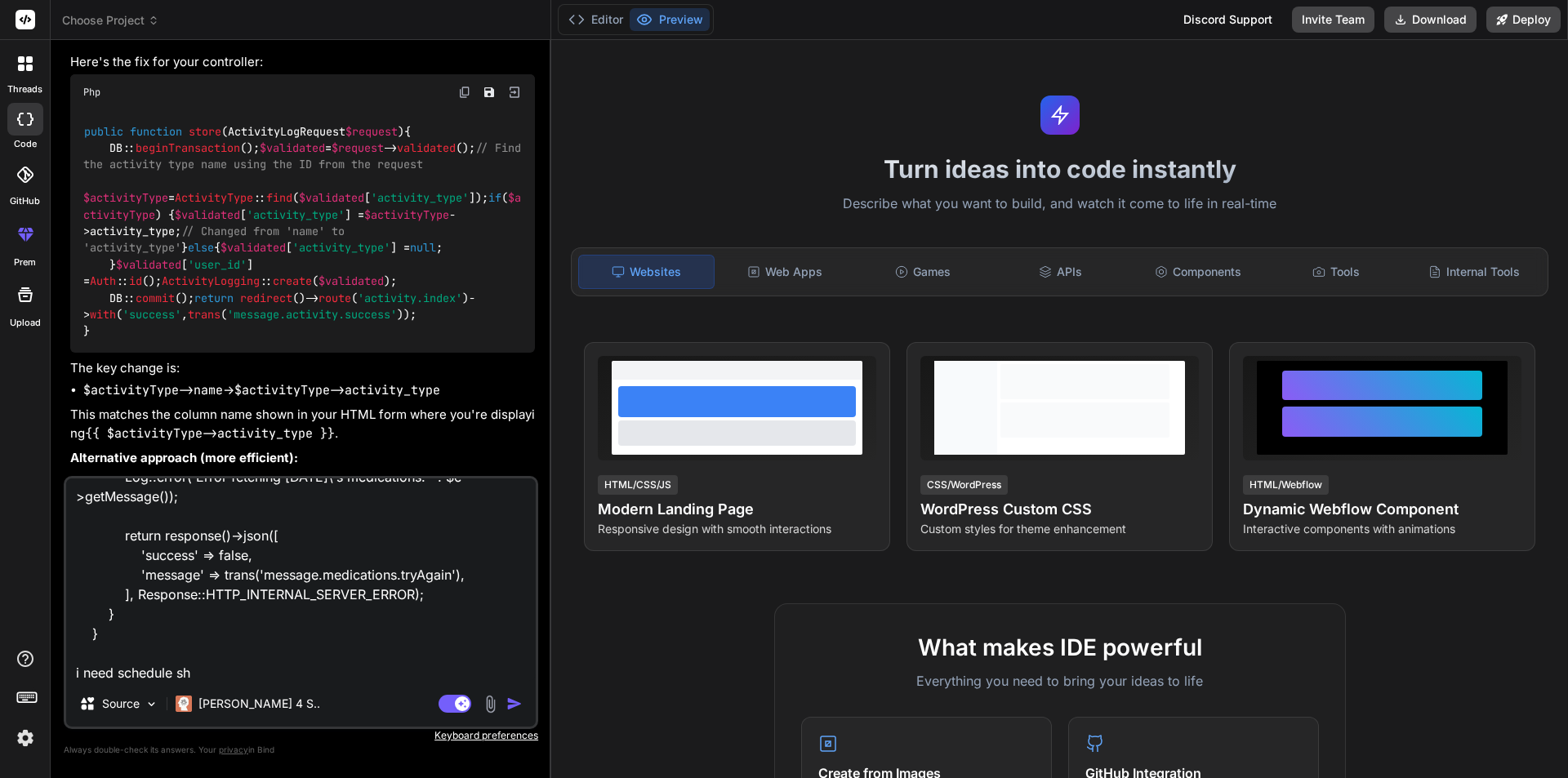
type textarea "x"
type textarea "public function todayList(): JsonResponse { try { $medications = MedicationLog:…"
type textarea "x"
type textarea "public function todayList(): JsonResponse { try { $medications = MedicationLog:…"
type textarea "x"
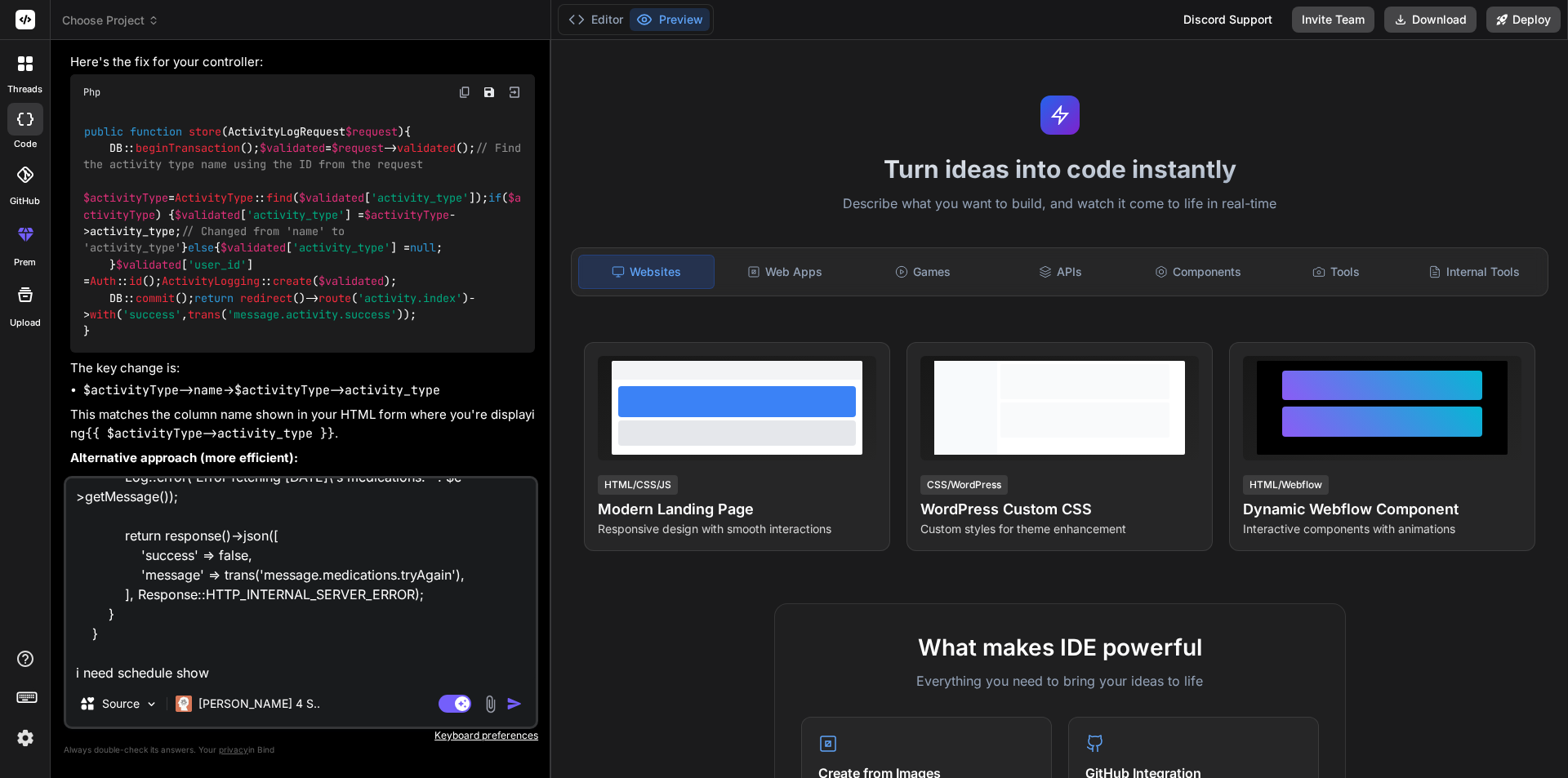
type textarea "public function todayList(): JsonResponse { try { $medications = MedicationLog:…"
type textarea "x"
type textarea "public function todayList(): JsonResponse { try { $medications = MedicationLog:…"
type textarea "x"
type textarea "public function todayList(): JsonResponse { try { $medications = MedicationLog:…"
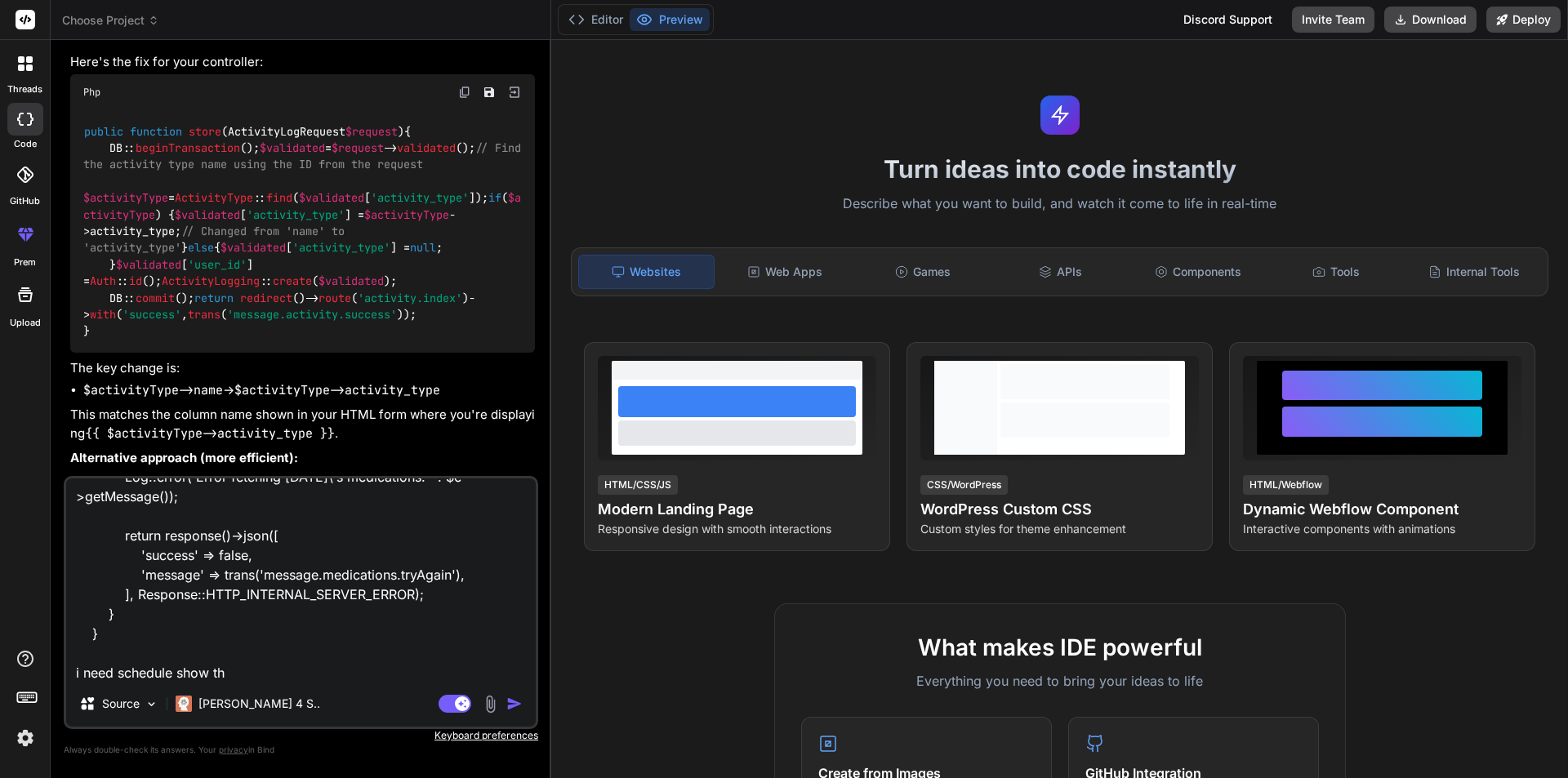
type textarea "x"
type textarea "public function todayList(): JsonResponse { try { $medications = MedicationLog:…"
type textarea "x"
type textarea "public function todayList(): JsonResponse { try { $medications = MedicationLog:…"
type textarea "x"
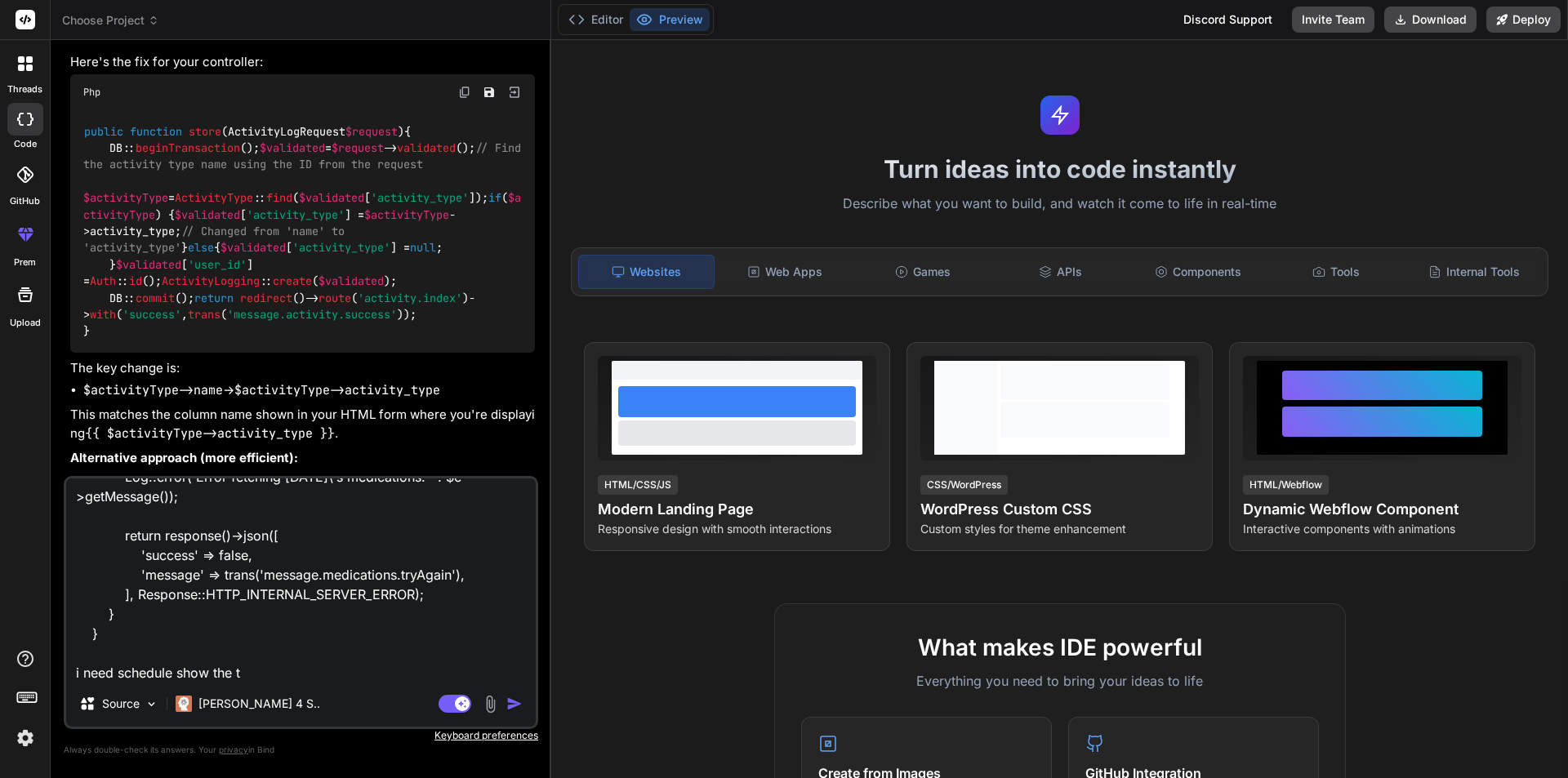
type textarea "public function todayList(): JsonResponse { try { $medications = MedicationLog:…"
type textarea "x"
paste textarea ""schedule": "2025-10-06 01:52 PM","
type textarea "public function todayList(): JsonResponse { try { $medications = MedicationLog:…"
type textarea "x"
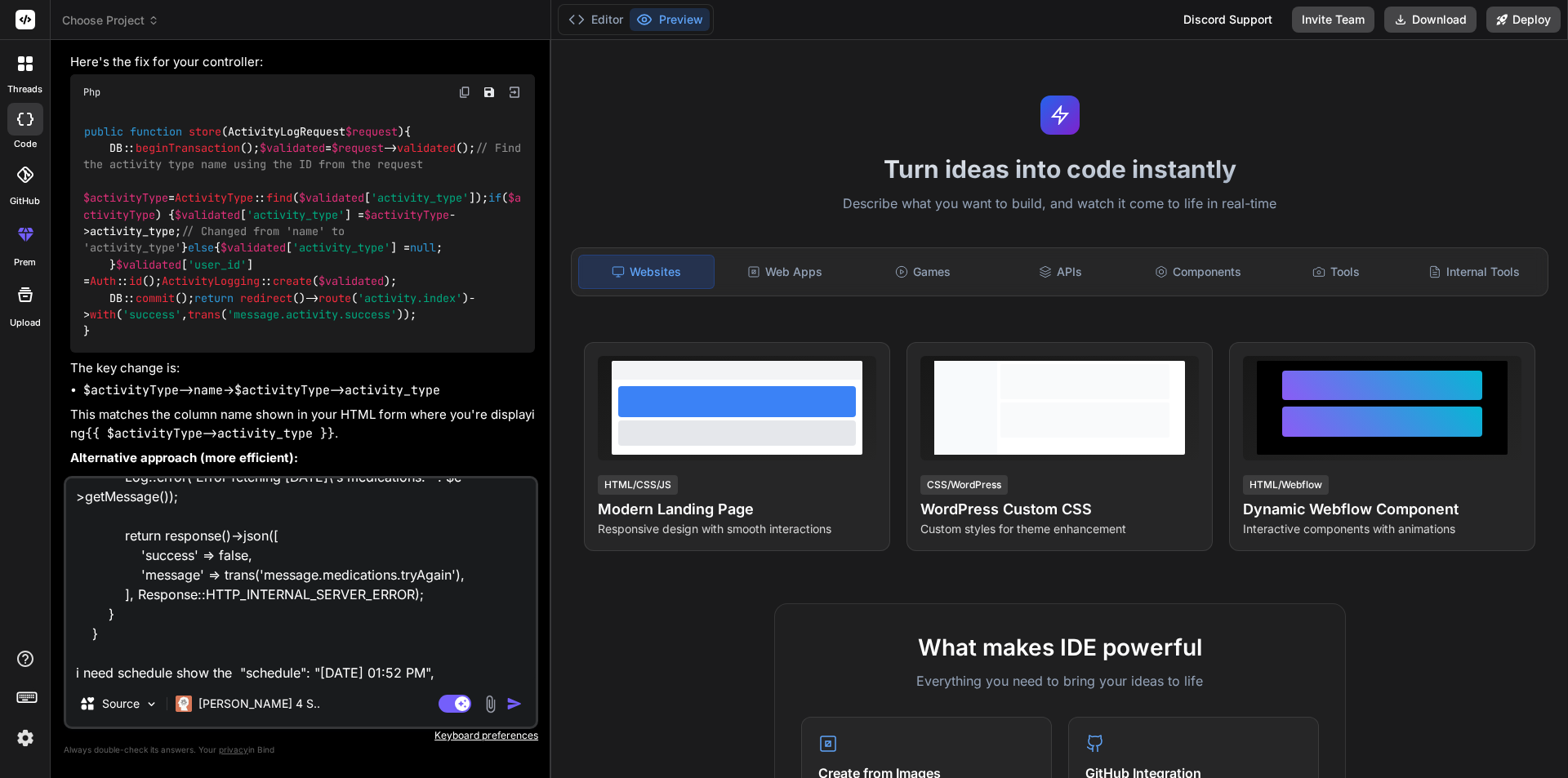
click at [147, 653] on textarea "public function todayList(): JsonResponse { try { $medications = MedicationLog:…" at bounding box center [302, 579] width 470 height 202
type textarea "public function todayList(): JsonResponse { try { $medications = MedicationLog:…"
type textarea "x"
type textarea "public function todayList(): JsonResponse { try { $medications = MedicationLog:…"
type textarea "x"
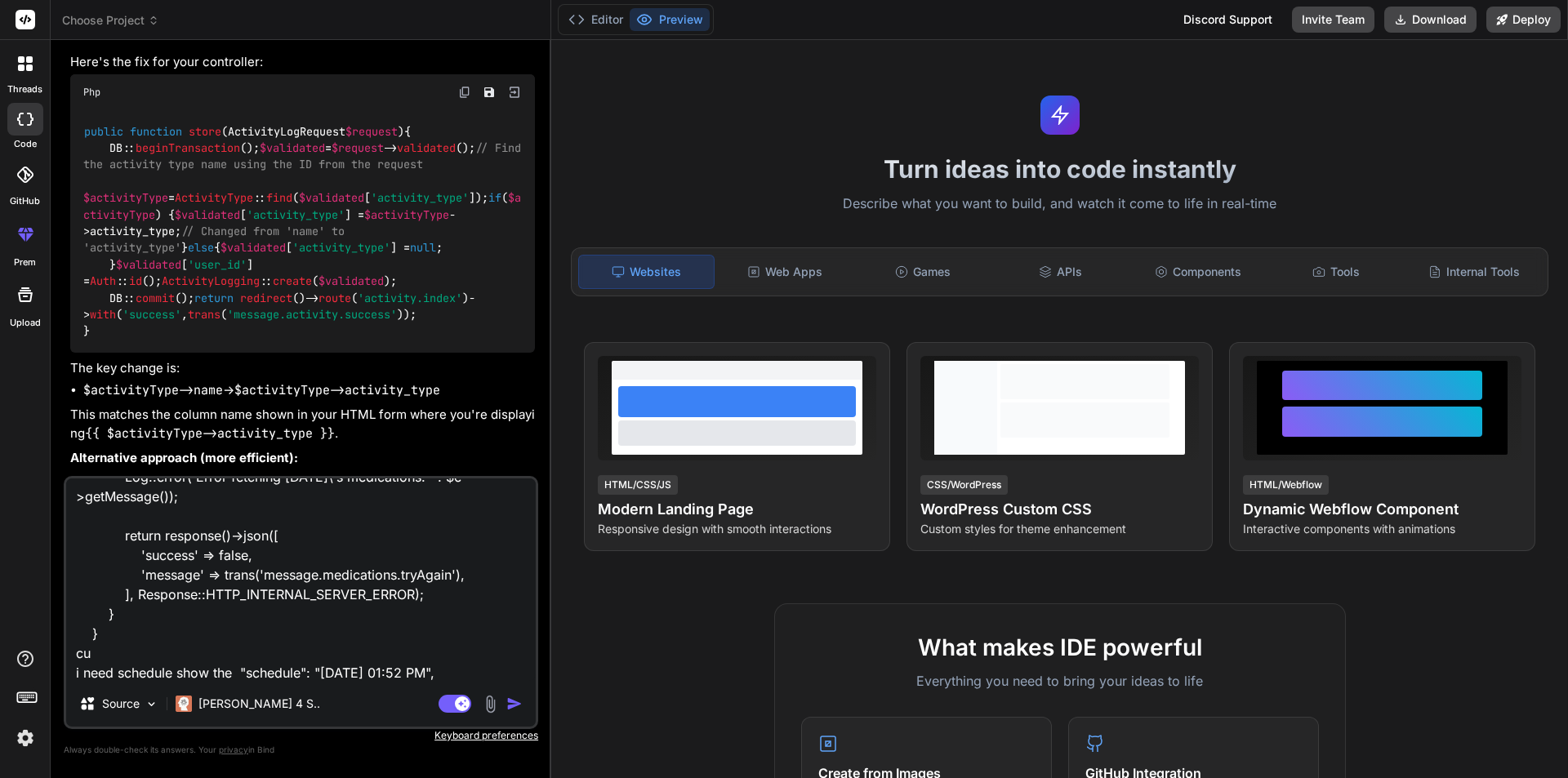
type textarea "public function todayList(): JsonResponse { try { $medications = MedicationLog:…"
type textarea "x"
type textarea "public function todayList(): JsonResponse { try { $medications = MedicationLog:…"
type textarea "x"
type textarea "public function todayList(): JsonResponse { try { $medications = MedicationLog:…"
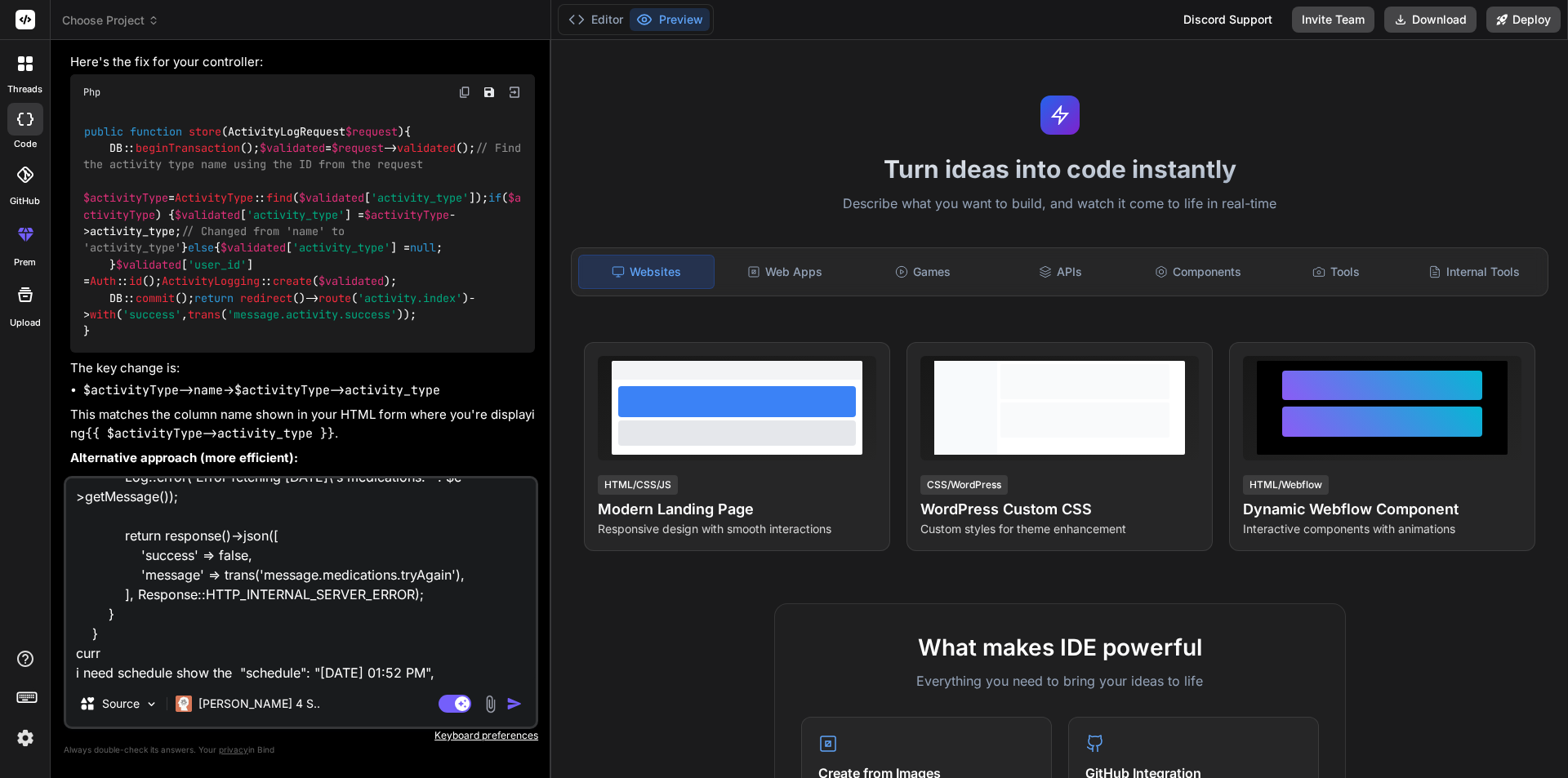
type textarea "x"
type textarea "public function todayList(): JsonResponse { try { $medications = MedicationLog:…"
type textarea "x"
type textarea "public function todayList(): JsonResponse { try { $medications = MedicationLog:…"
type textarea "x"
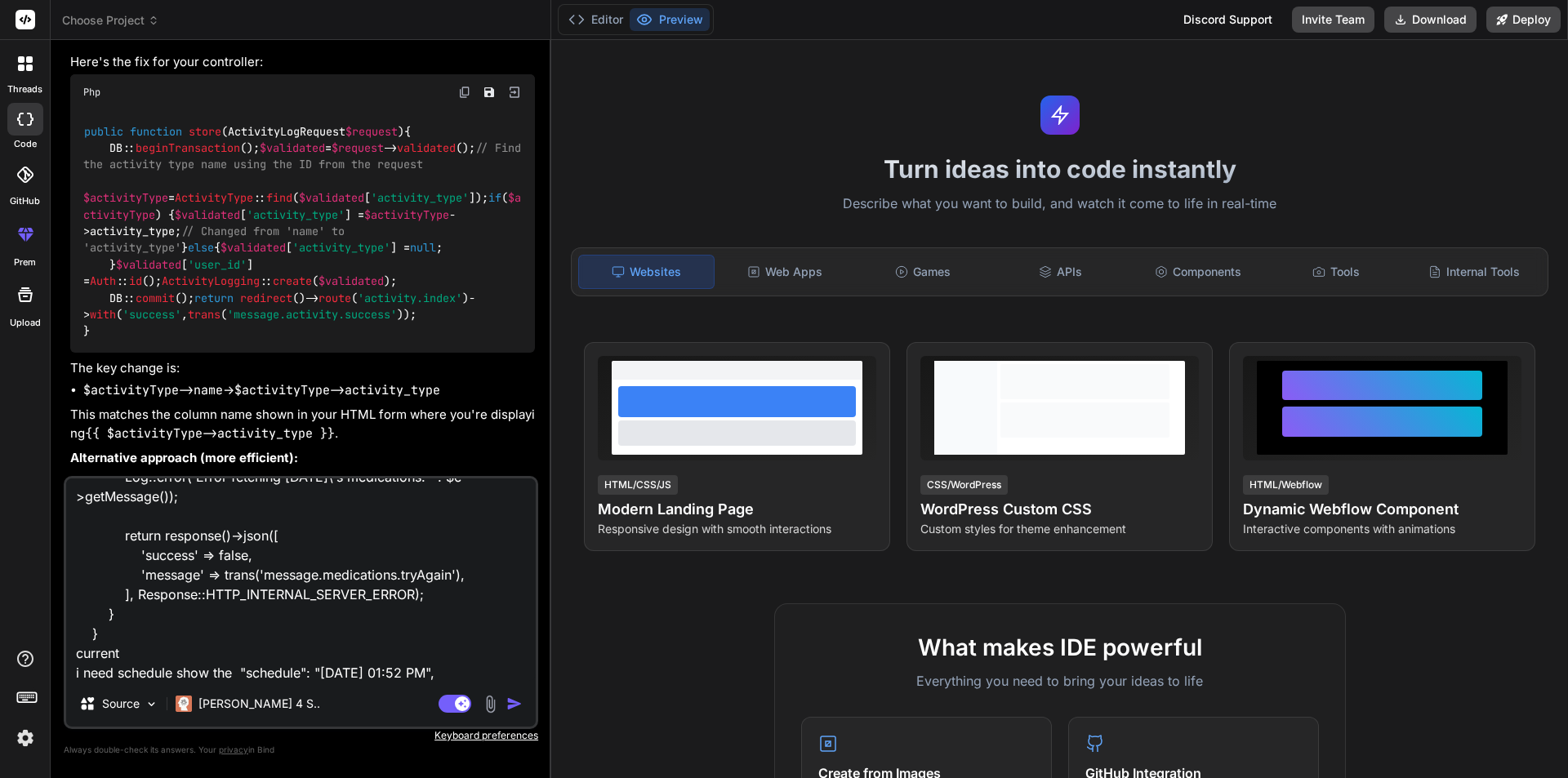
type textarea "public function todayList(): JsonResponse { try { $medications = MedicationLog:…"
type textarea "x"
type textarea "public function todayList(): JsonResponse { try { $medications = MedicationLog:…"
type textarea "x"
type textarea "public function todayList(): JsonResponse { try { $medications = MedicationLog:…"
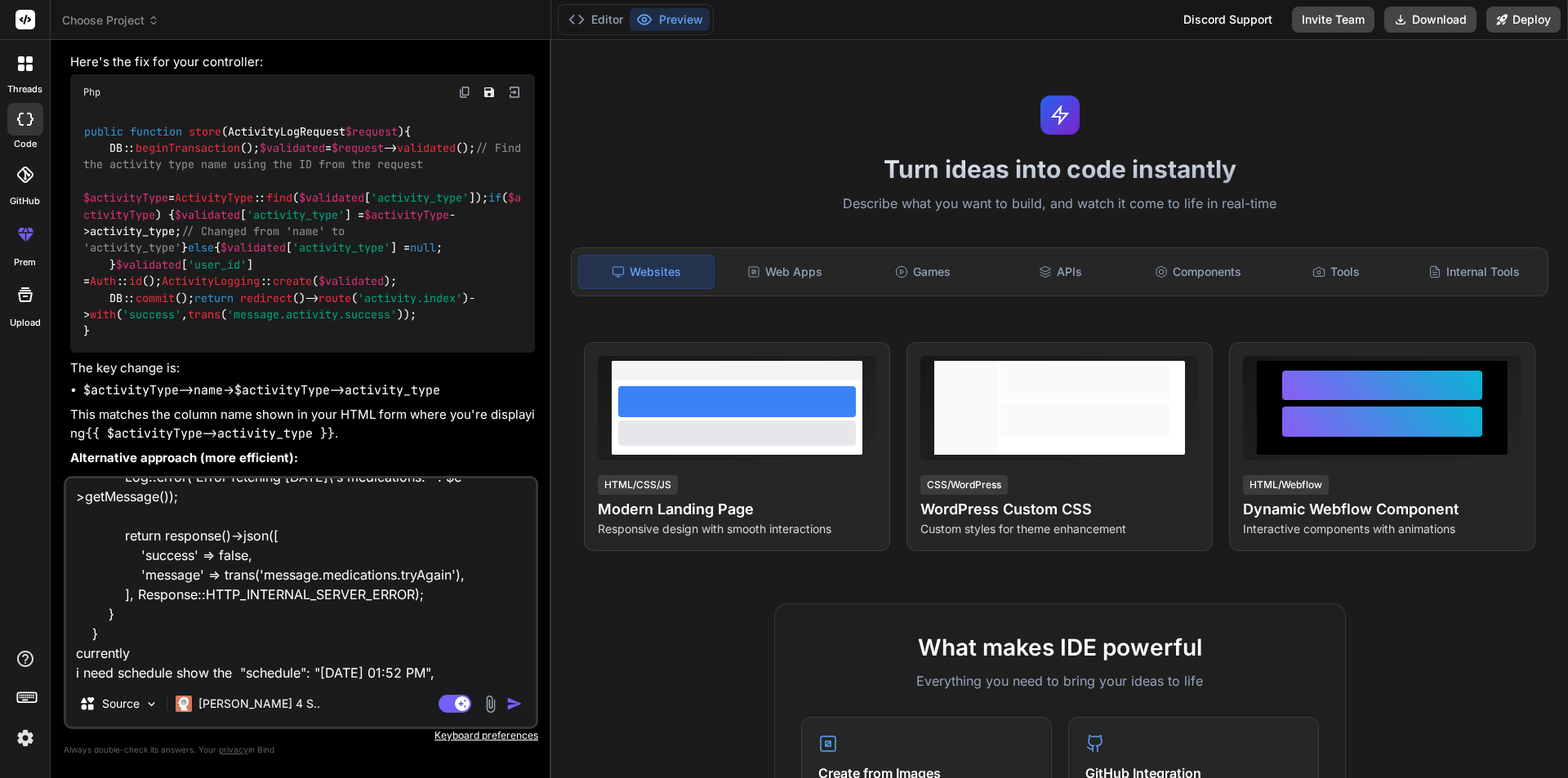
type textarea "x"
type textarea "public function todayList(): JsonResponse { try { $medications = MedicationLog:…"
type textarea "x"
type textarea "public function todayList(): JsonResponse { try { $medications = MedicationLog:…"
type textarea "x"
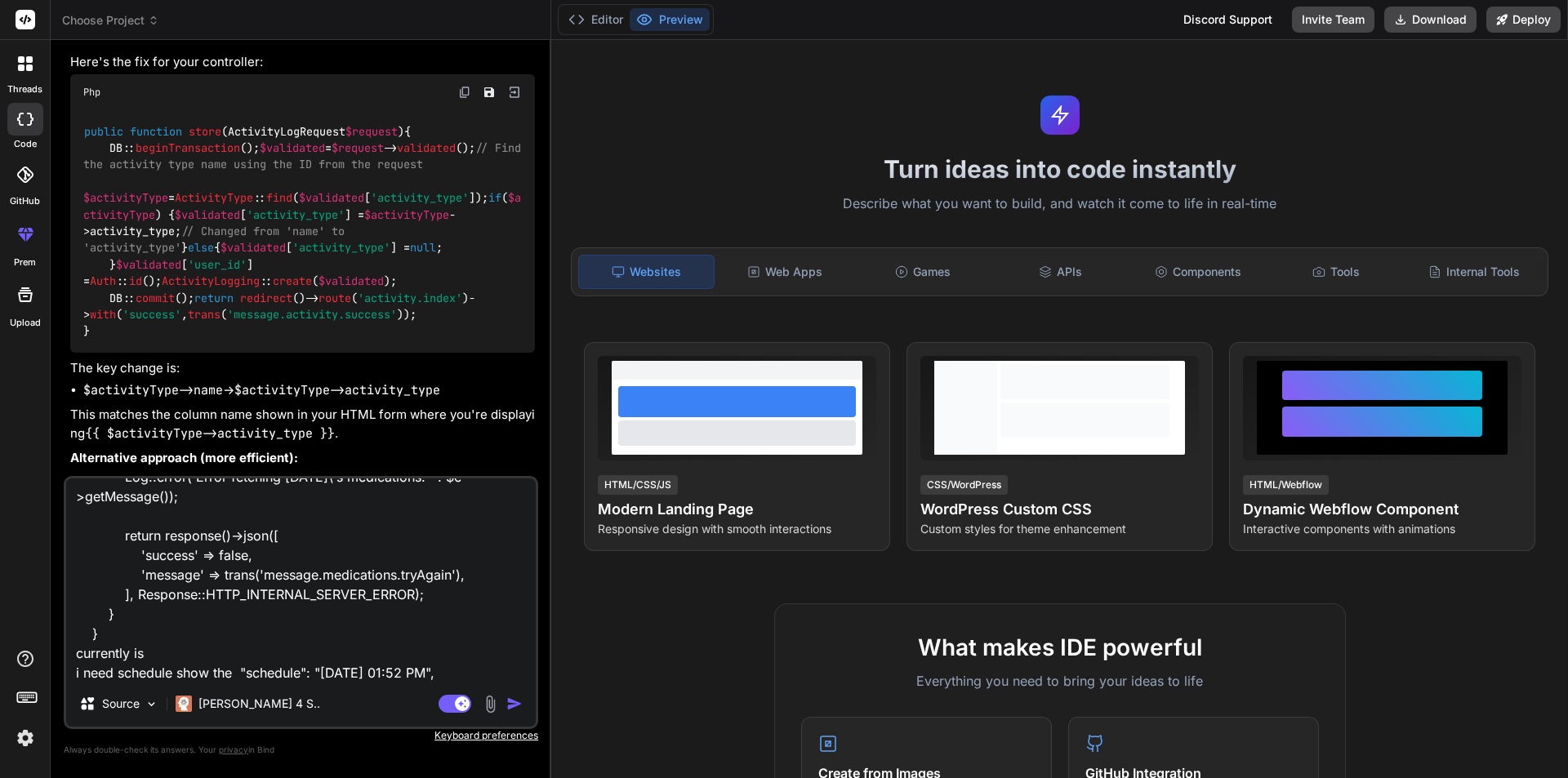
type textarea "public function todayList(): JsonResponse { try { $medications = MedicationLog:…"
type textarea "x"
type textarea "public function todayList(): JsonResponse { try { $medications = MedicationLog:…"
type textarea "x"
type textarea "public function todayList(): JsonResponse { try { $medications = MedicationLog:…"
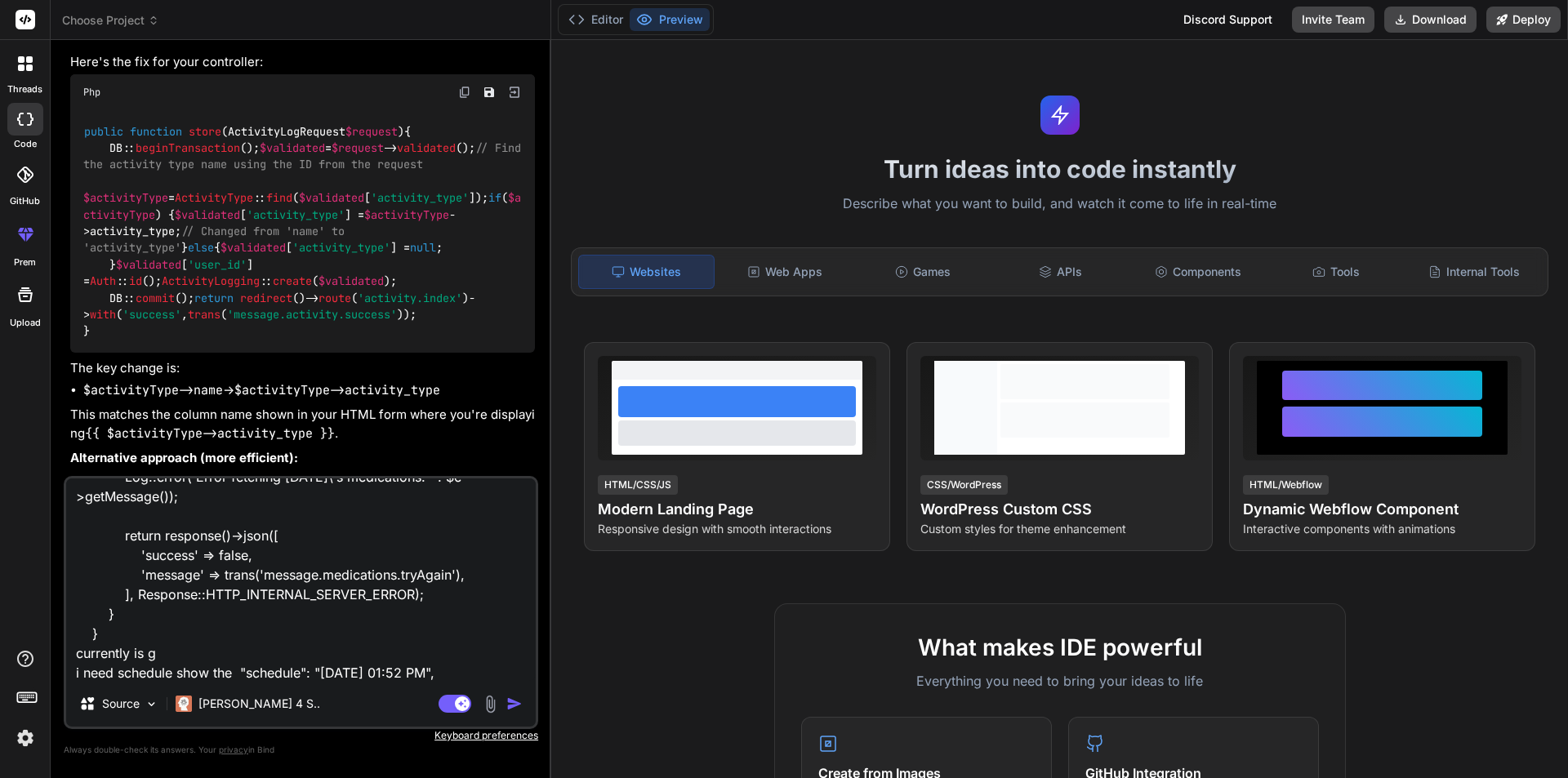
type textarea "x"
type textarea "public function todayList(): JsonResponse { try { $medications = MedicationLog:…"
type textarea "x"
type textarea "public function todayList(): JsonResponse { try { $medications = MedicationLog:…"
type textarea "x"
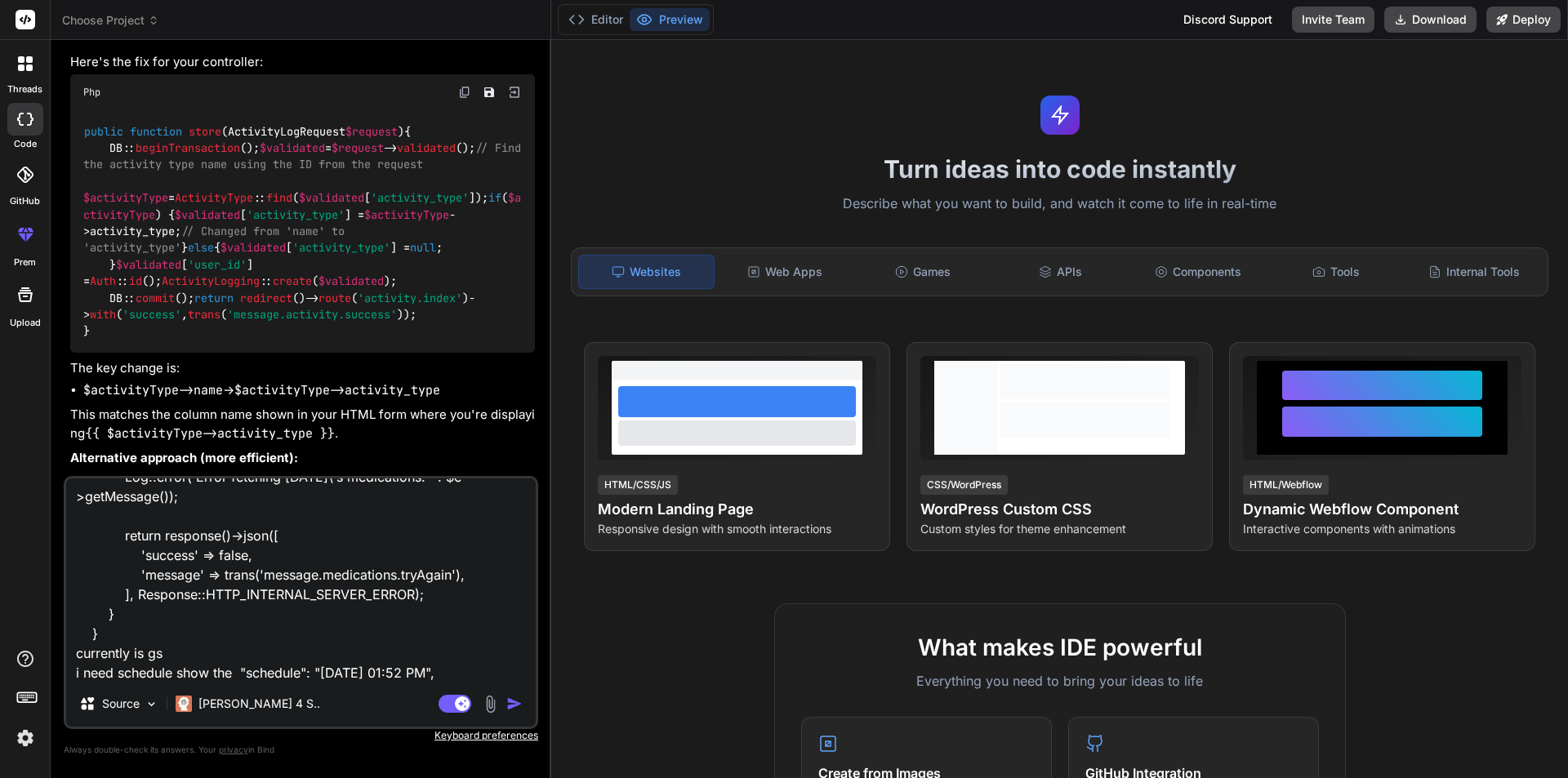
type textarea "public function todayList(): JsonResponse { try { $medications = MedicationLog:…"
type textarea "x"
type textarea "public function todayList(): JsonResponse { try { $medications = MedicationLog:…"
type textarea "x"
type textarea "public function todayList(): JsonResponse { try { $medications = MedicationLog:…"
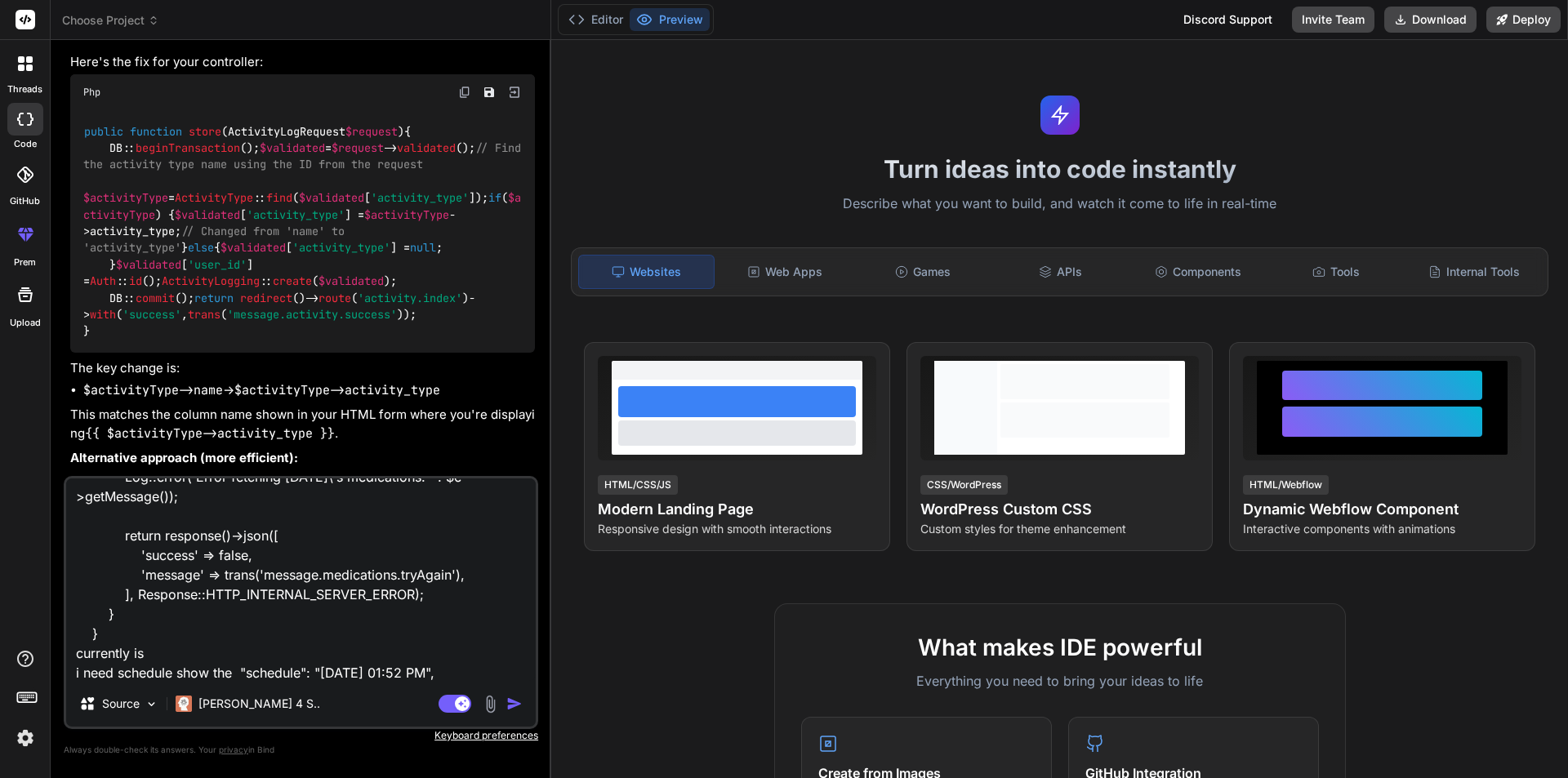
type textarea "x"
type textarea "public function todayList(): JsonResponse { try { $medications = MedicationLog:…"
type textarea "x"
type textarea "public function todayList(): JsonResponse { try { $medications = MedicationLog:…"
type textarea "x"
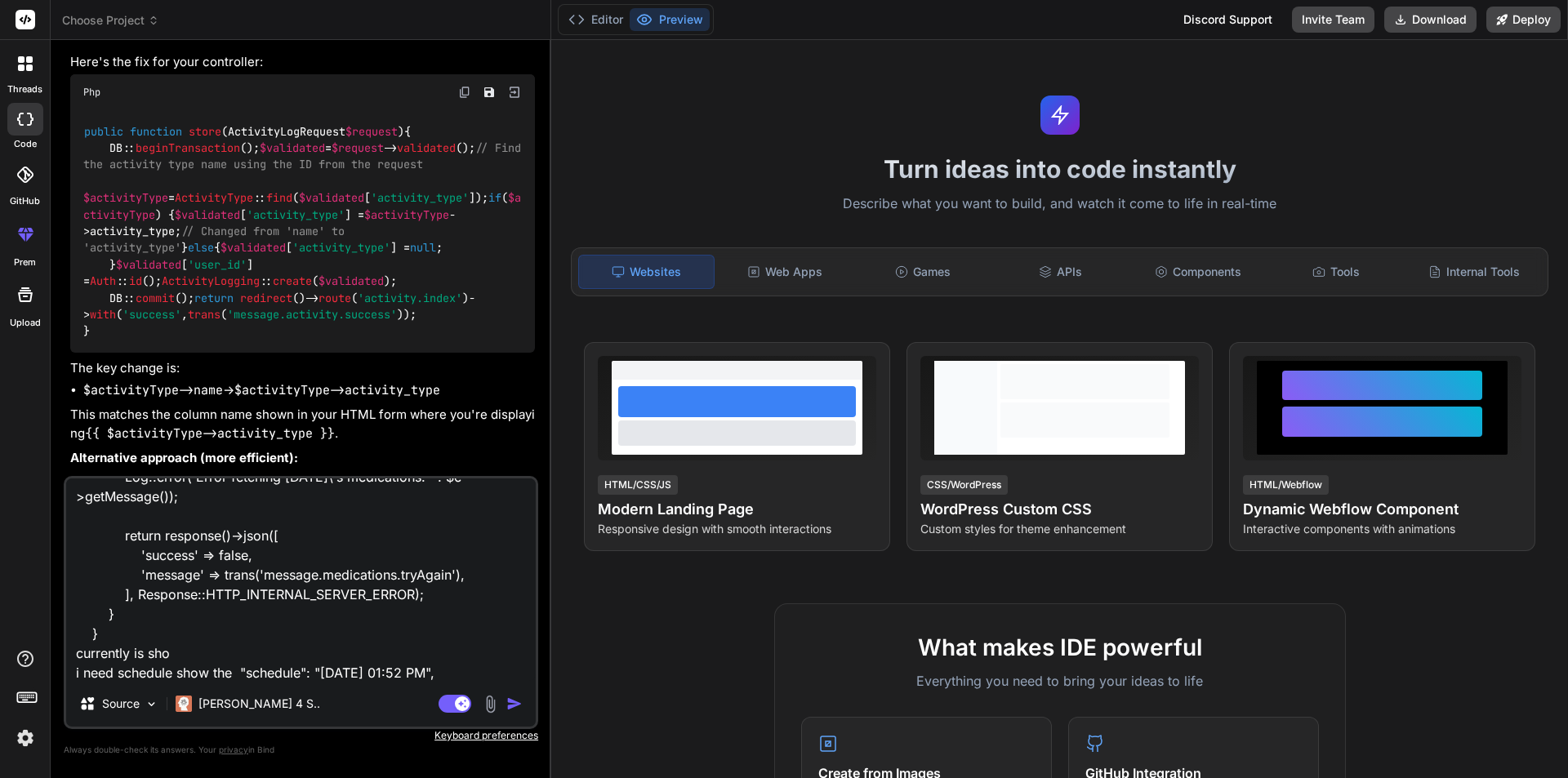
type textarea "public function todayList(): JsonResponse { try { $medications = MedicationLog:…"
type textarea "x"
type textarea "public function todayList(): JsonResponse { try { $medications = MedicationLog:…"
type textarea "x"
type textarea "public function todayList(): JsonResponse { try { $medications = MedicationLog:…"
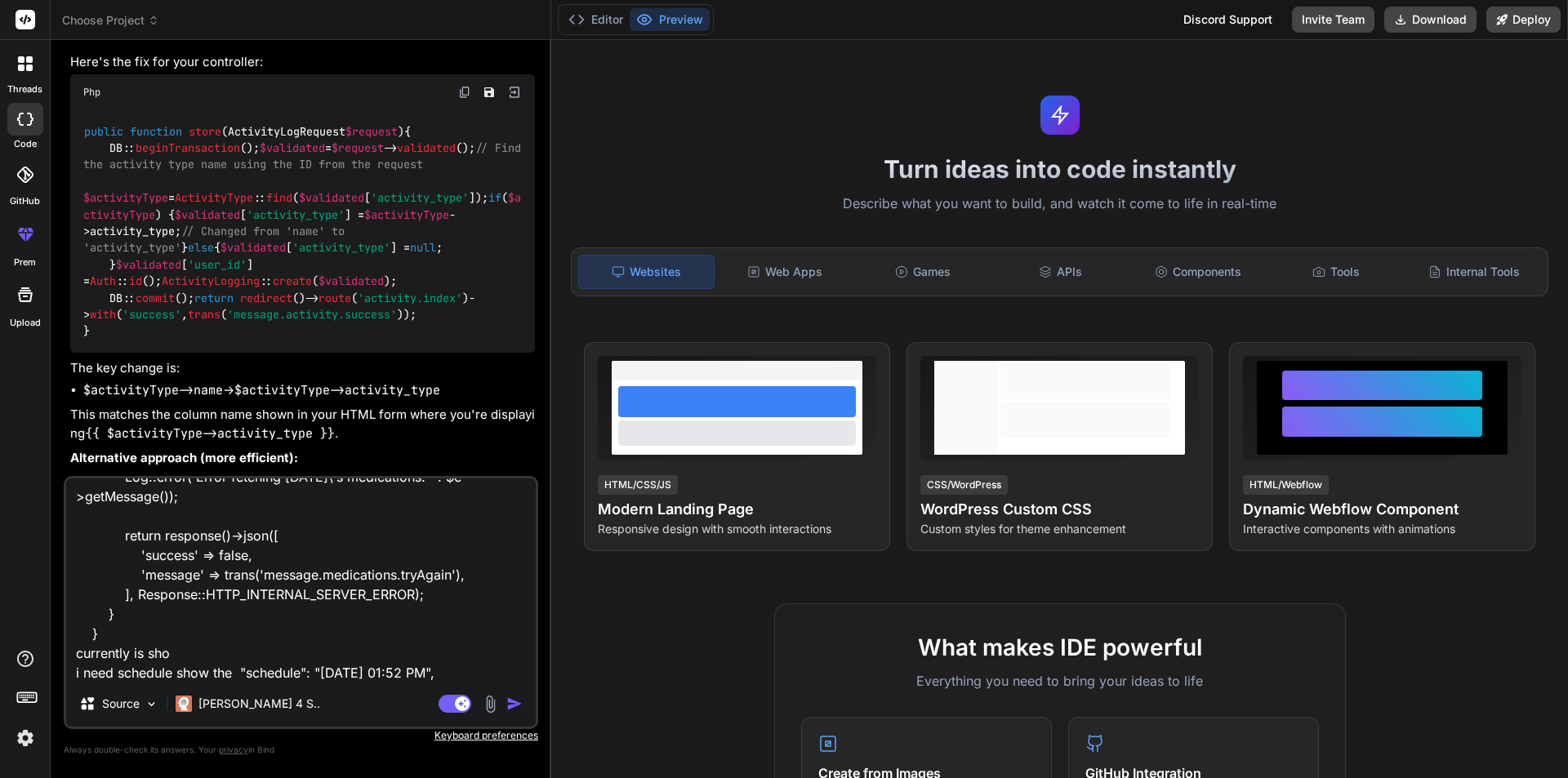
type textarea "x"
type textarea "public function todayList(): JsonResponse { try { $medications = MedicationLog:…"
type textarea "x"
type textarea "public function todayList(): JsonResponse { try { $medications = MedicationLog:…"
type textarea "x"
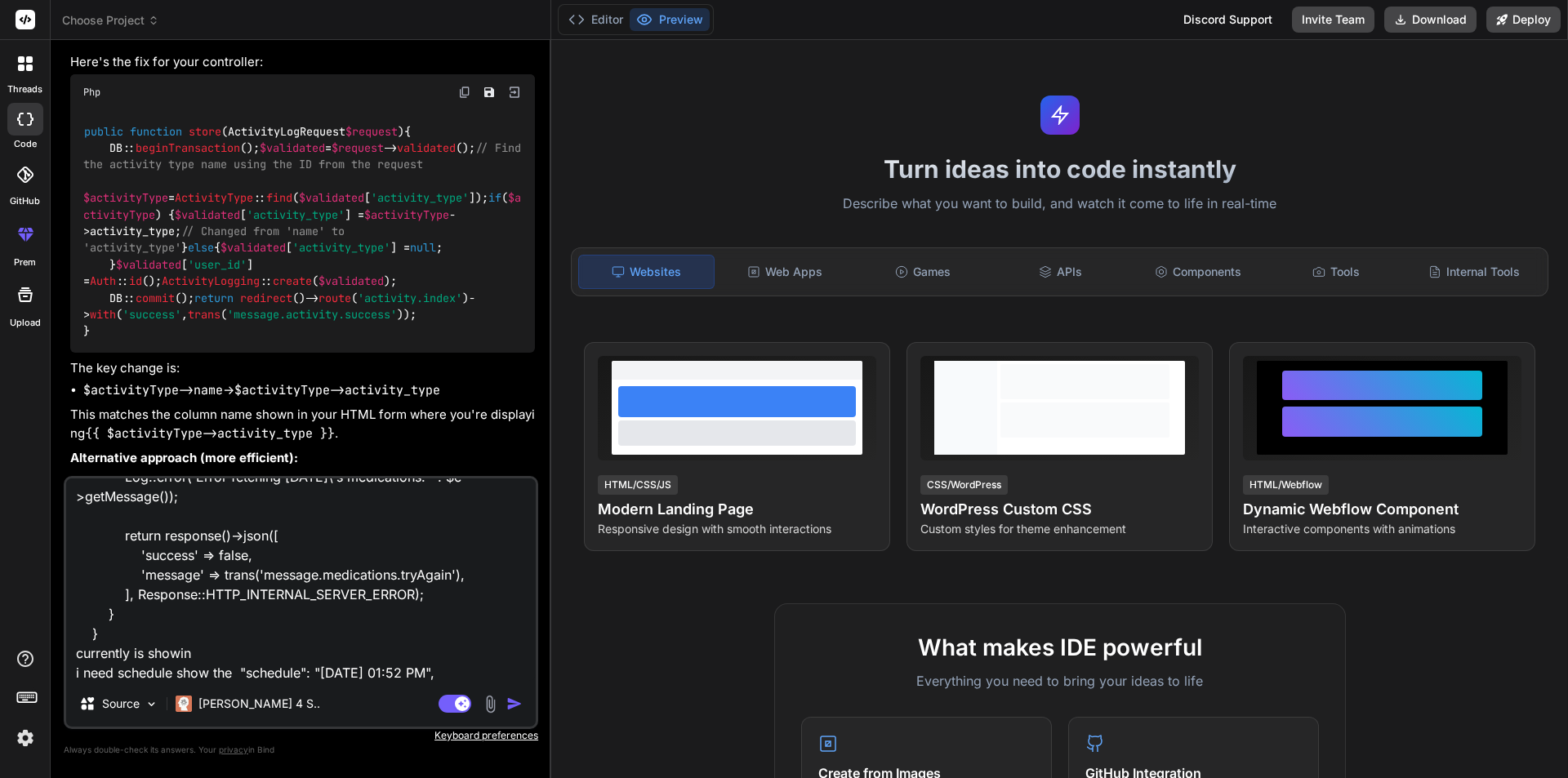
type textarea "public function todayList(): JsonResponse { try { $medications = MedicationLog:…"
type textarea "x"
type textarea "public function todayList(): JsonResponse { try { $medications = MedicationLog:…"
type textarea "x"
type textarea "public function todayList(): JsonResponse { try { $medications = MedicationLog:…"
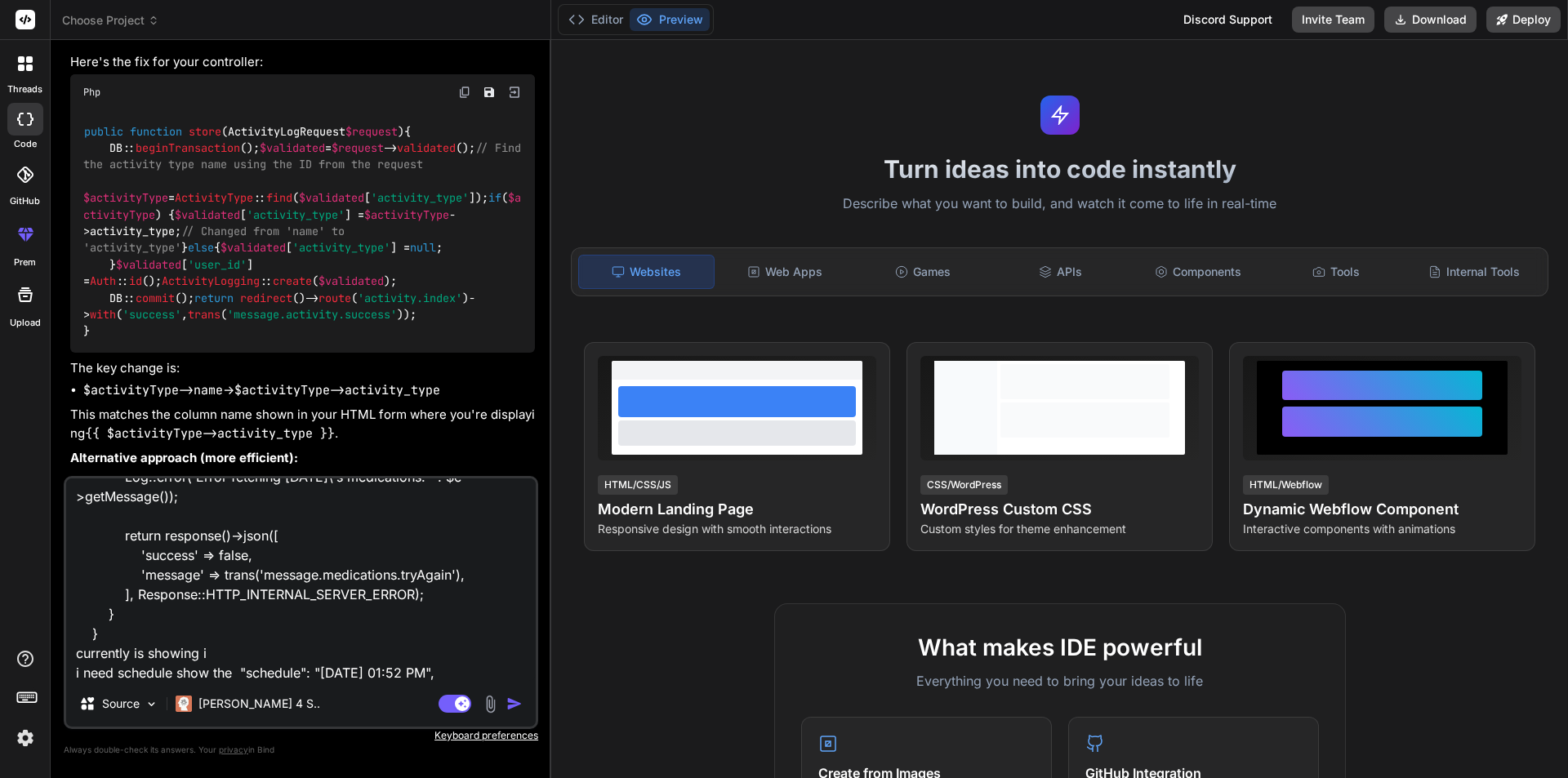
type textarea "x"
type textarea "public function todayList(): JsonResponse { try { $medications = MedicationLog:…"
type textarea "x"
type textarea "public function todayList(): JsonResponse { try { $medications = MedicationLog:…"
type textarea "x"
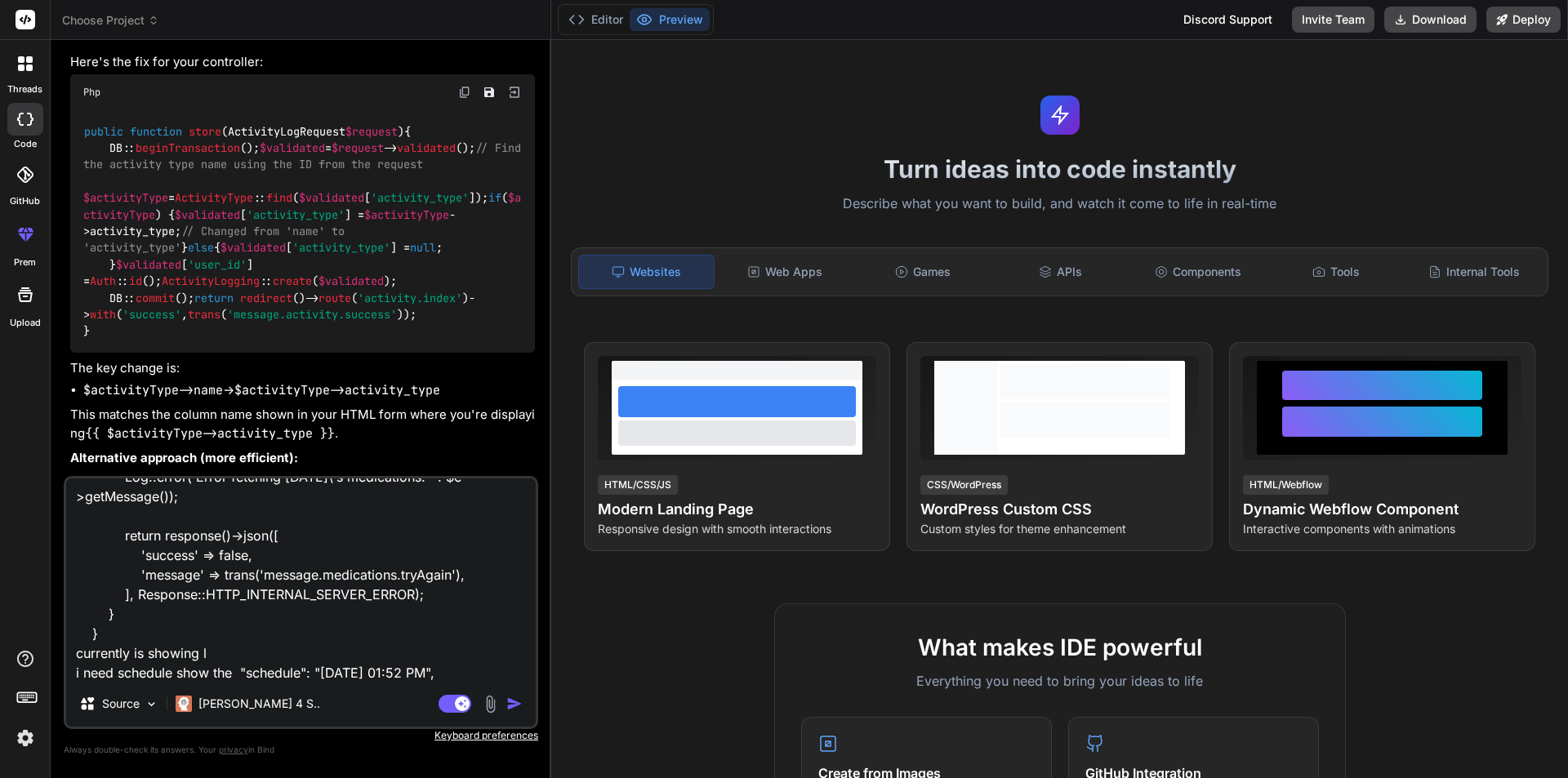
type textarea "public function todayList(): JsonResponse { try { $medications = MedicationLog:…"
type textarea "x"
type textarea "public function todayList(): JsonResponse { try { $medications = MedicationLog:…"
type textarea "x"
type textarea "public function todayList(): JsonResponse { try { $medications = MedicationLog:…"
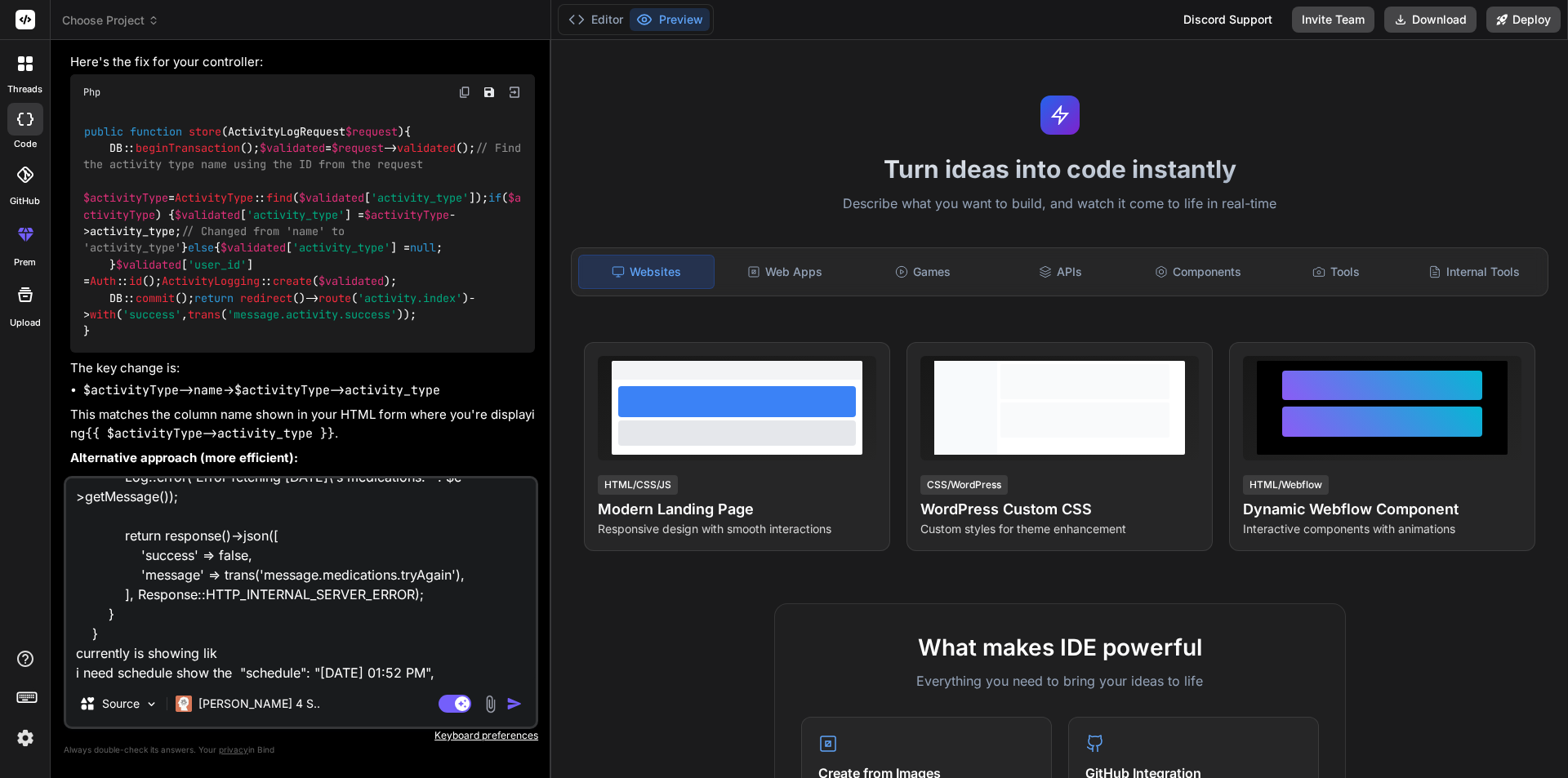
type textarea "x"
type textarea "public function todayList(): JsonResponse { try { $medications = MedicationLog:…"
type textarea "x"
paste textarea ""schedule": "2025-10-06T17:52","
type textarea "public function todayList(): JsonResponse { try { $medications = MedicationLog:…"
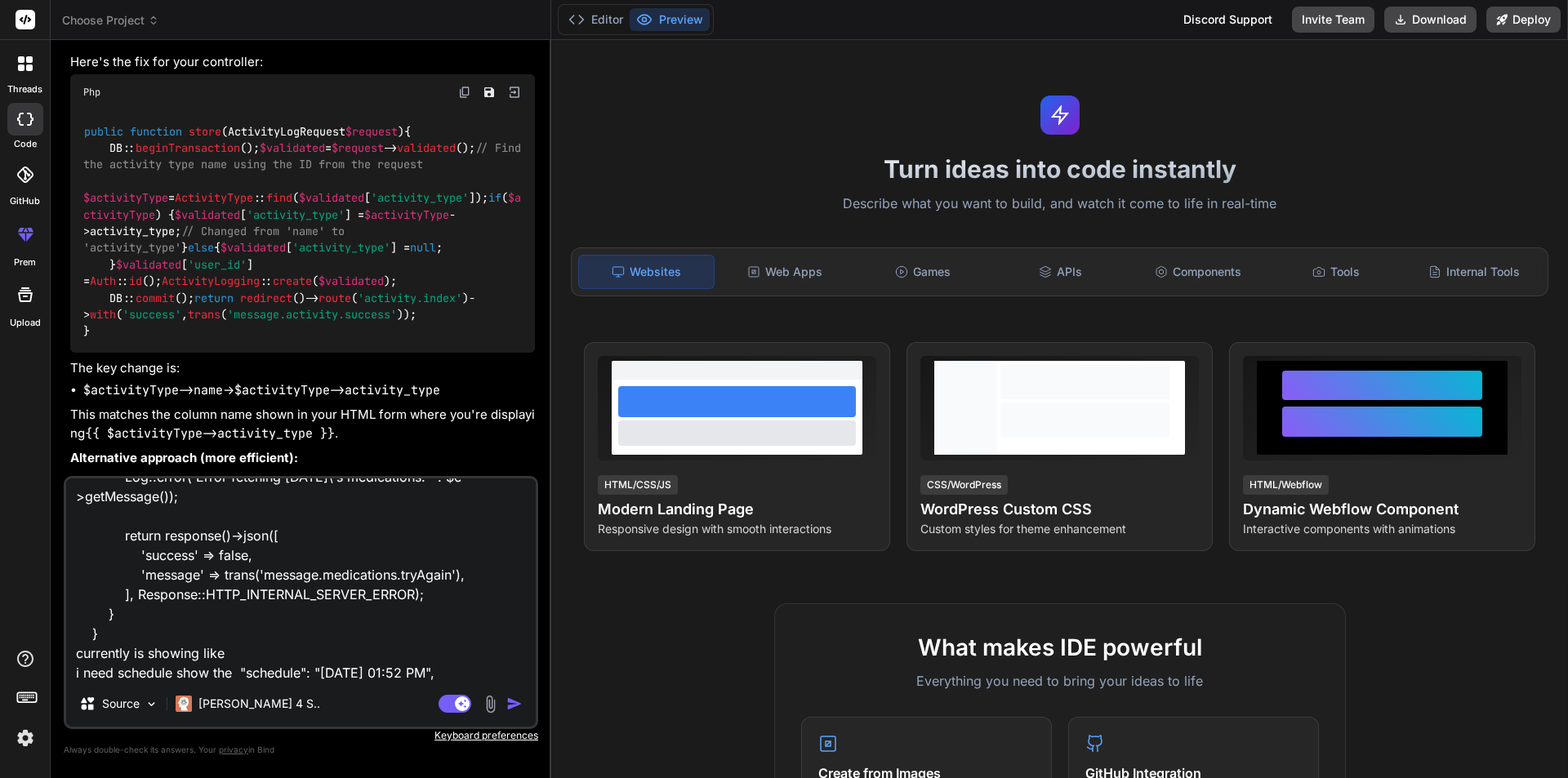
type textarea "x"
type textarea "public function todayList(): JsonResponse { try { $medications = MedicationLog:…"
click at [490, 672] on textarea "public function todayList(): JsonResponse { try { $medications = MedicationLog:…" at bounding box center [302, 579] width 470 height 202
type textarea "x"
type textarea "public function todayList(): JsonResponse { try { $medications = MedicationLog:…"
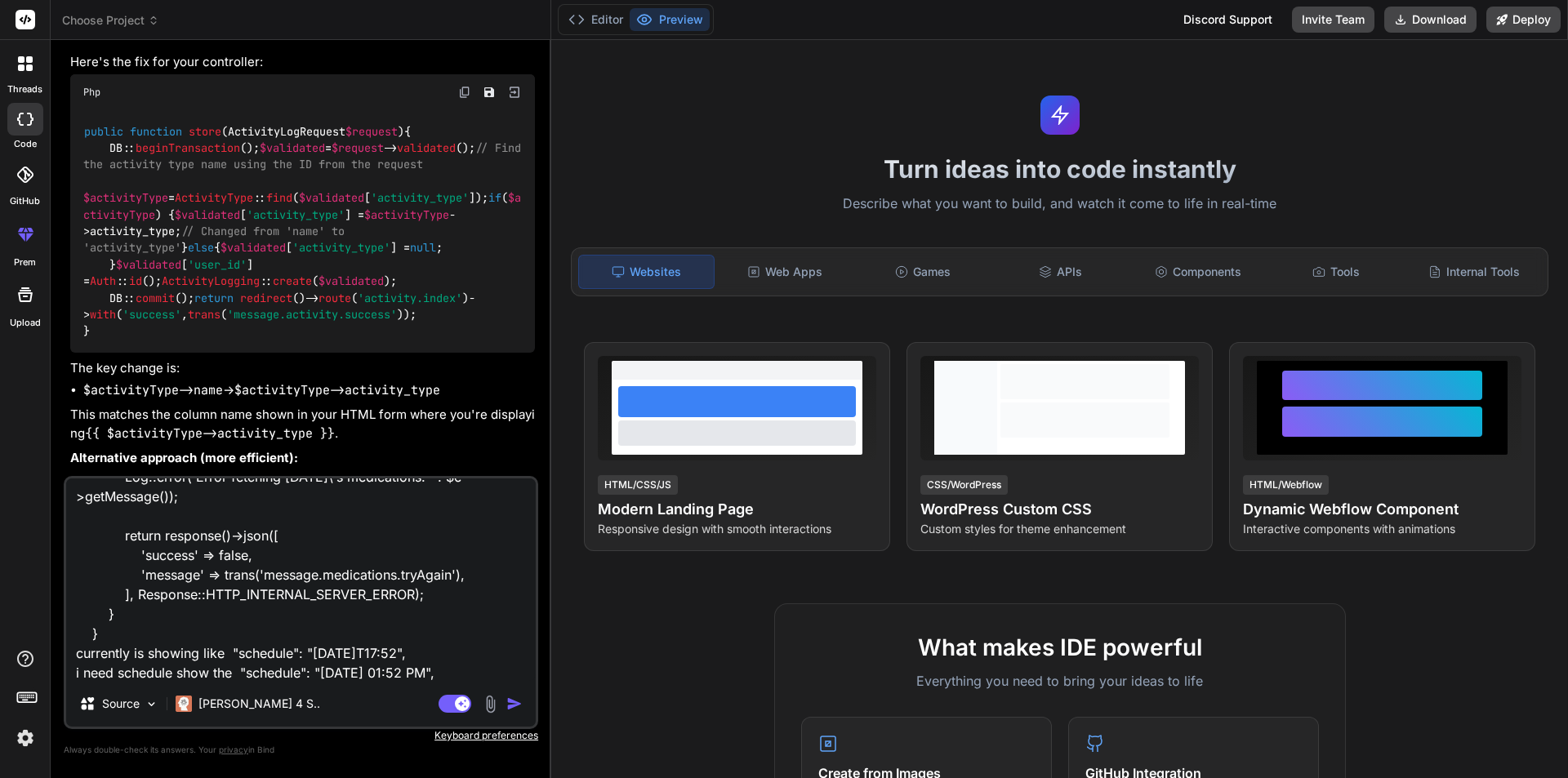
type textarea "x"
type textarea "public function todayList(): JsonResponse { try { $medications = MedicationLog:…"
type textarea "x"
paste textarea "->setTimezone('America/New_York') ->format('Y-m-d h:i A');"
type textarea "public function todayList(): JsonResponse { try { $medications = MedicationLog:…"
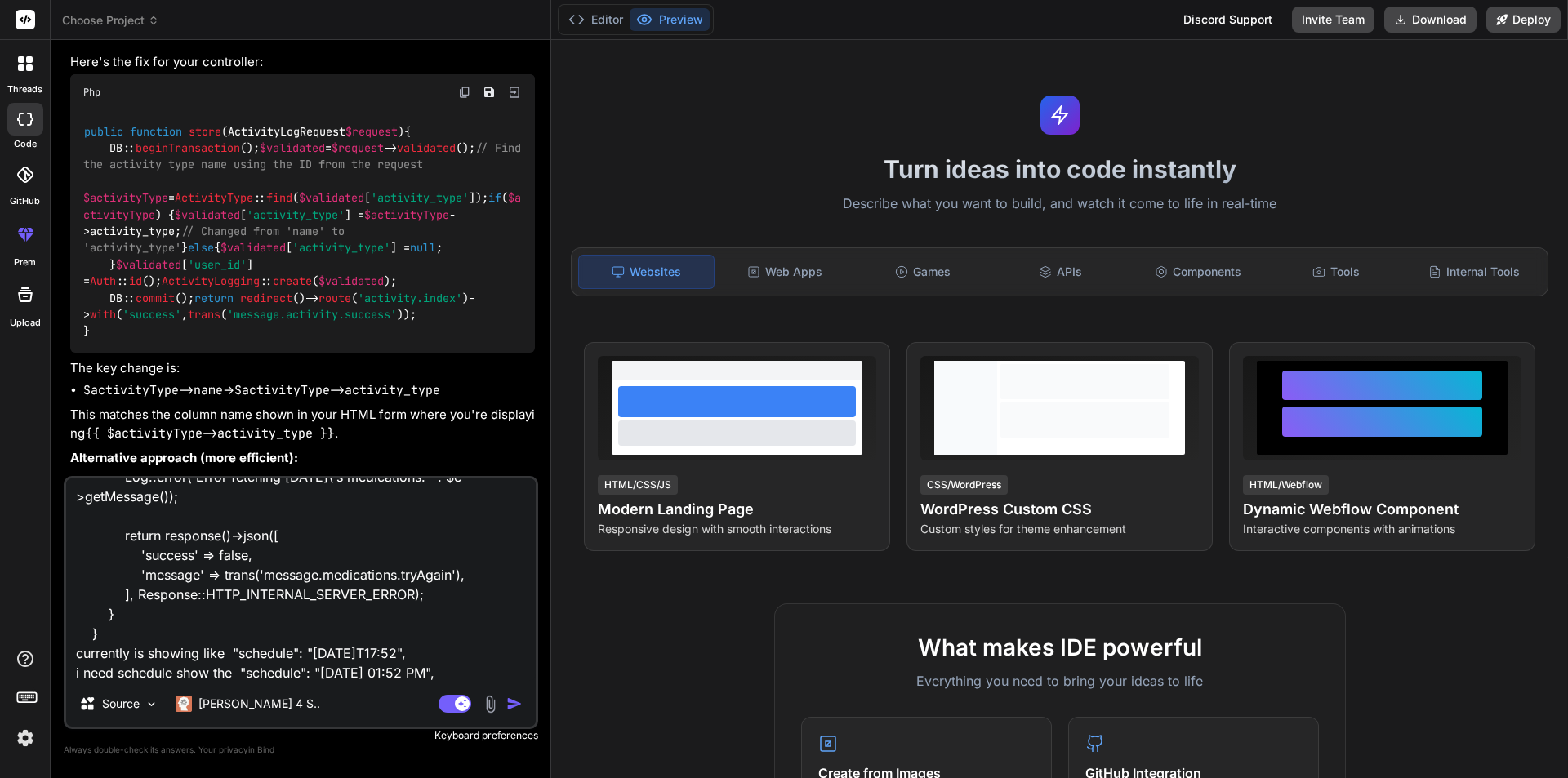
scroll to position [374, 0]
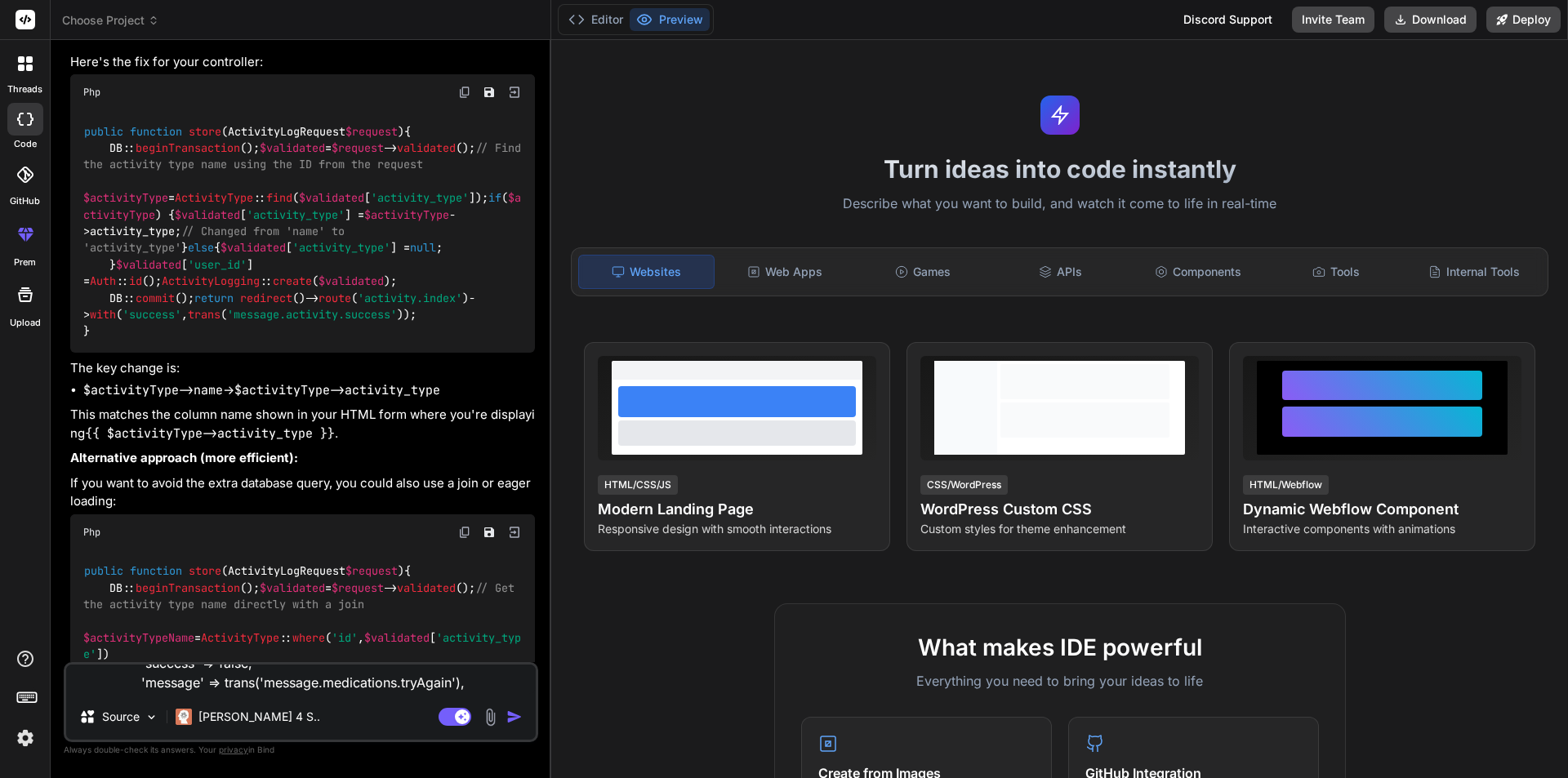
type textarea "x"
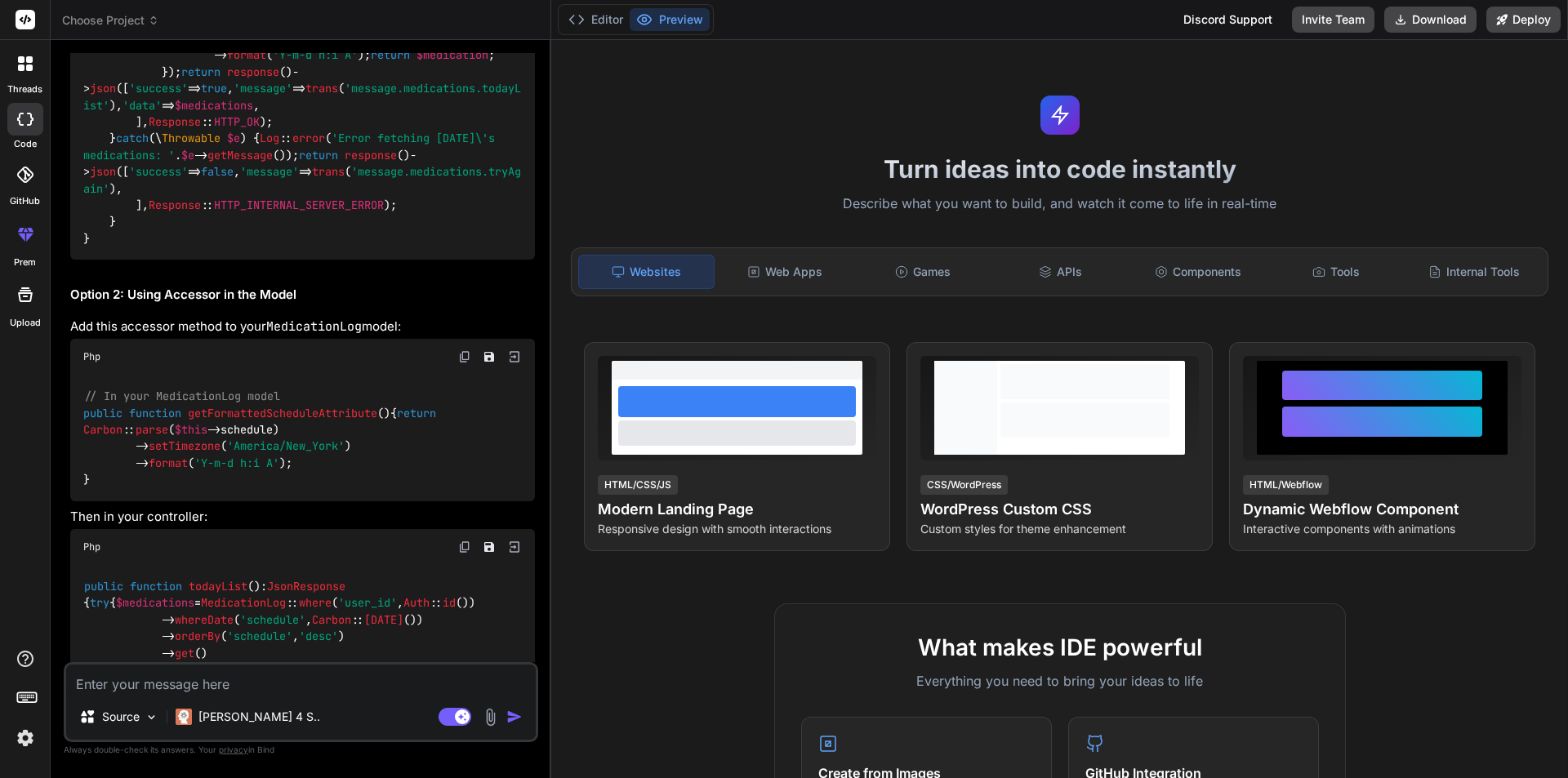
scroll to position [1826, 0]
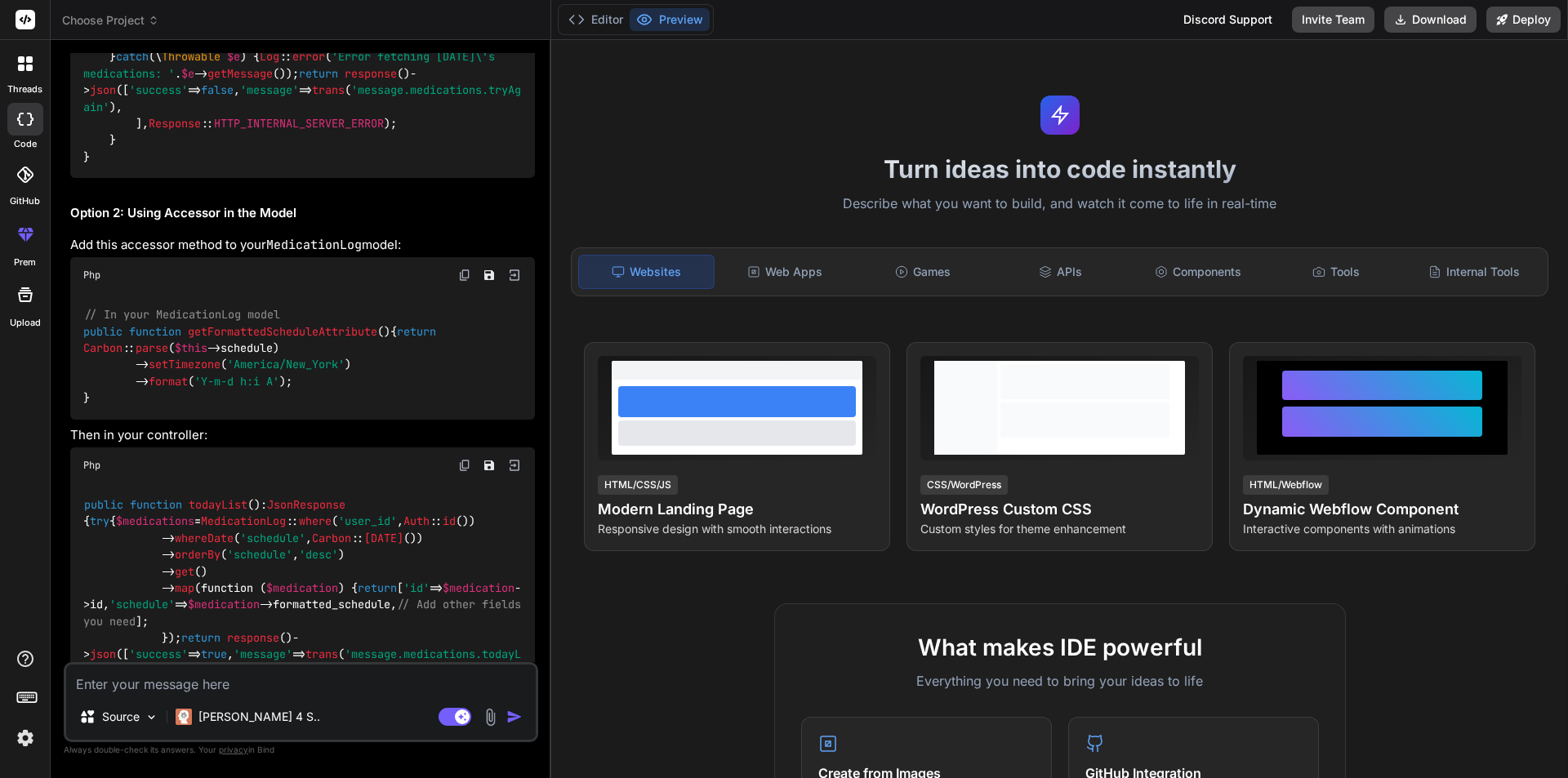
type textarea "x"
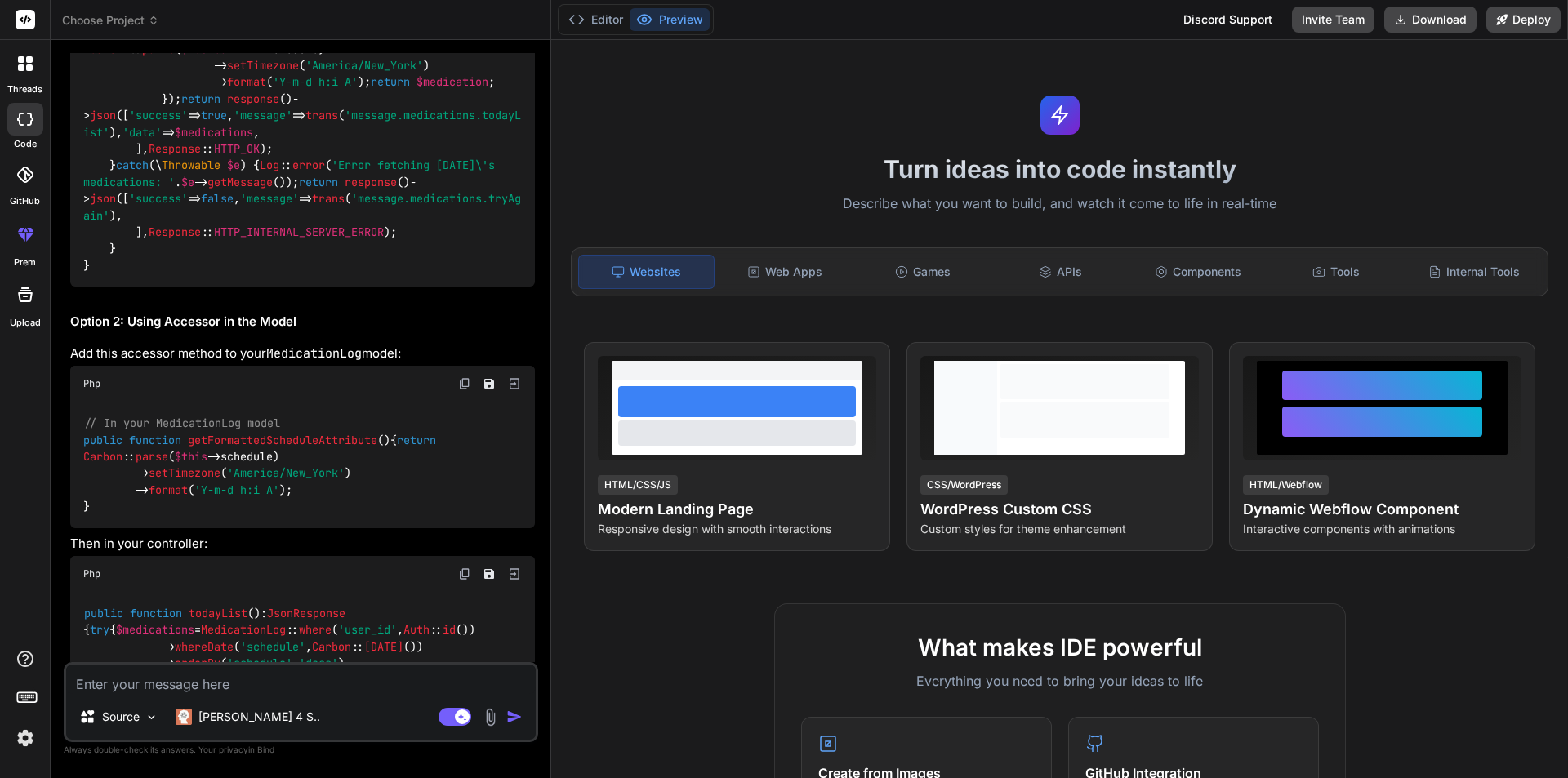
scroll to position [1554, 0]
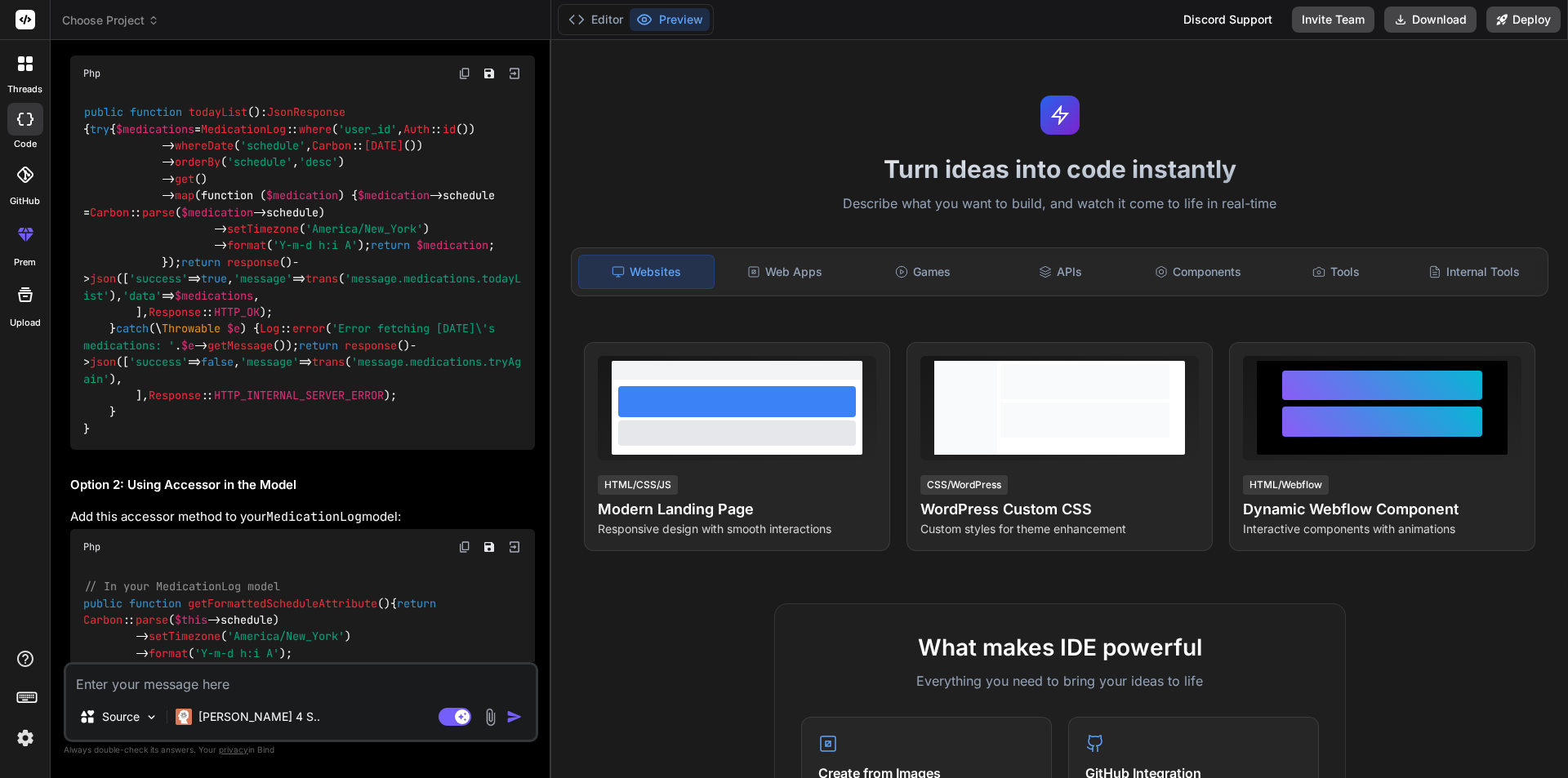
click at [461, 80] on img at bounding box center [464, 73] width 13 height 13
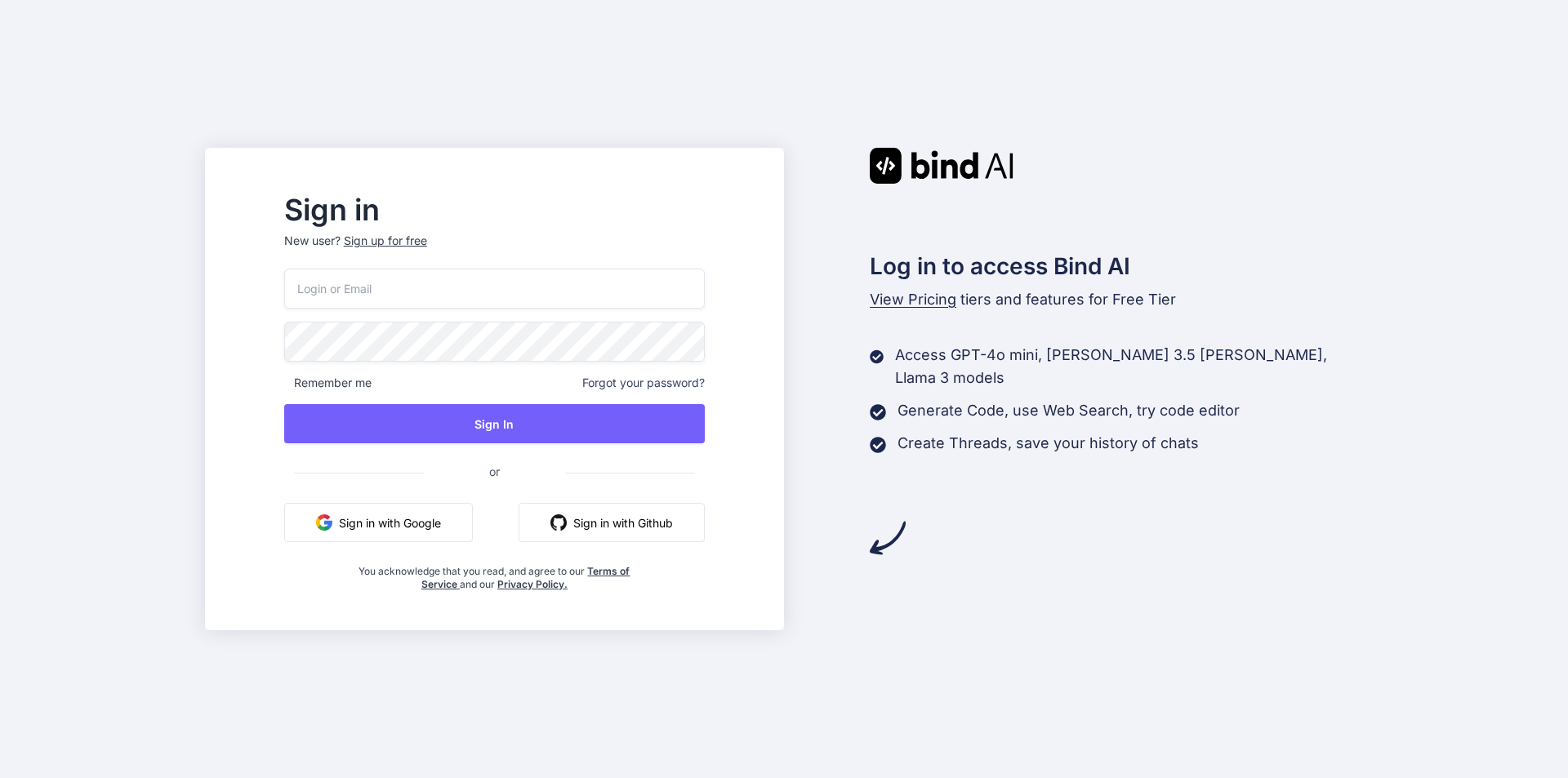
click at [398, 298] on input "email" at bounding box center [494, 288] width 421 height 40
type input "[EMAIL_ADDRESS][DOMAIN_NAME]"
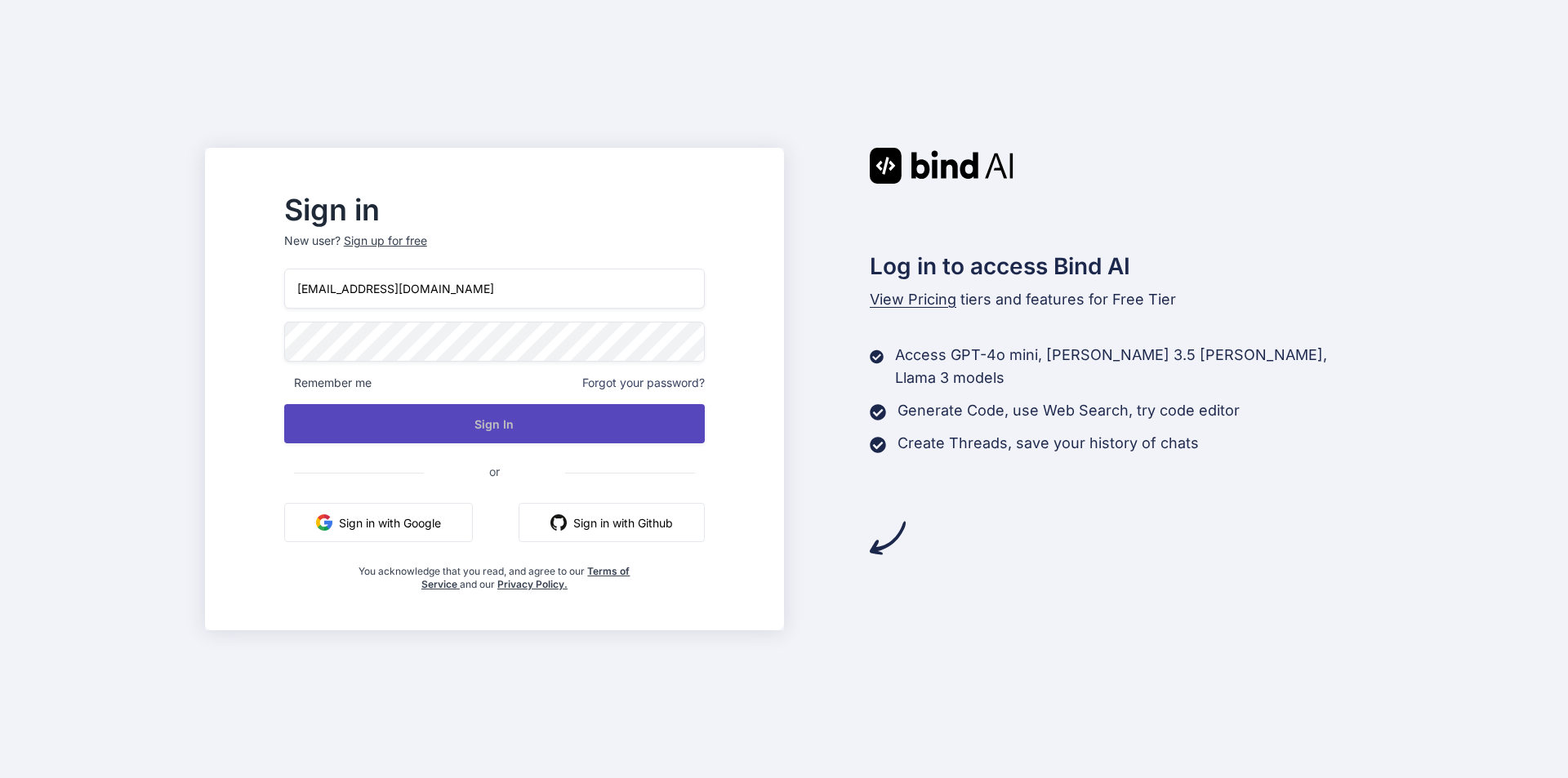
click at [492, 422] on button "Sign In" at bounding box center [494, 423] width 421 height 39
